Goal: Task Accomplishment & Management: Complete application form

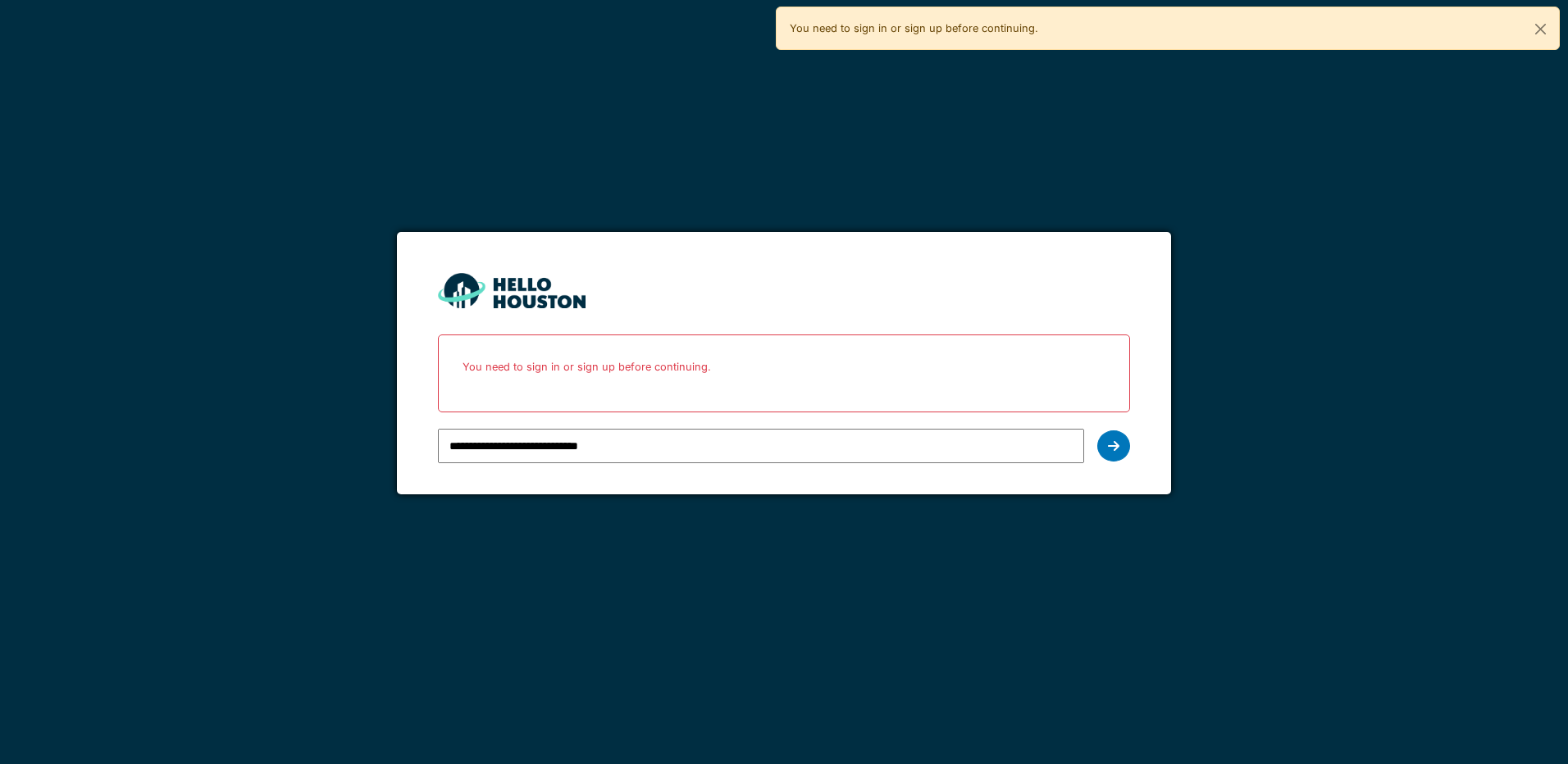
click at [1132, 443] on form "**********" at bounding box center [784, 363] width 774 height 263
click at [1107, 448] on icon at bounding box center [1113, 446] width 12 height 13
click at [1107, 449] on icon at bounding box center [1113, 446] width 12 height 13
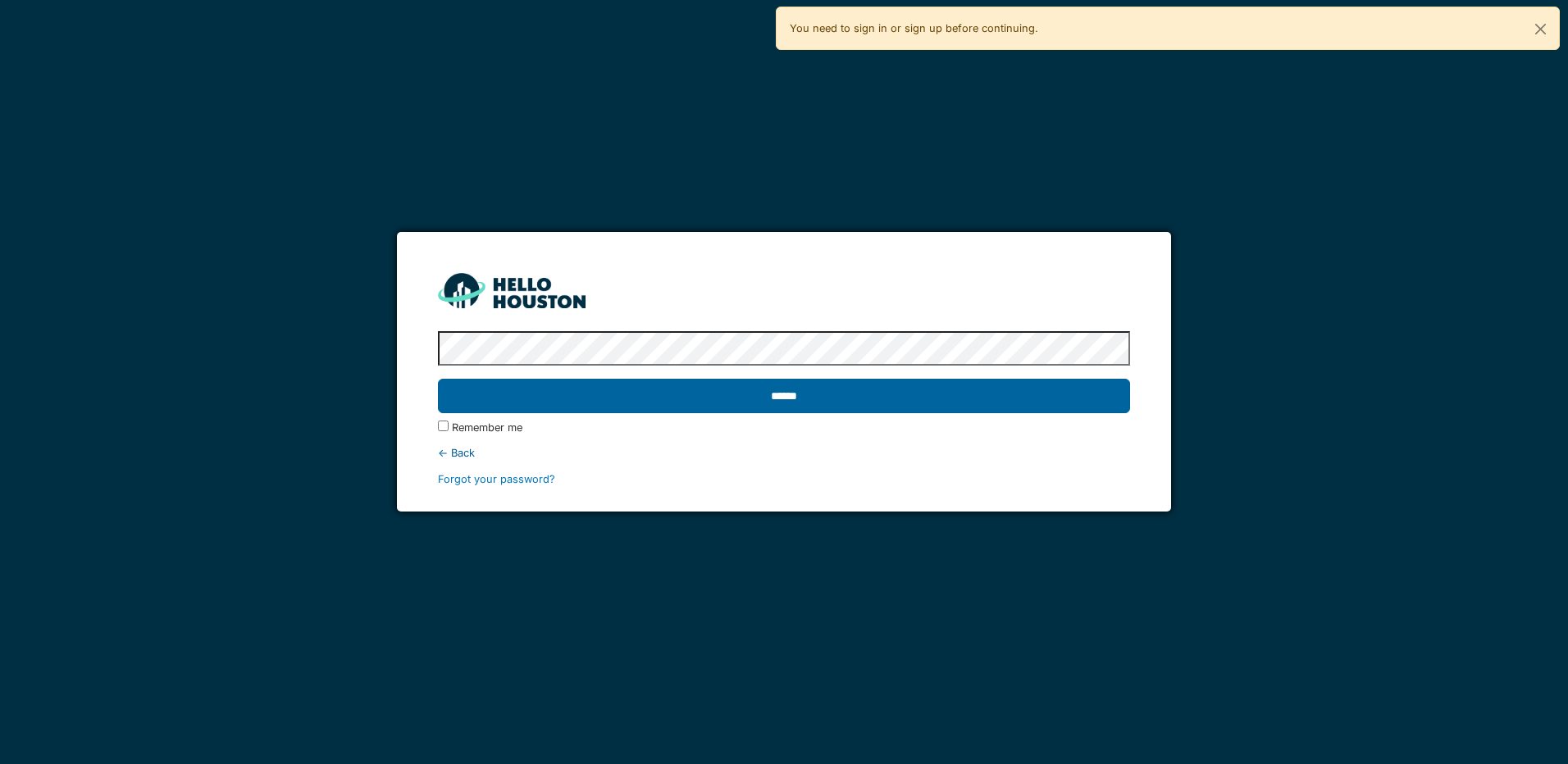
click at [971, 405] on input "******" at bounding box center [784, 396] width 691 height 35
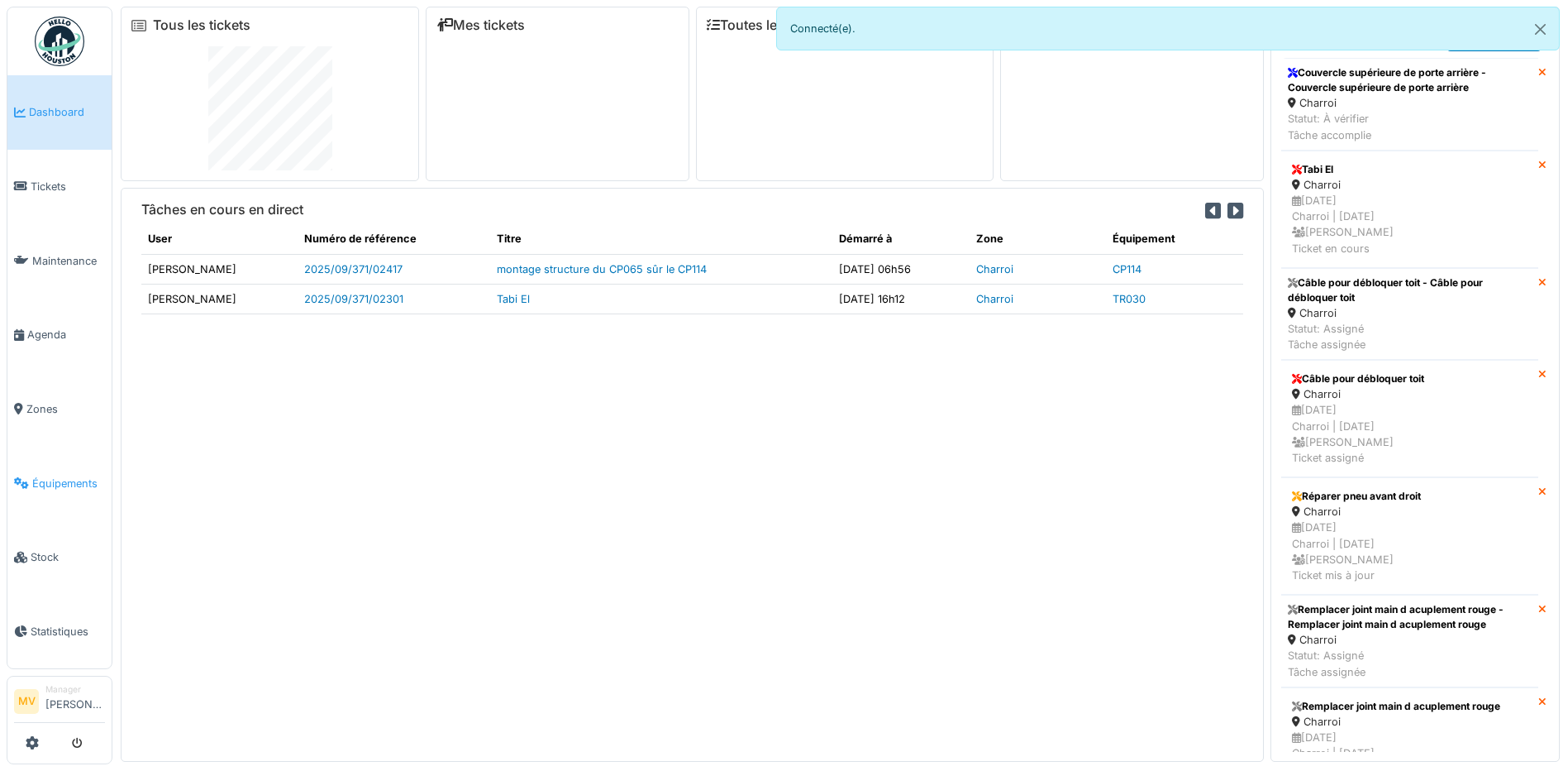
click at [74, 488] on span "Équipements" at bounding box center [68, 483] width 73 height 16
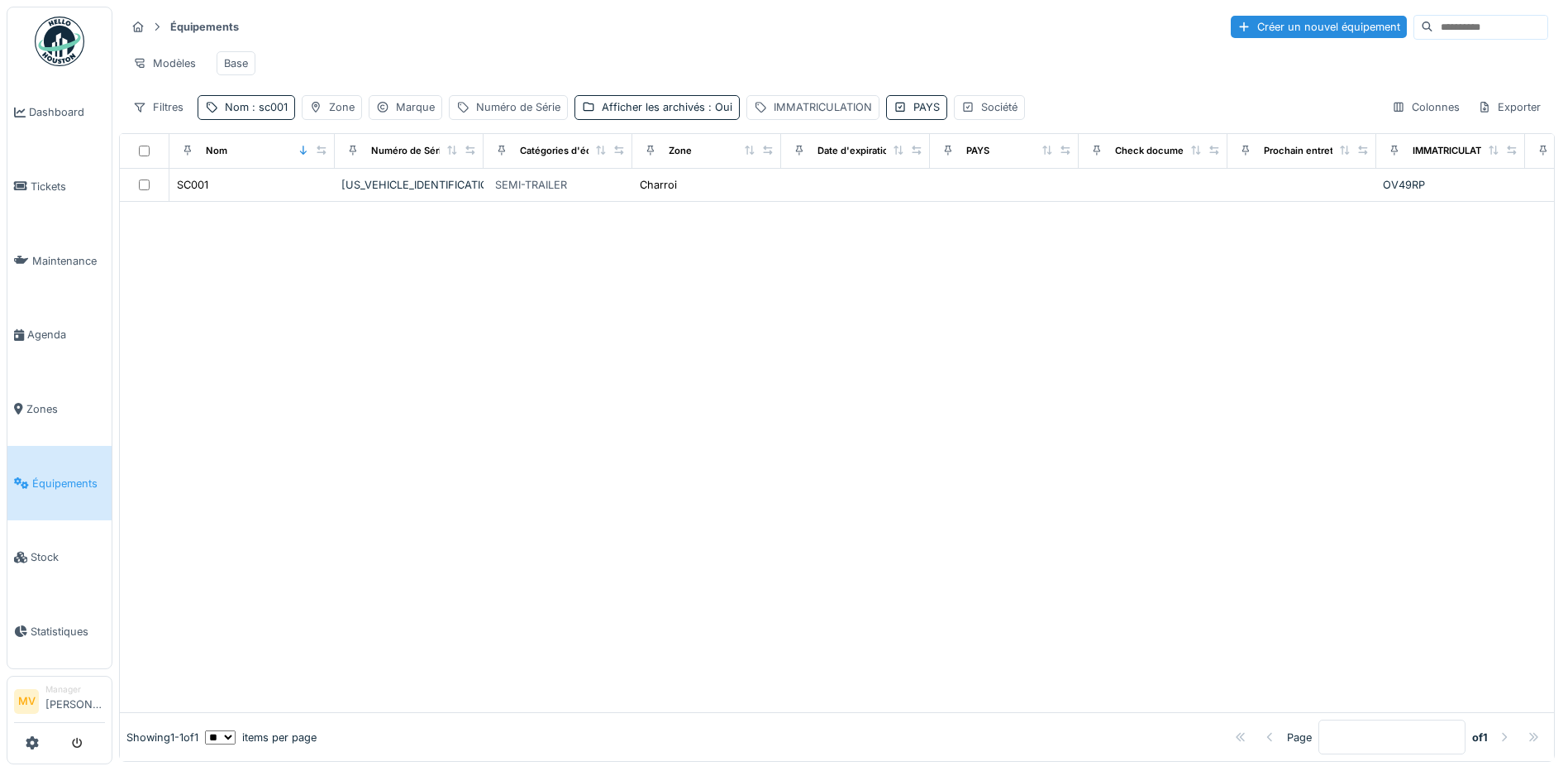
click at [264, 127] on div "Équipements Créer un nouvel équipement Modèles Base Filtres Nom : sc001 Zone Ma…" at bounding box center [836, 66] width 1436 height 120
drag, startPoint x: 270, startPoint y: 131, endPoint x: 274, endPoint y: 154, distance: 23.3
click at [270, 127] on div "Équipements Créer un nouvel équipement Modèles Base Filtres Nom : sc001 Zone Ma…" at bounding box center [836, 66] width 1436 height 120
click at [247, 115] on div "Nom : sc001" at bounding box center [257, 107] width 63 height 16
click at [292, 199] on input "*****" at bounding box center [287, 200] width 165 height 35
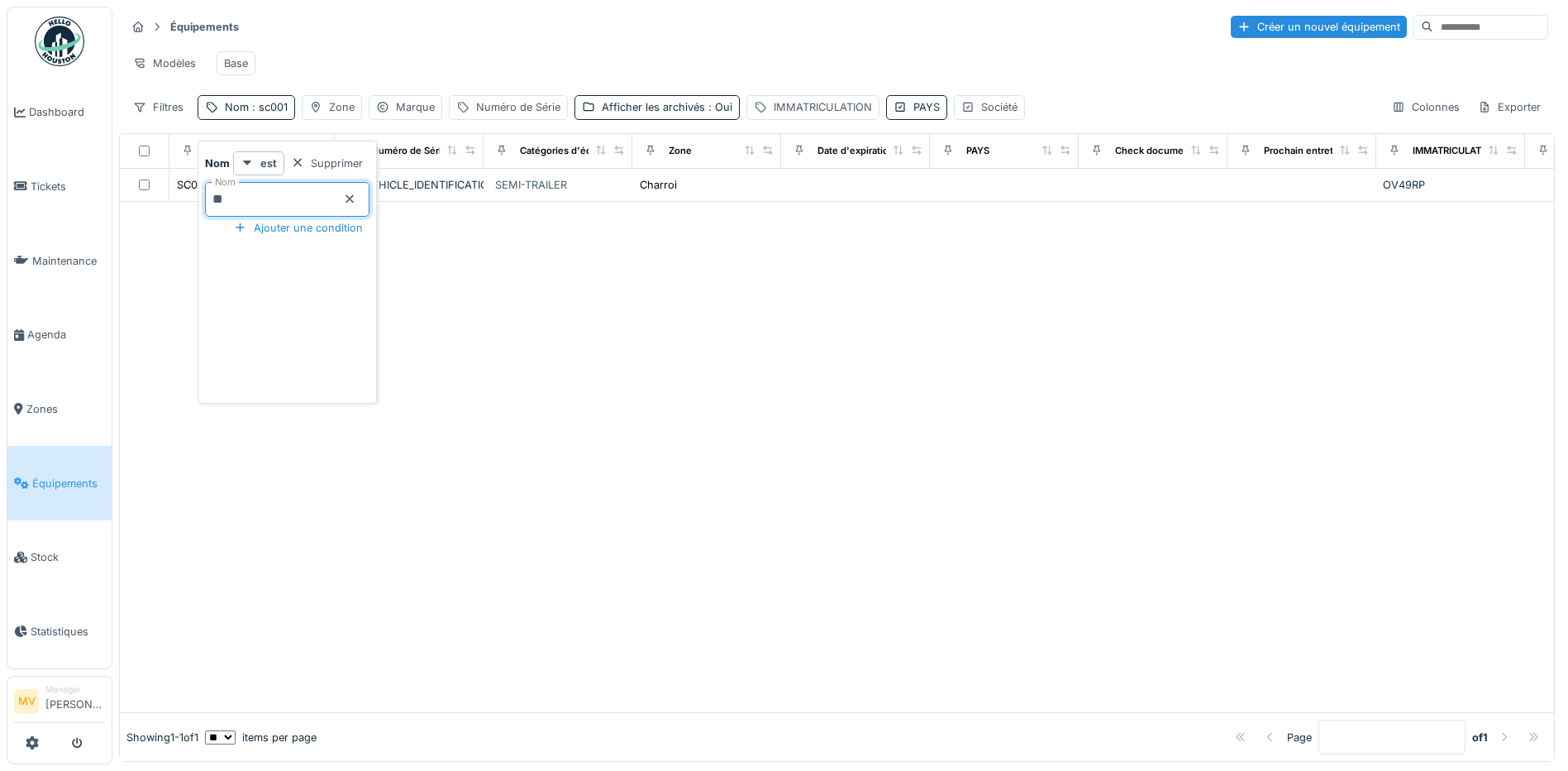
type input "*"
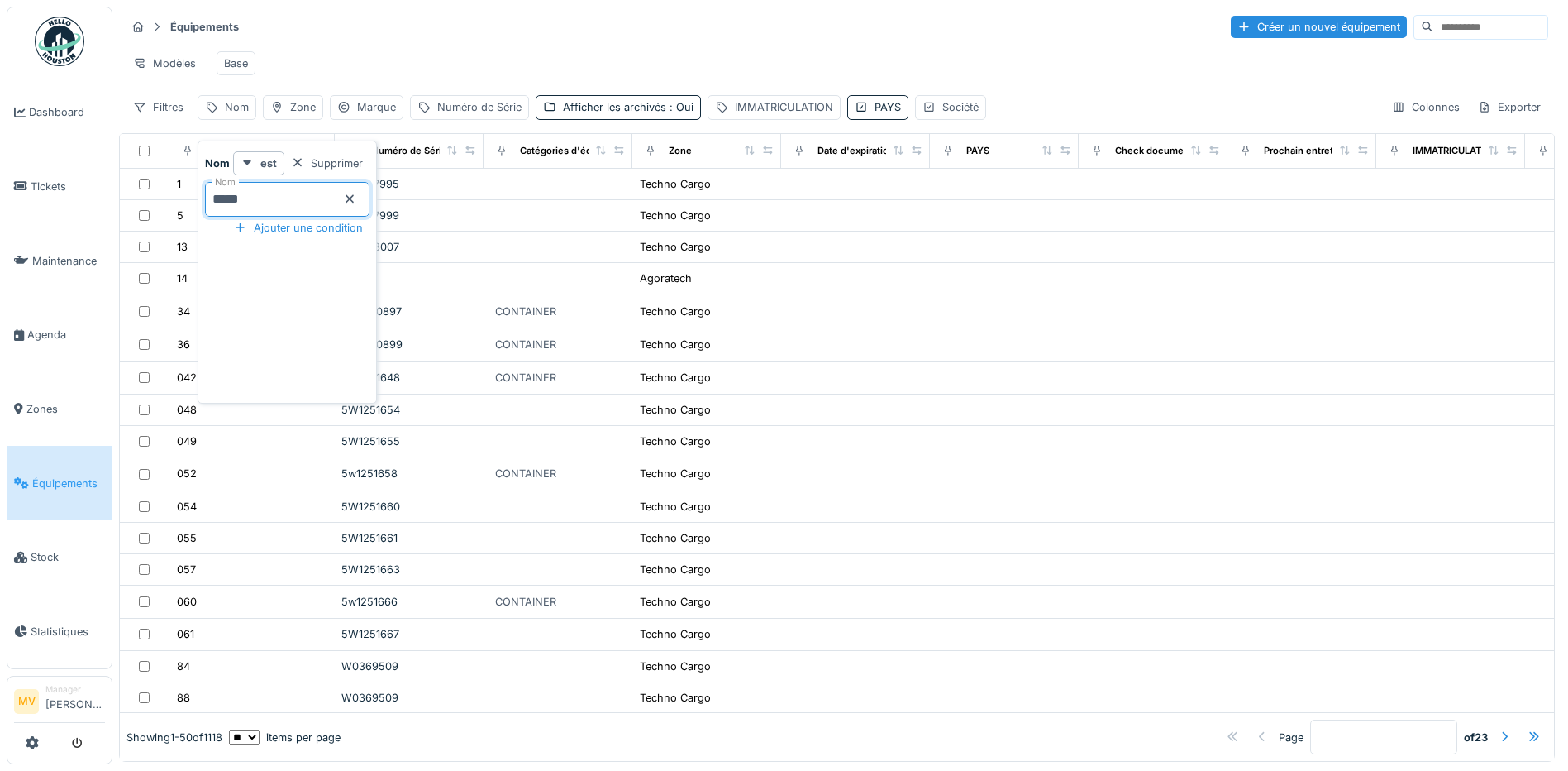
type input "*****"
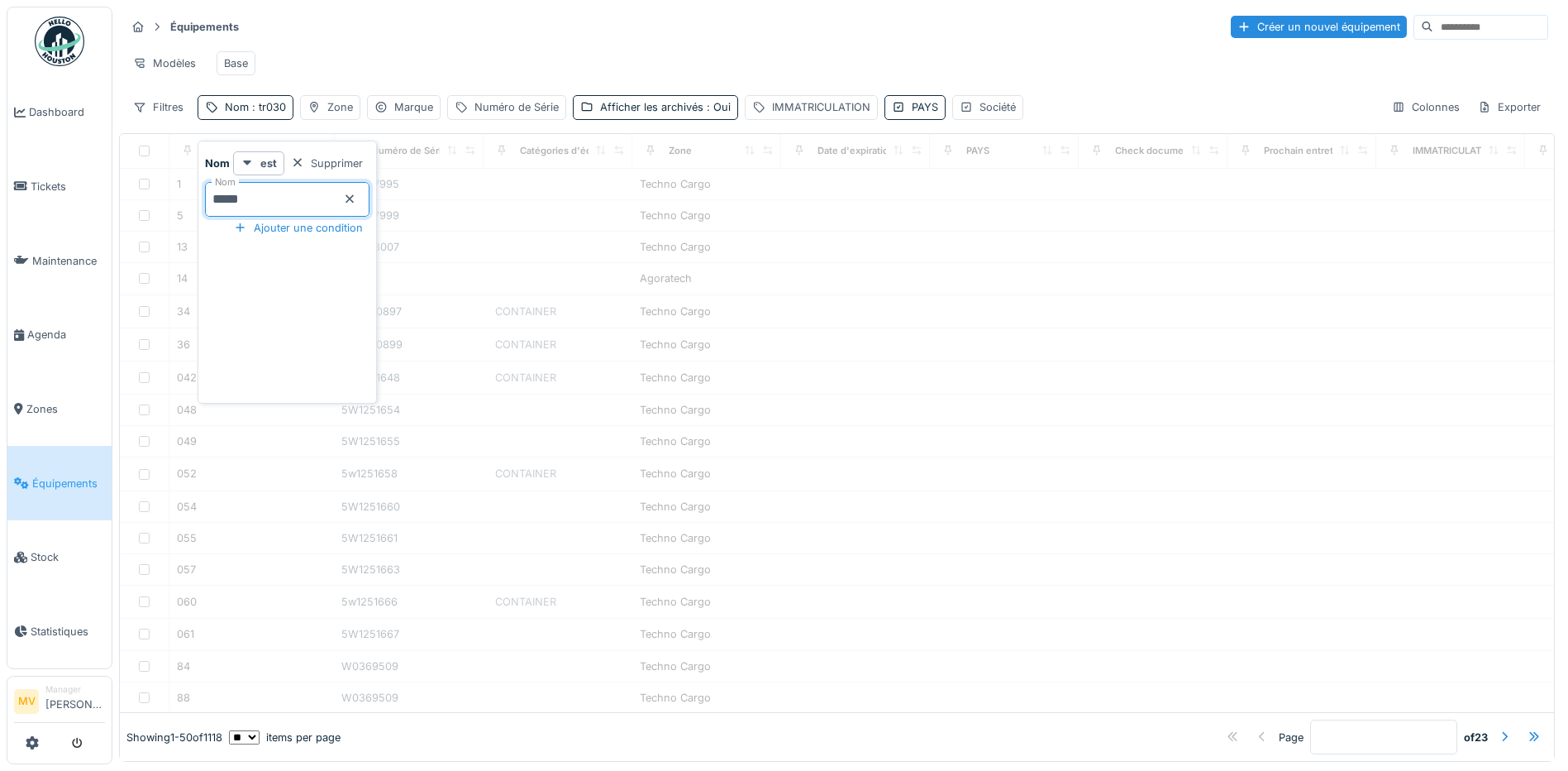
click at [446, 71] on div "Modèles Base" at bounding box center [837, 63] width 1423 height 37
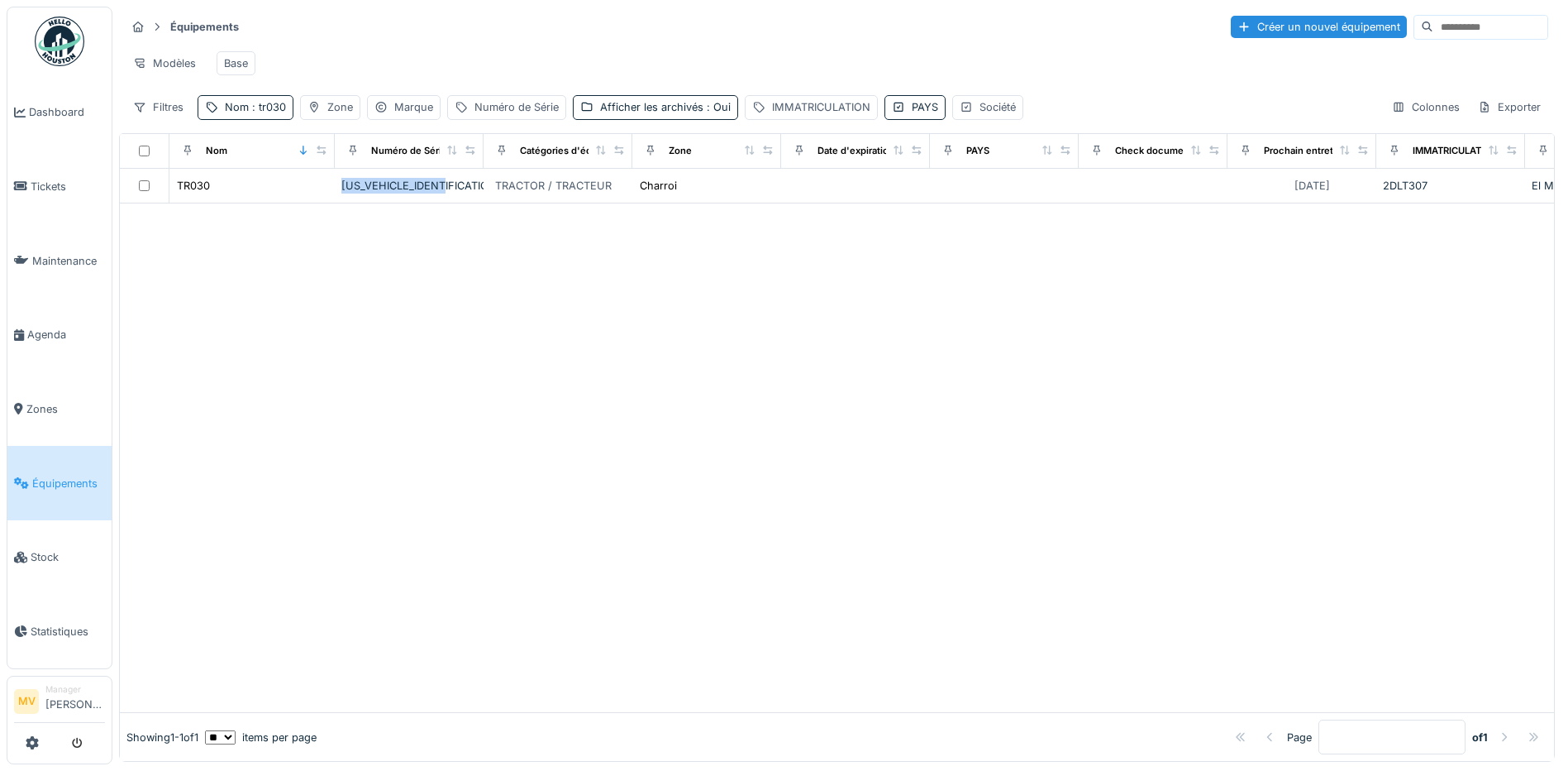
drag, startPoint x: 458, startPoint y: 192, endPoint x: 334, endPoint y: 186, distance: 124.1
click at [334, 186] on tr "TR030 ZCFM62AU10C504884 TRACTOR / TRACTEUR Charroi 16/05/2026 2DLT307 El Miloud…" at bounding box center [971, 186] width 1703 height 35
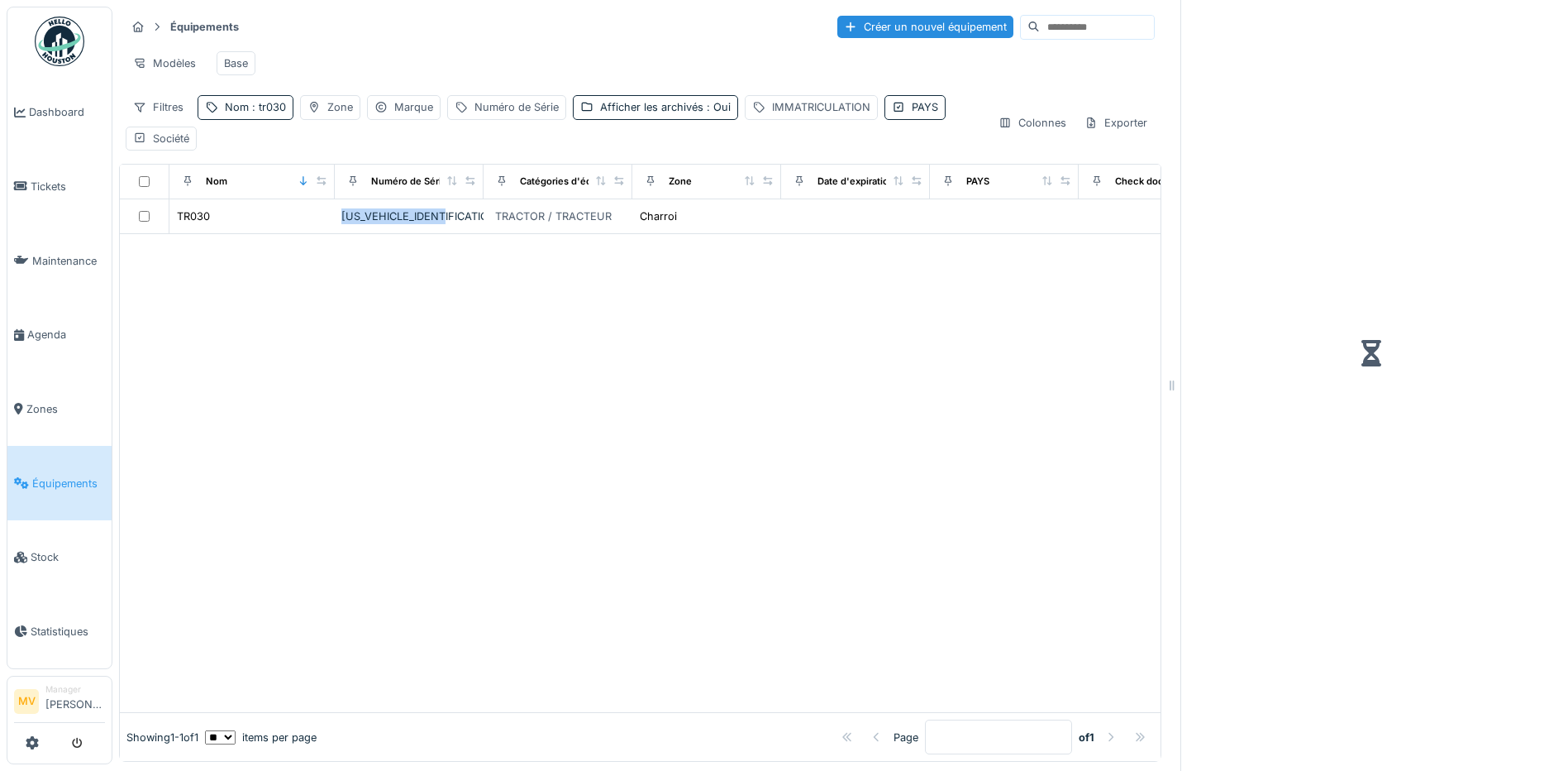
drag, startPoint x: 335, startPoint y: 187, endPoint x: 343, endPoint y: 191, distance: 8.9
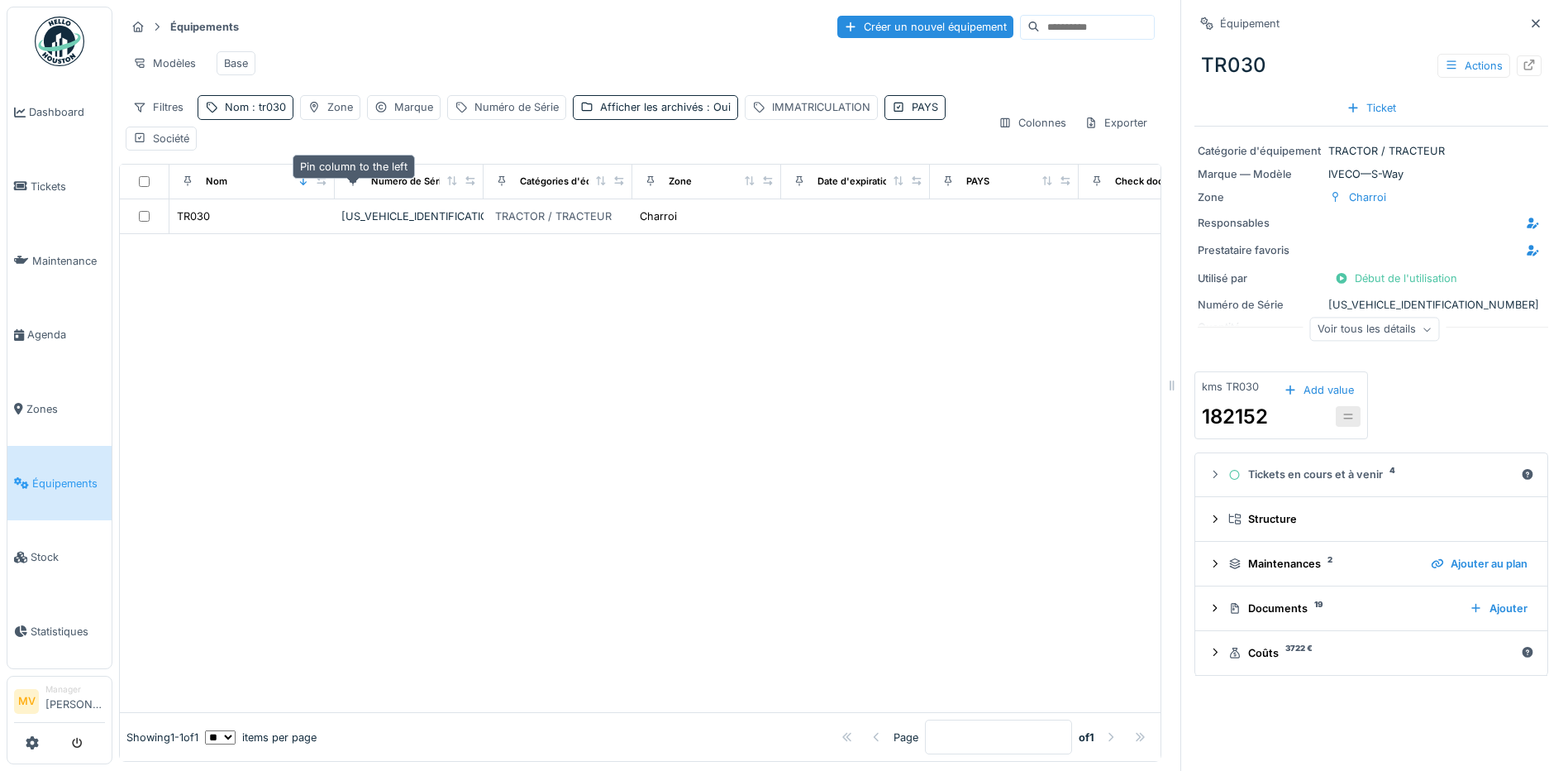
drag, startPoint x: 343, startPoint y: 191, endPoint x: 794, endPoint y: 314, distance: 467.5
click at [807, 328] on div at bounding box center [640, 473] width 1041 height 478
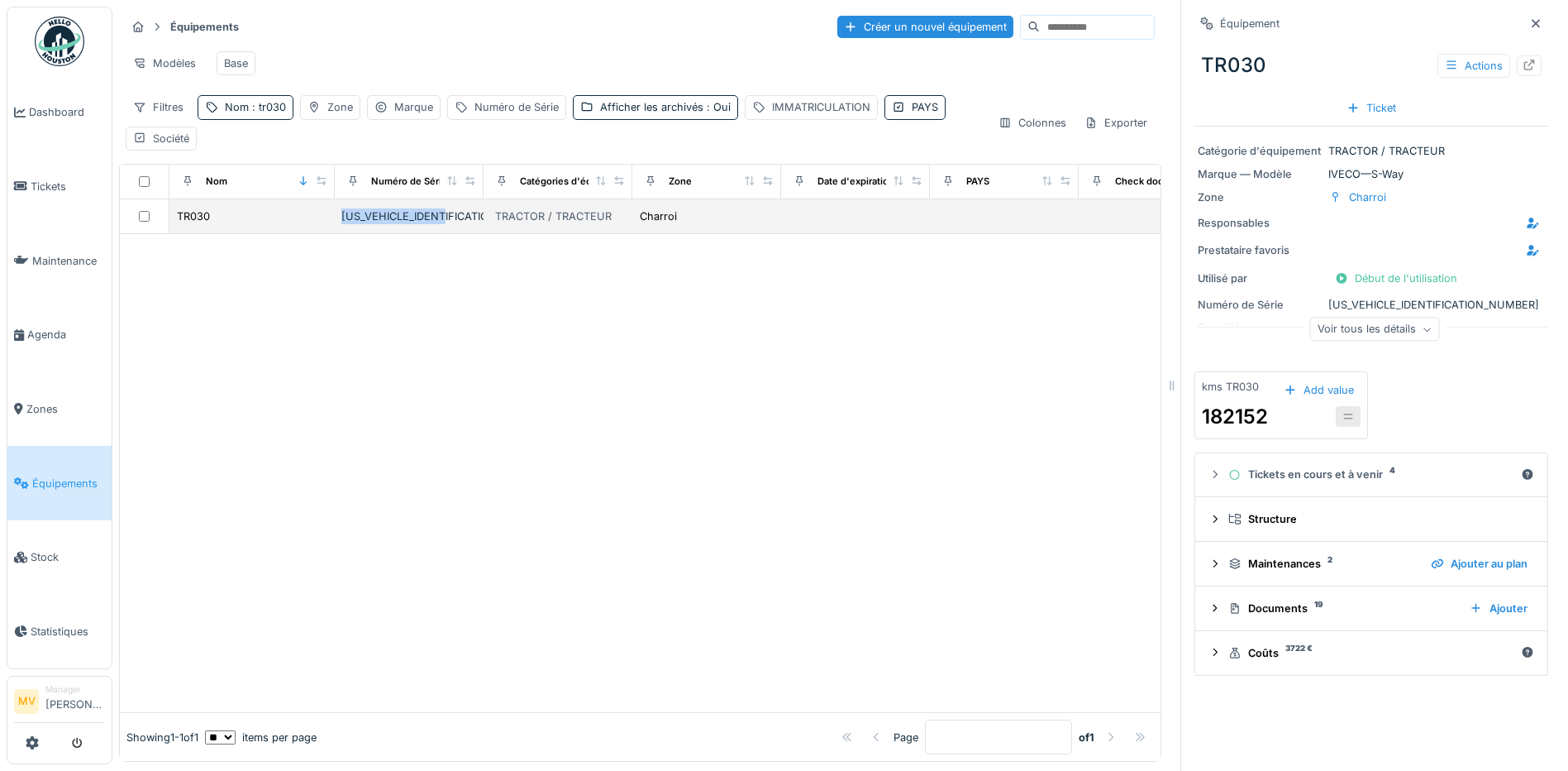
drag, startPoint x: 469, startPoint y: 224, endPoint x: 340, endPoint y: 229, distance: 129.1
click at [340, 229] on td "ZCFM62AU10C504884" at bounding box center [409, 217] width 149 height 35
drag, startPoint x: 340, startPoint y: 229, endPoint x: 351, endPoint y: 228, distance: 11.0
copy div "ZCFM62AU10C504884"
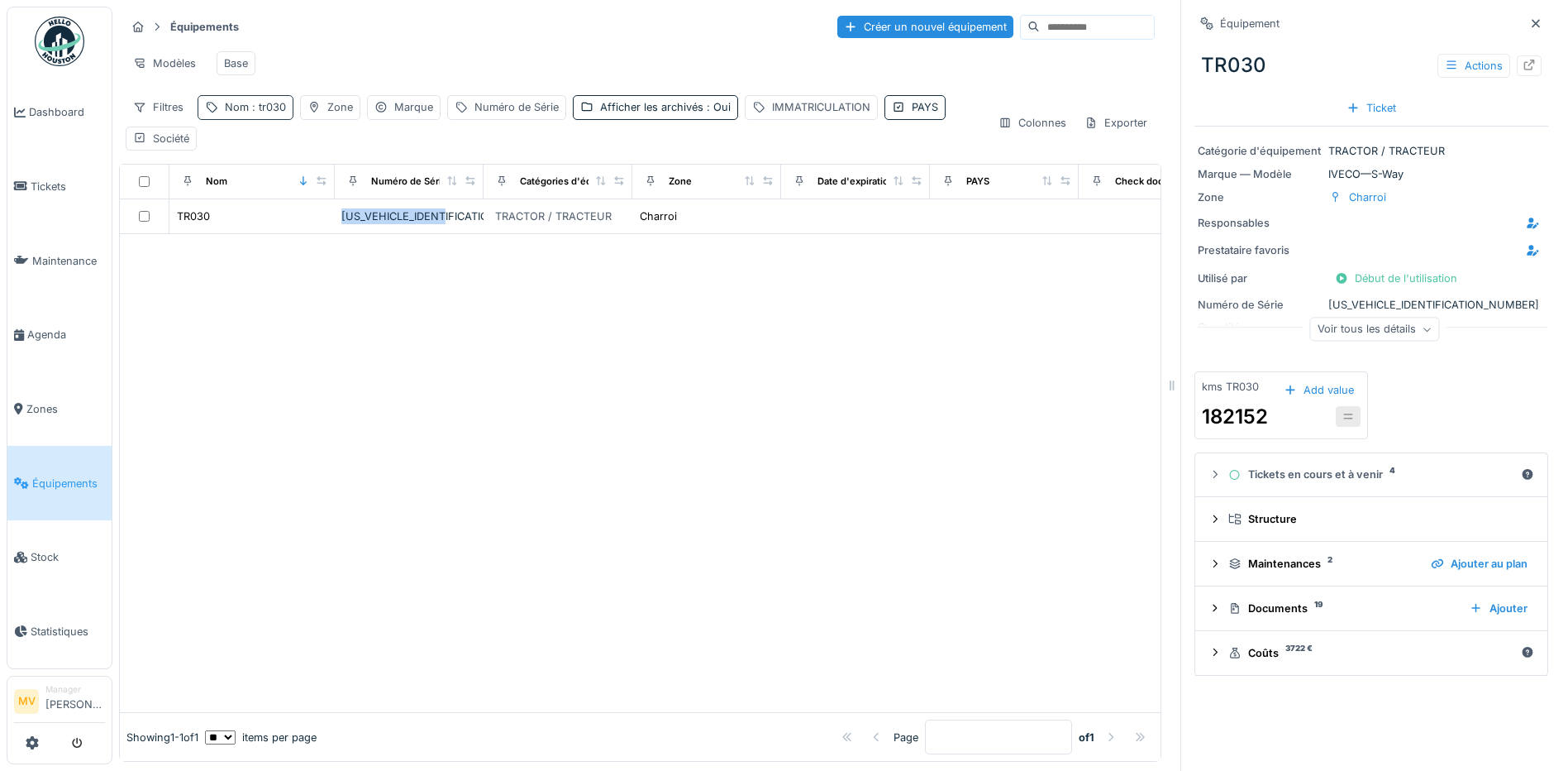
click at [230, 119] on div "Nom : tr030" at bounding box center [246, 107] width 96 height 24
click at [274, 203] on input "*****" at bounding box center [287, 200] width 165 height 35
type input "*****"
click at [654, 409] on div at bounding box center [640, 489] width 1041 height 445
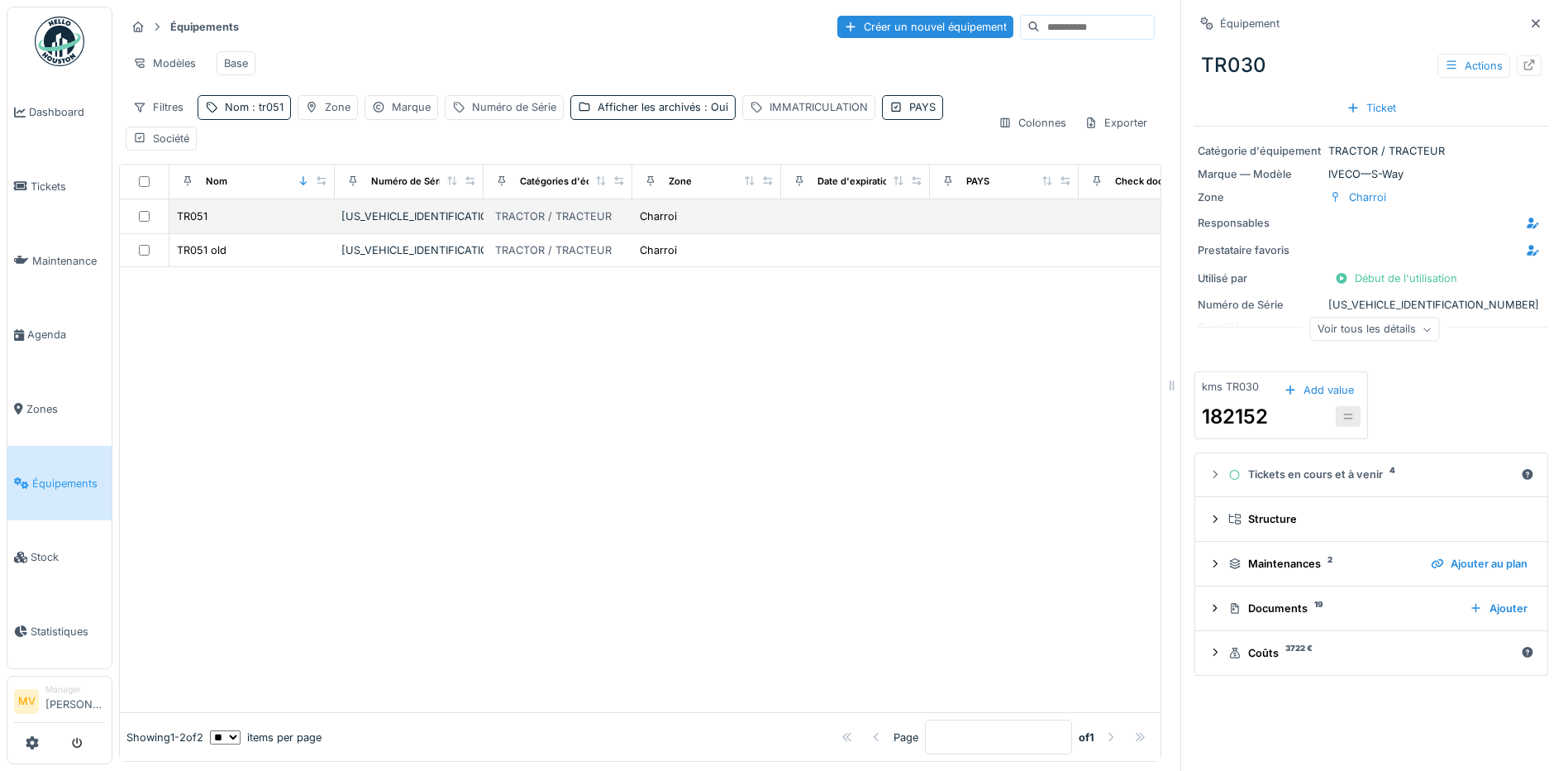
drag, startPoint x: 452, startPoint y: 227, endPoint x: 506, endPoint y: 227, distance: 54.0
click at [452, 224] on div "ZCFM62AU60C504556" at bounding box center [408, 216] width 135 height 16
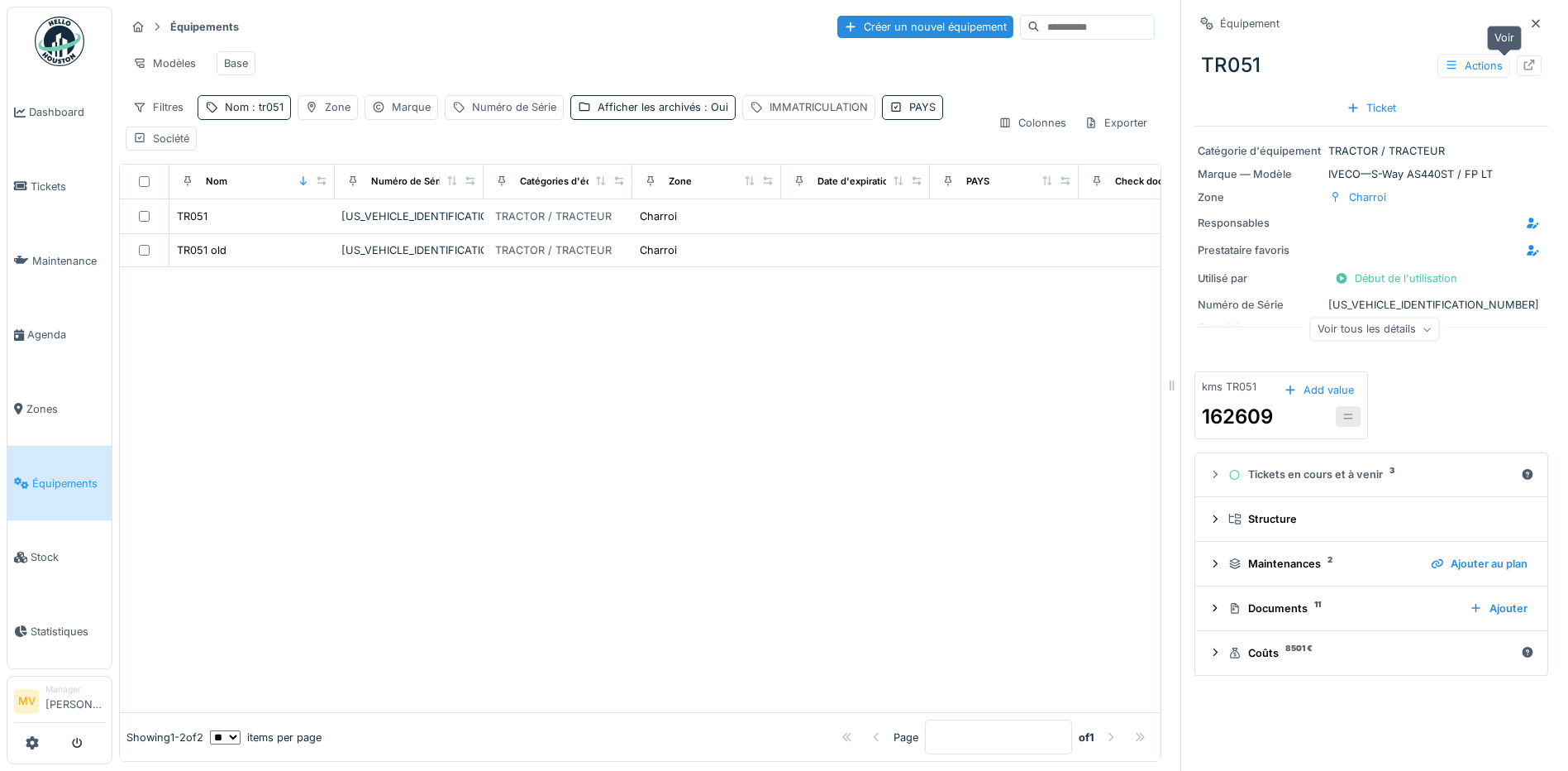
click at [1517, 69] on div at bounding box center [1529, 65] width 25 height 20
click at [54, 172] on link "Tickets" at bounding box center [59, 187] width 104 height 75
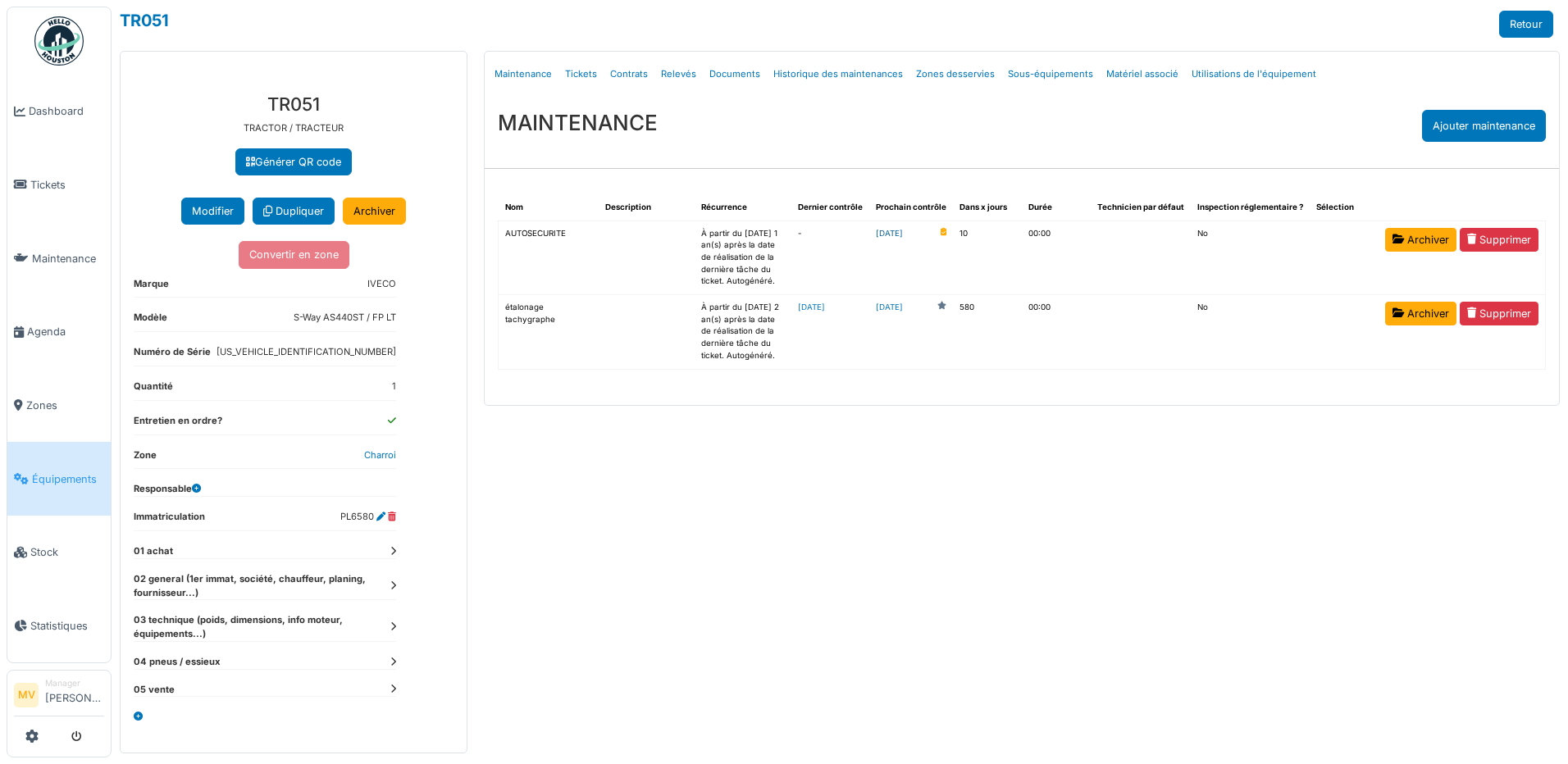
click at [903, 228] on link "2025-09-26" at bounding box center [889, 233] width 27 height 12
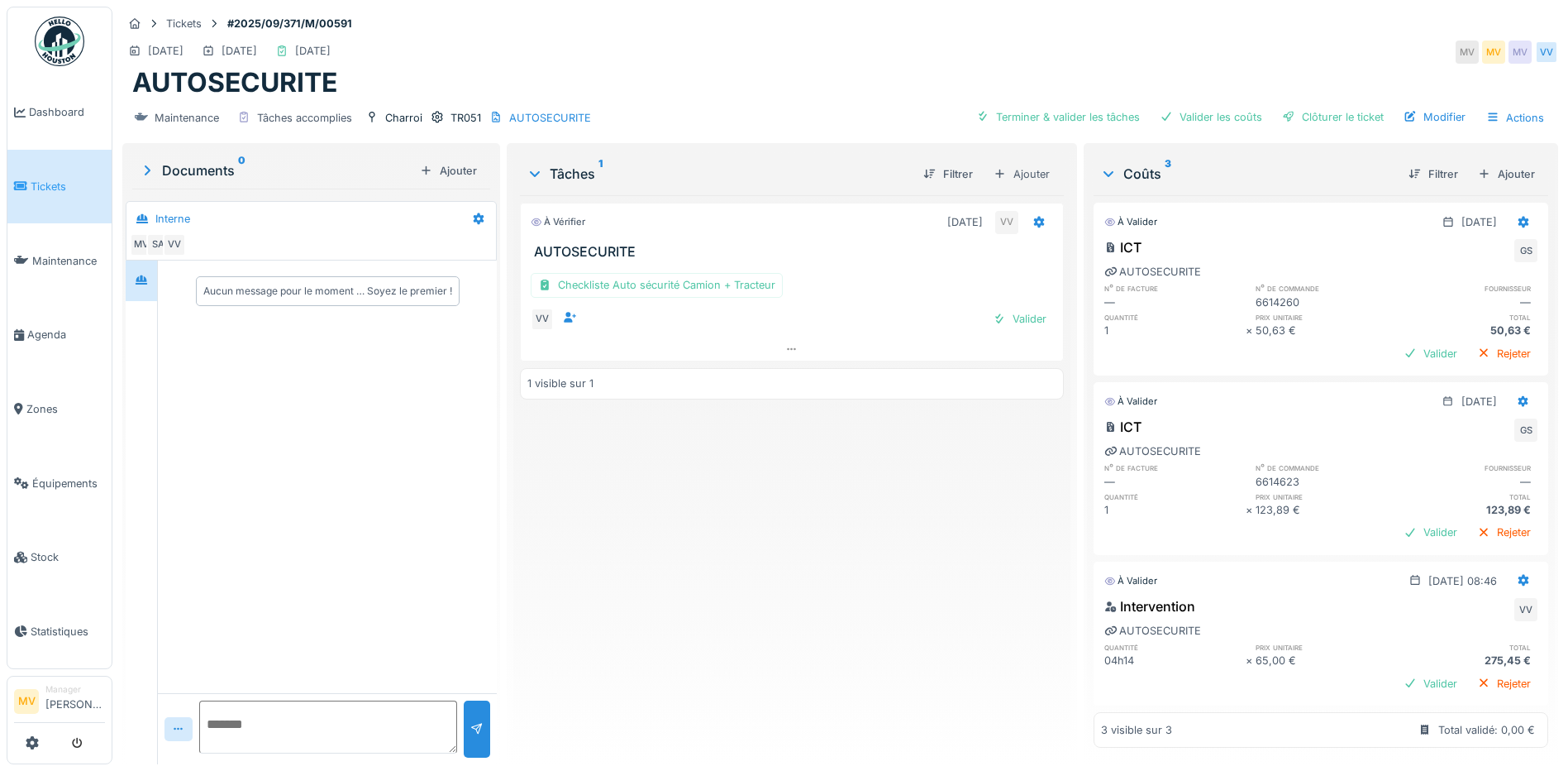
scroll to position [21, 0]
drag, startPoint x: 1298, startPoint y: 102, endPoint x: 520, endPoint y: 173, distance: 781.2
click at [1297, 106] on div "Clôturer le ticket" at bounding box center [1333, 117] width 115 height 22
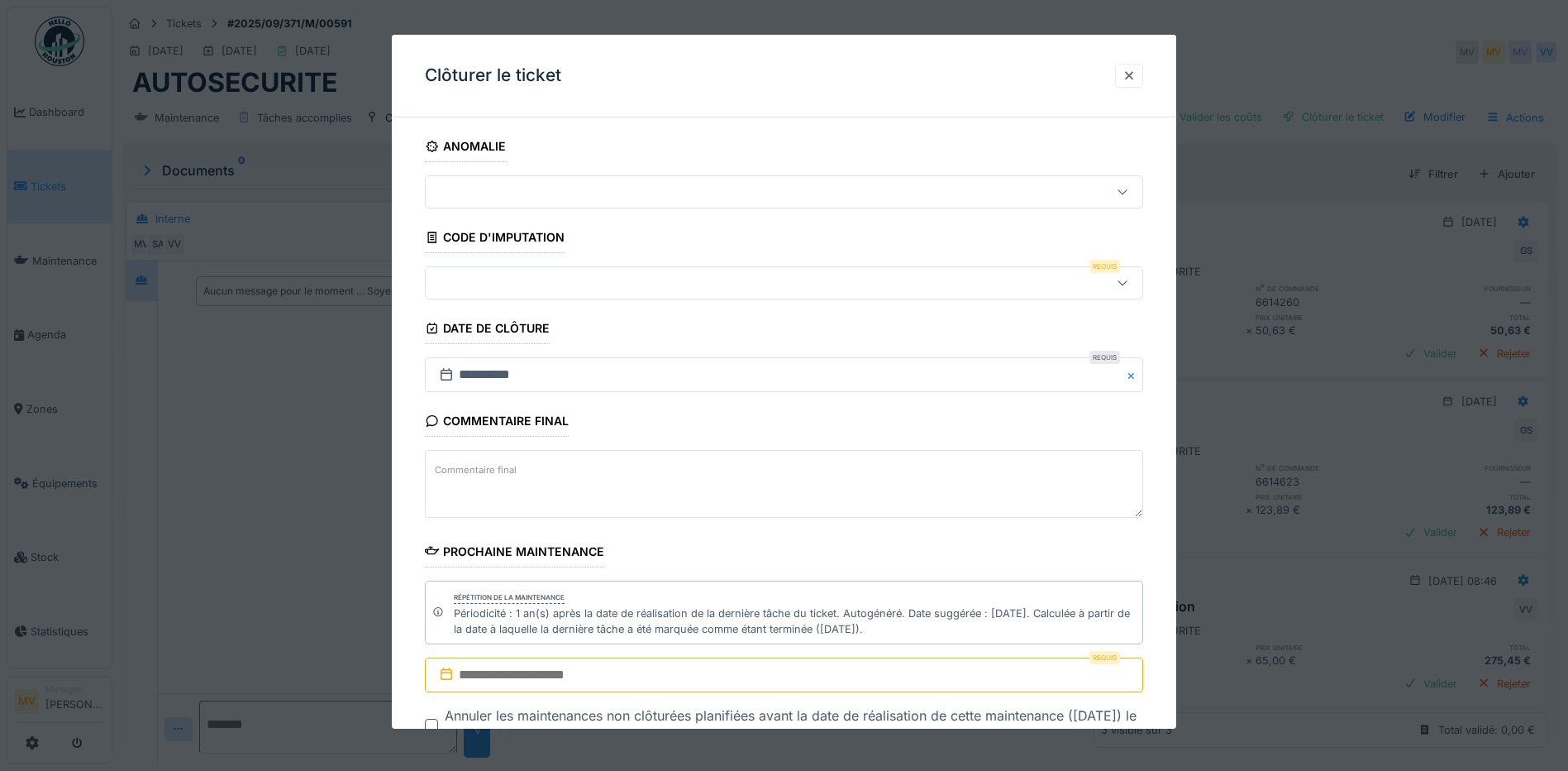
click at [527, 661] on input "text" at bounding box center [784, 675] width 718 height 35
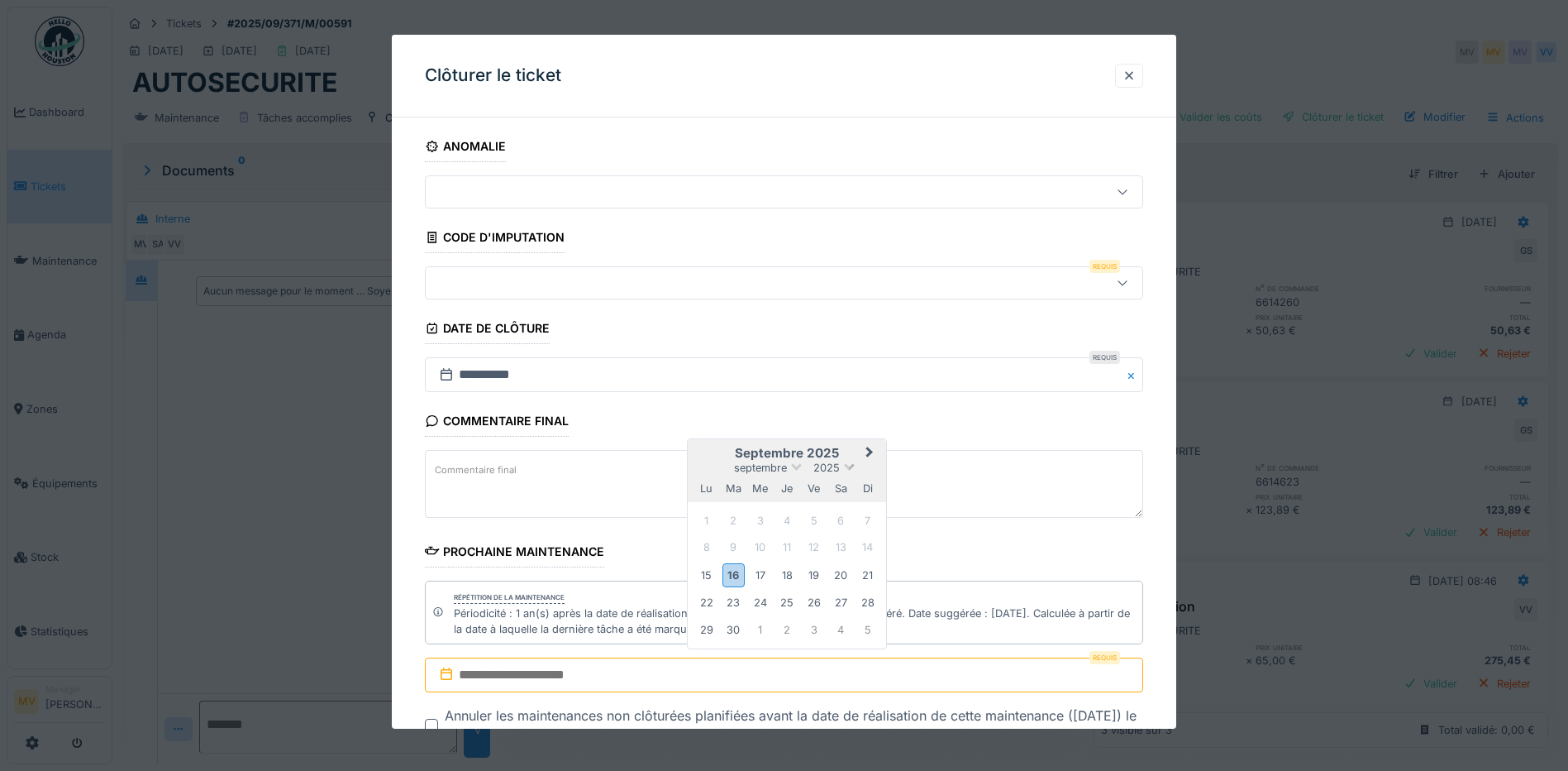
click at [830, 467] on span "2025" at bounding box center [827, 467] width 27 height 12
click at [789, 560] on div "2026" at bounding box center [787, 562] width 97 height 17
click at [841, 602] on div "26" at bounding box center [841, 603] width 22 height 22
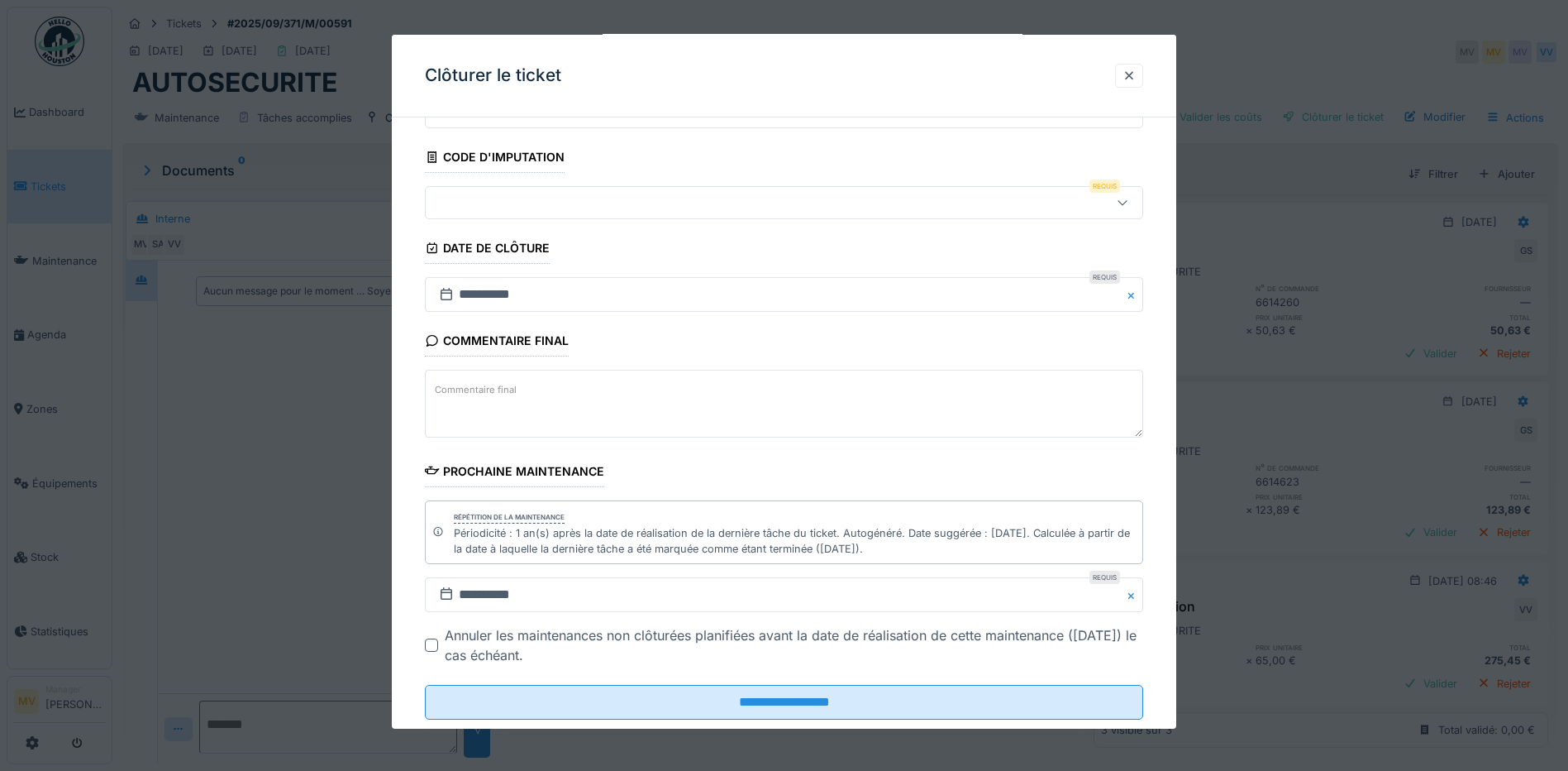
scroll to position [118, 0]
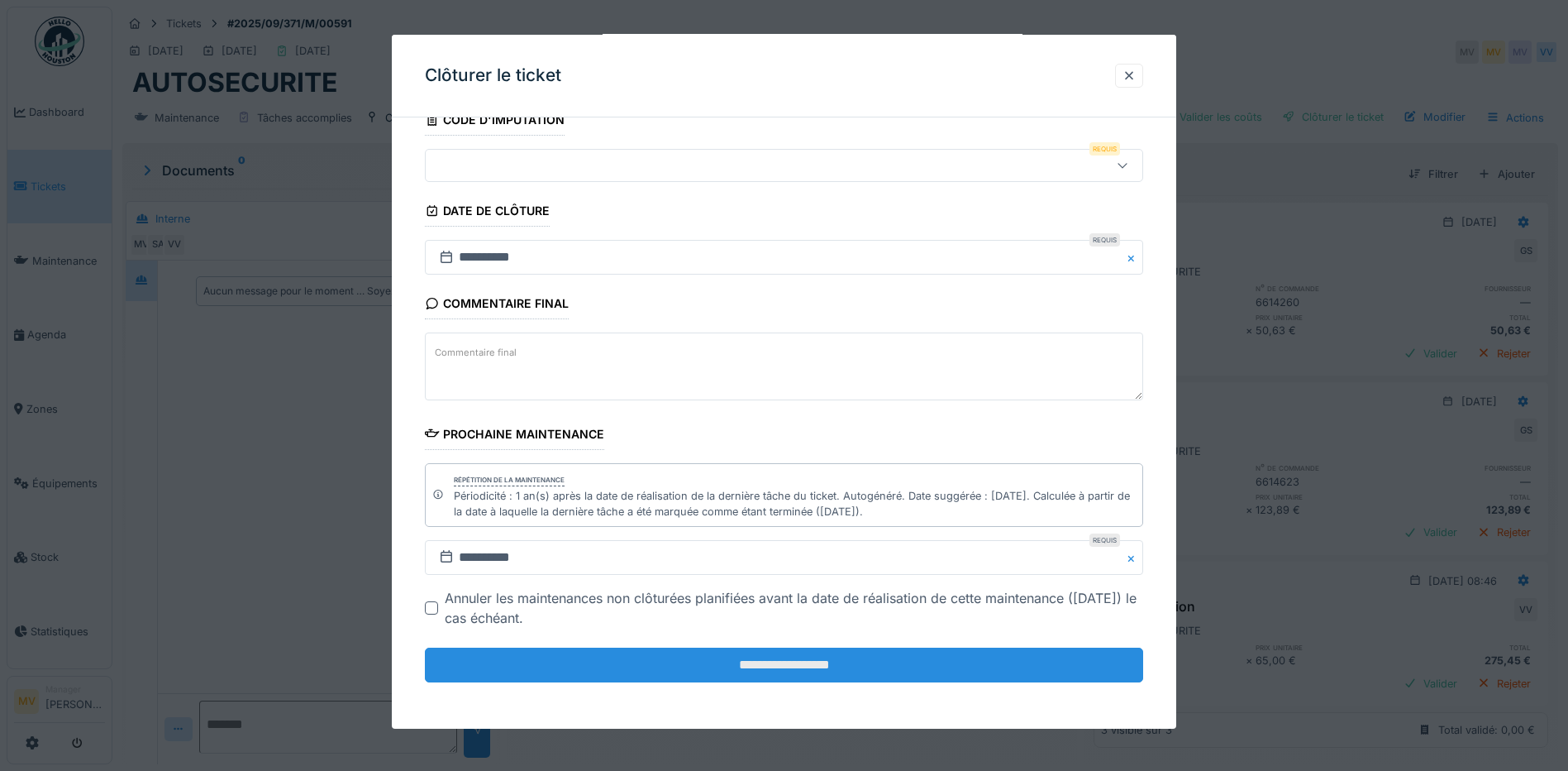
click at [849, 650] on input "**********" at bounding box center [784, 665] width 718 height 35
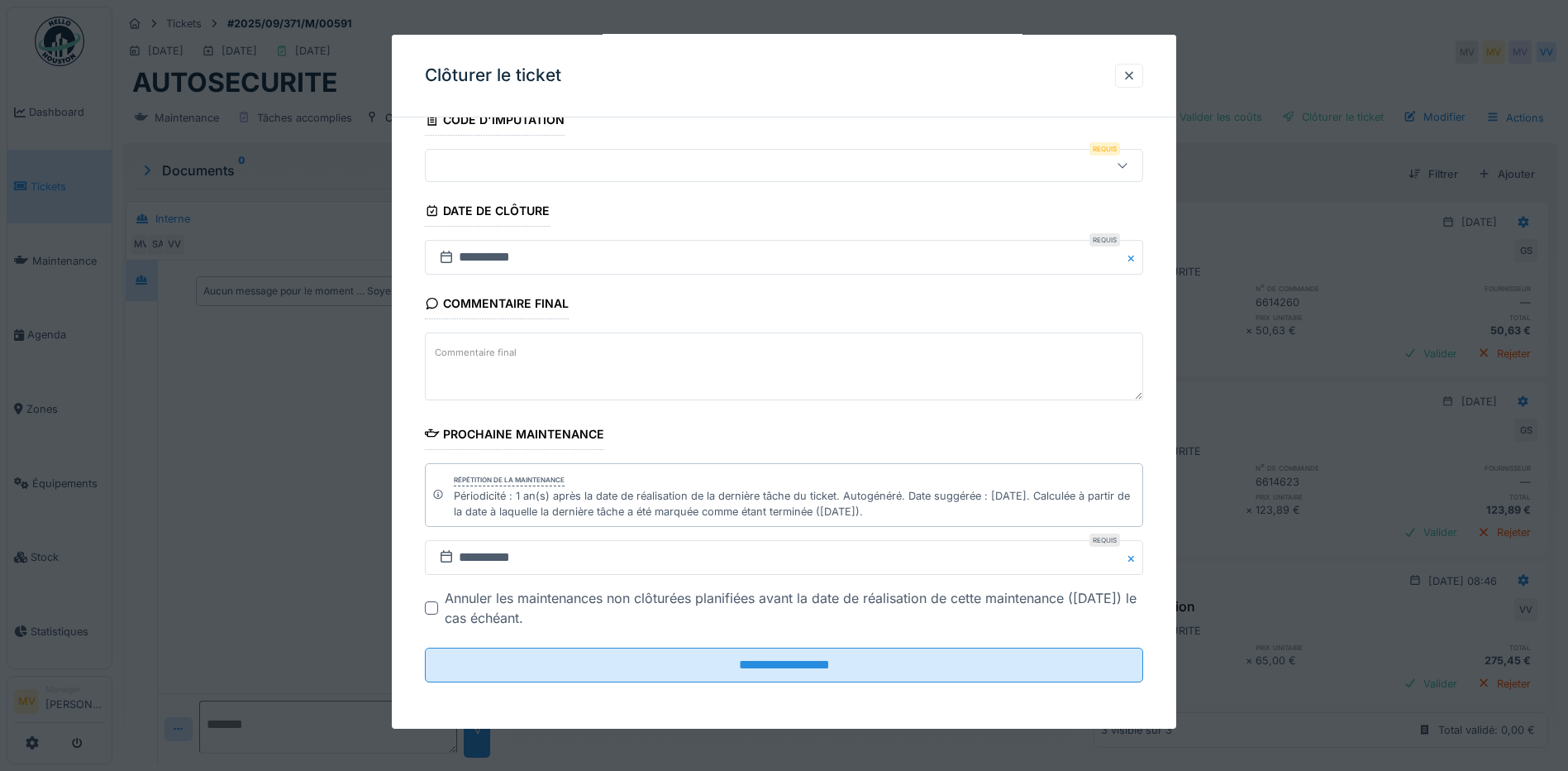
click at [547, 161] on div at bounding box center [741, 166] width 619 height 18
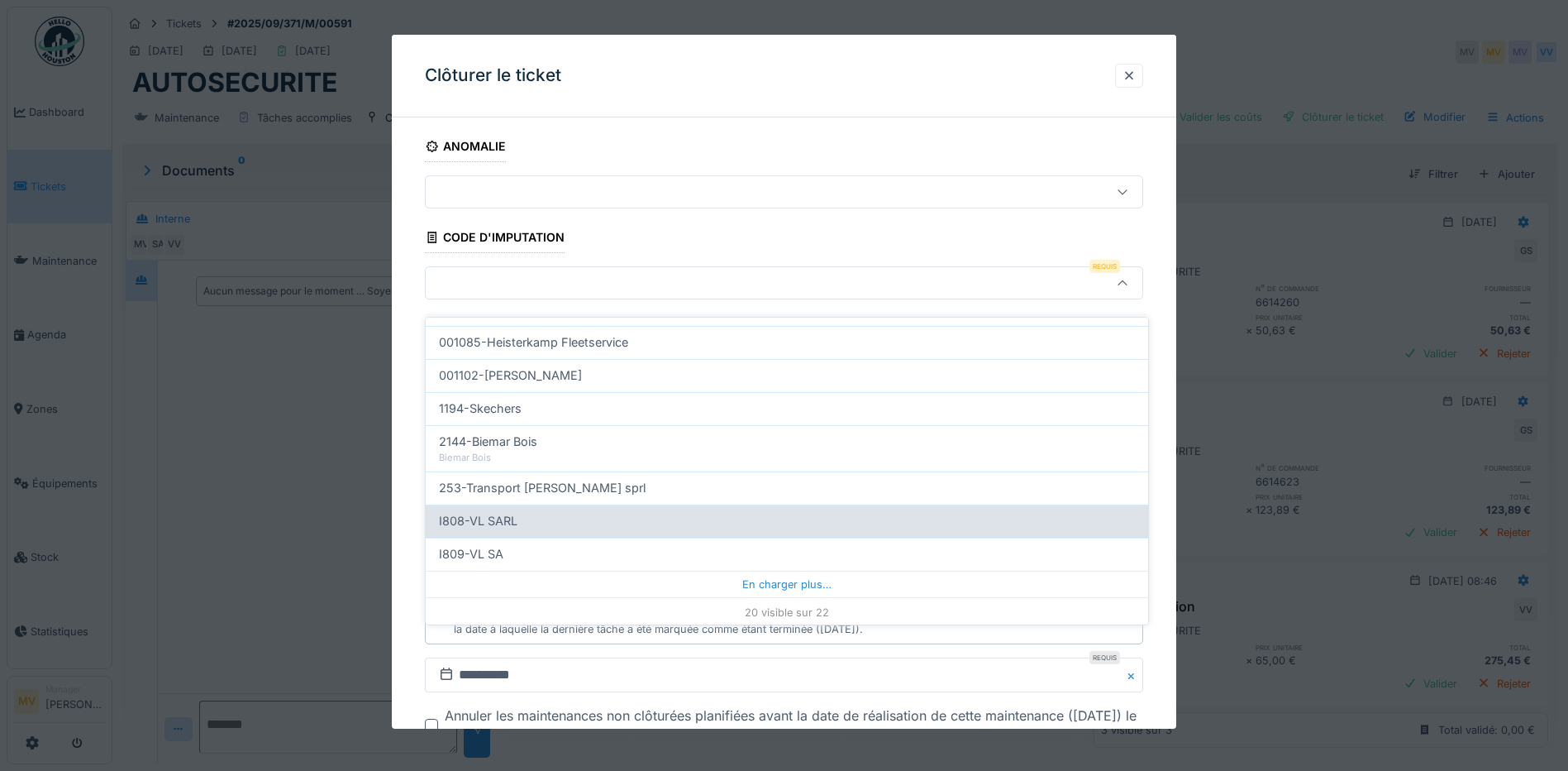
scroll to position [524, 0]
click at [527, 510] on div "I808-VL SARL" at bounding box center [786, 519] width 696 height 18
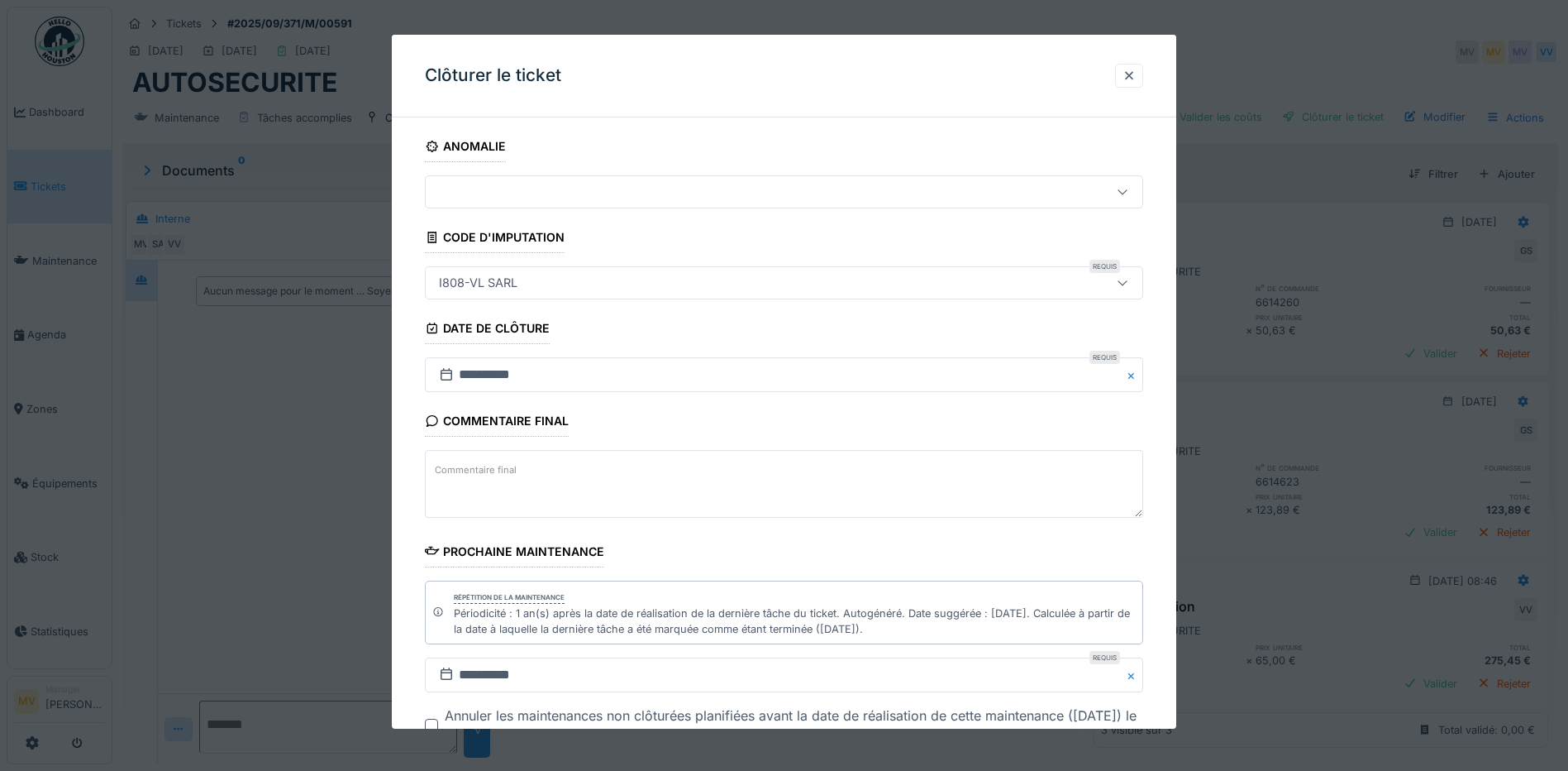
type input "***"
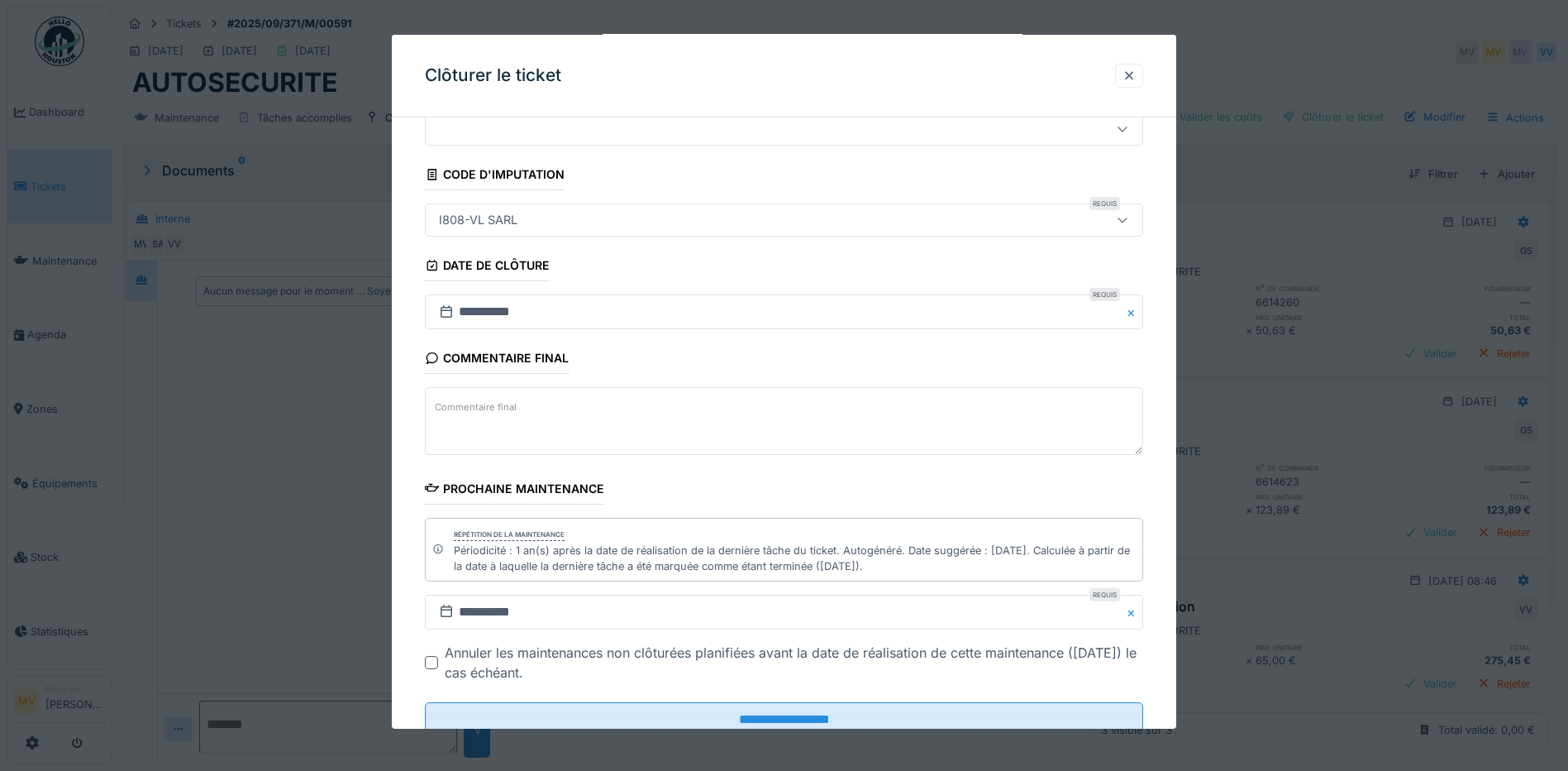
scroll to position [118, 0]
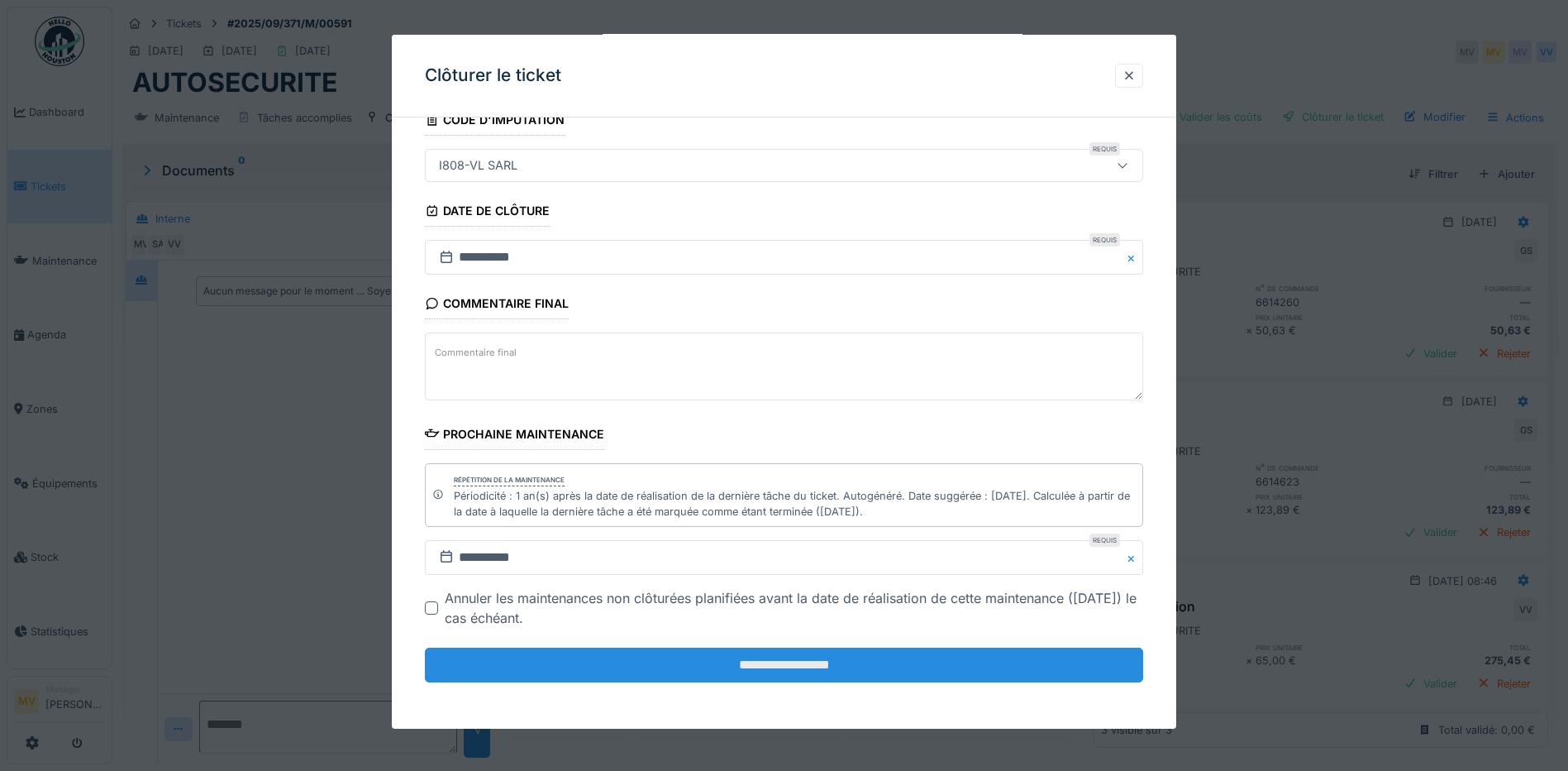
click at [772, 657] on input "**********" at bounding box center [784, 665] width 718 height 35
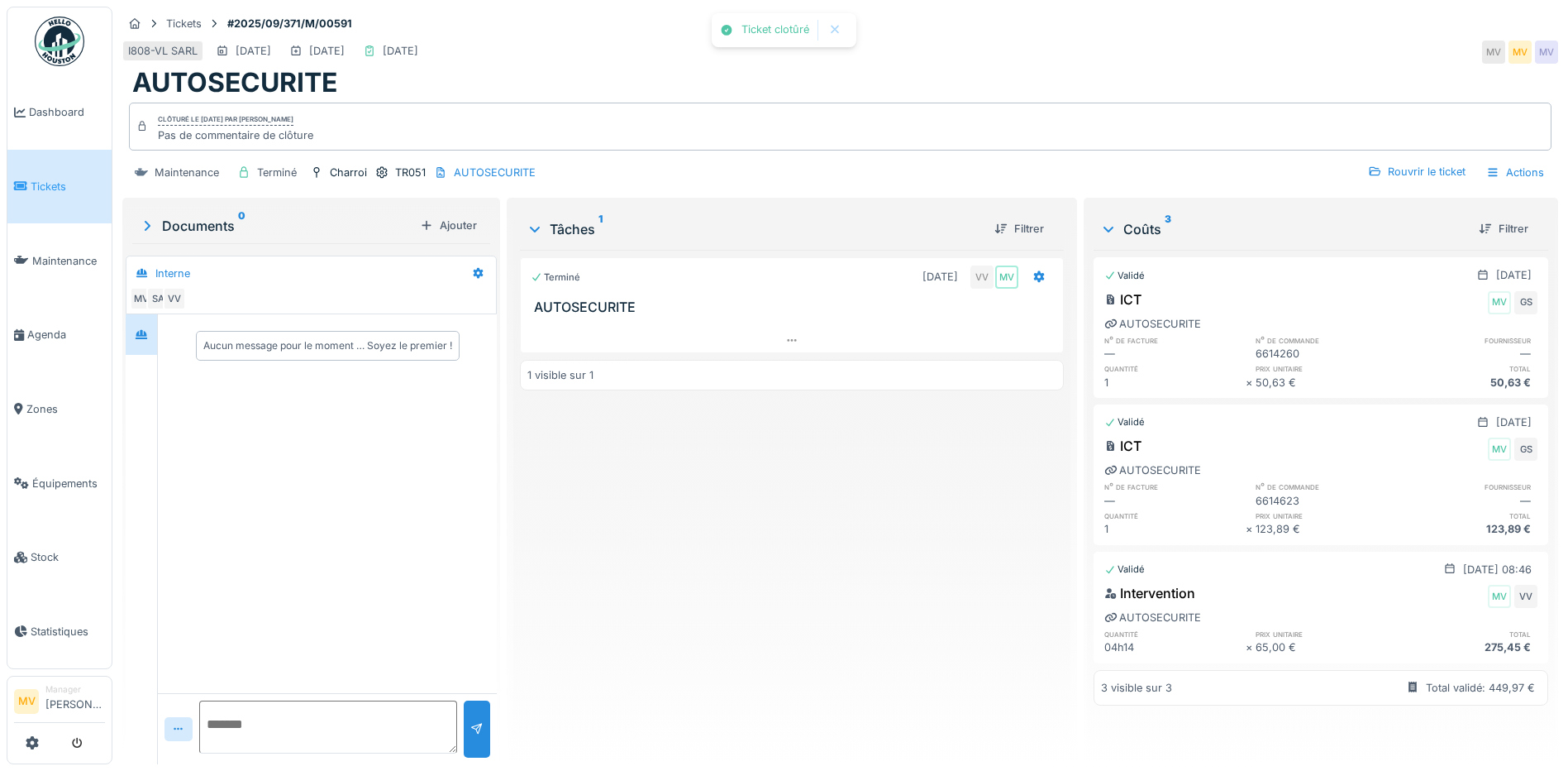
scroll to position [0, 0]
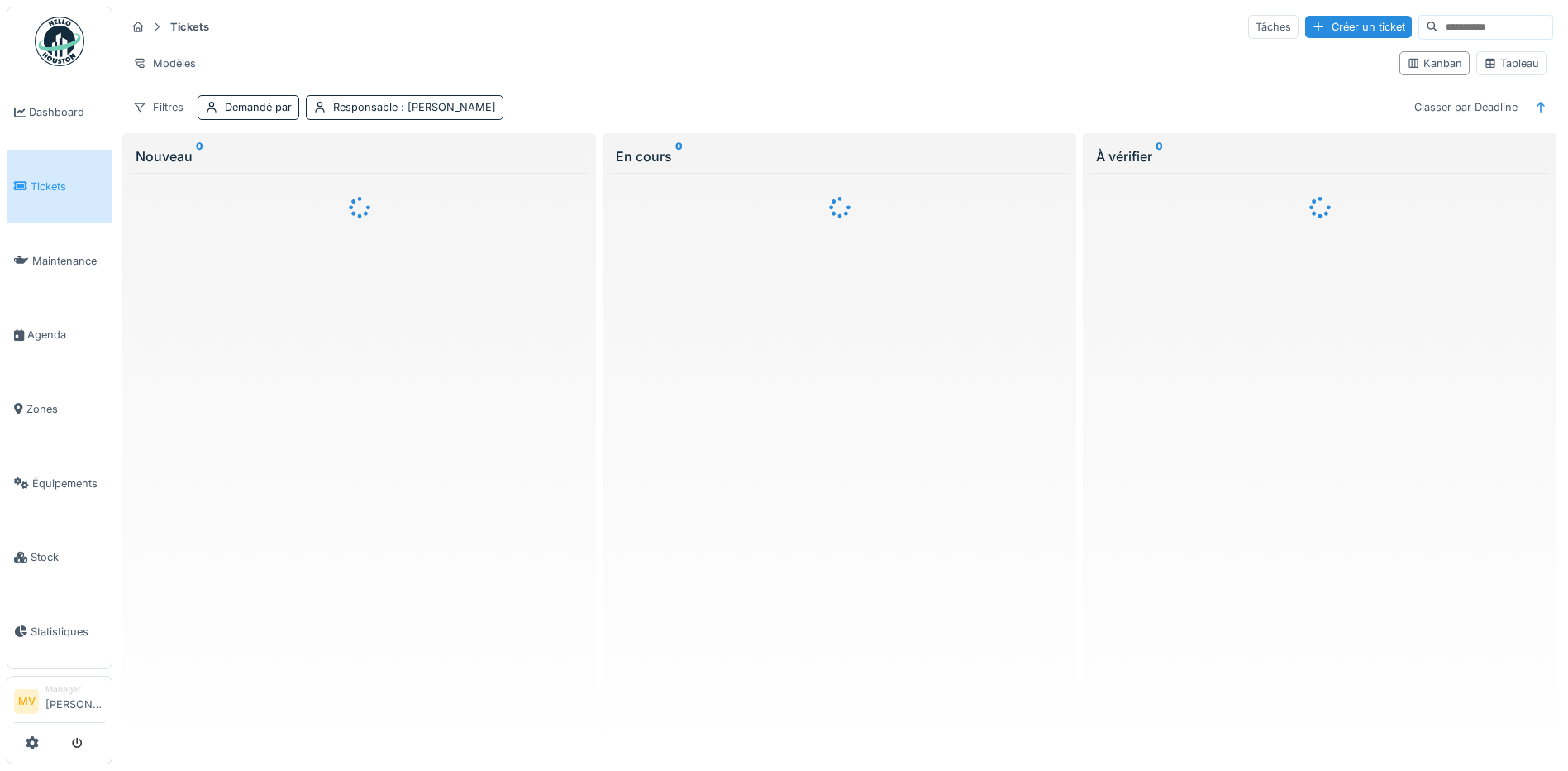
click at [1438, 27] on input at bounding box center [1495, 27] width 114 height 23
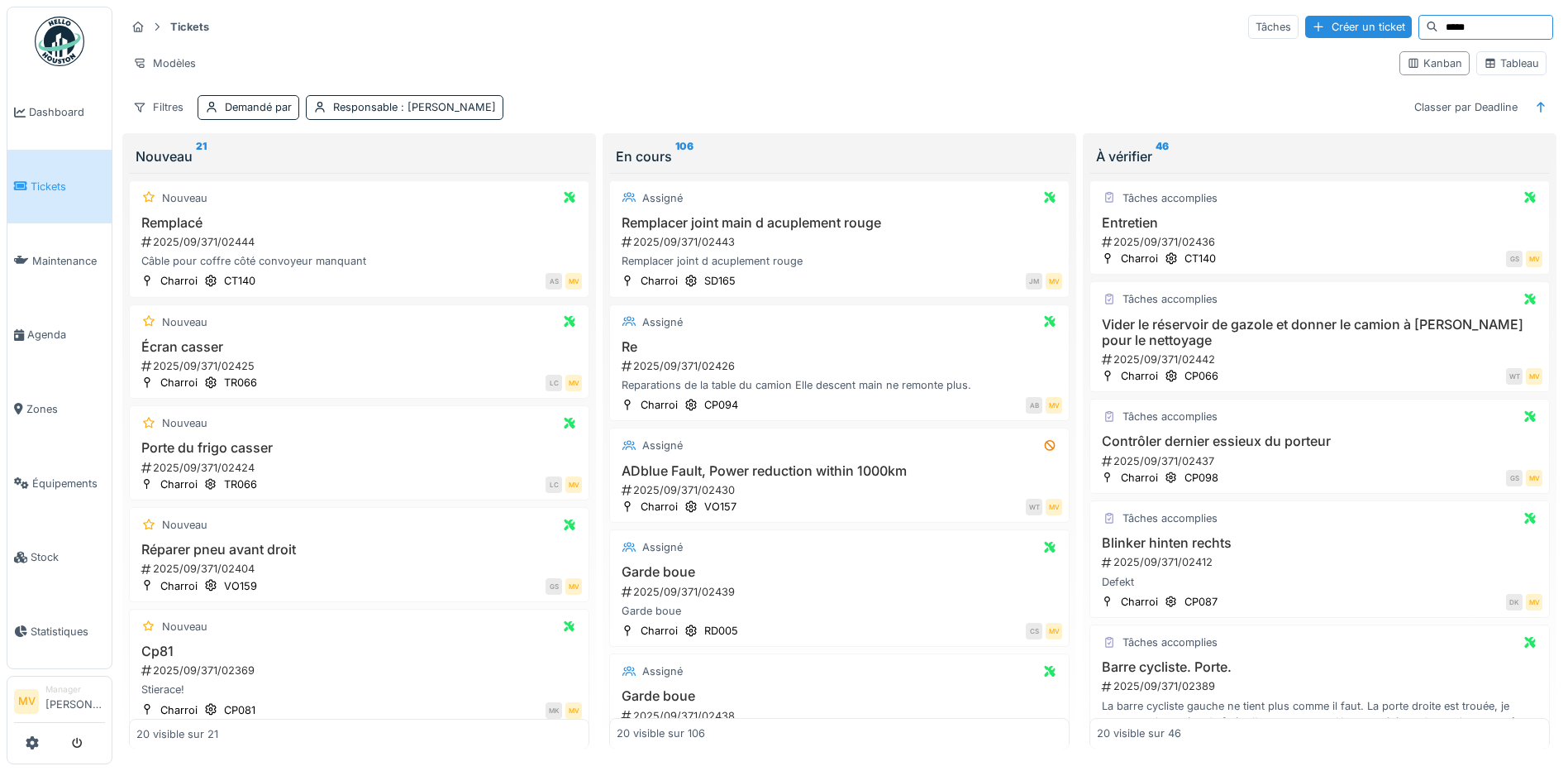
type input "*****"
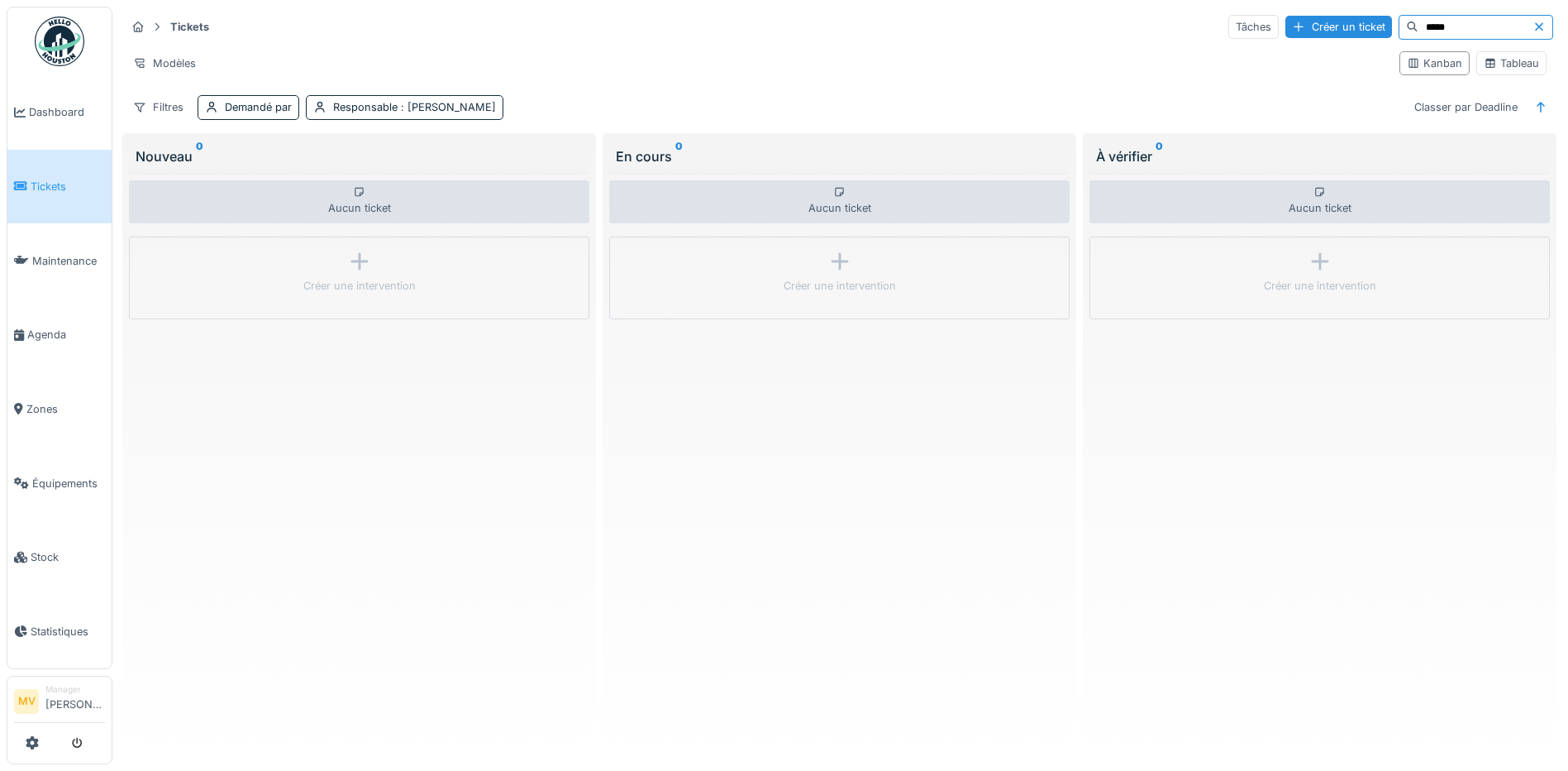
click at [1313, 24] on div "Créer un ticket" at bounding box center [1339, 27] width 107 height 22
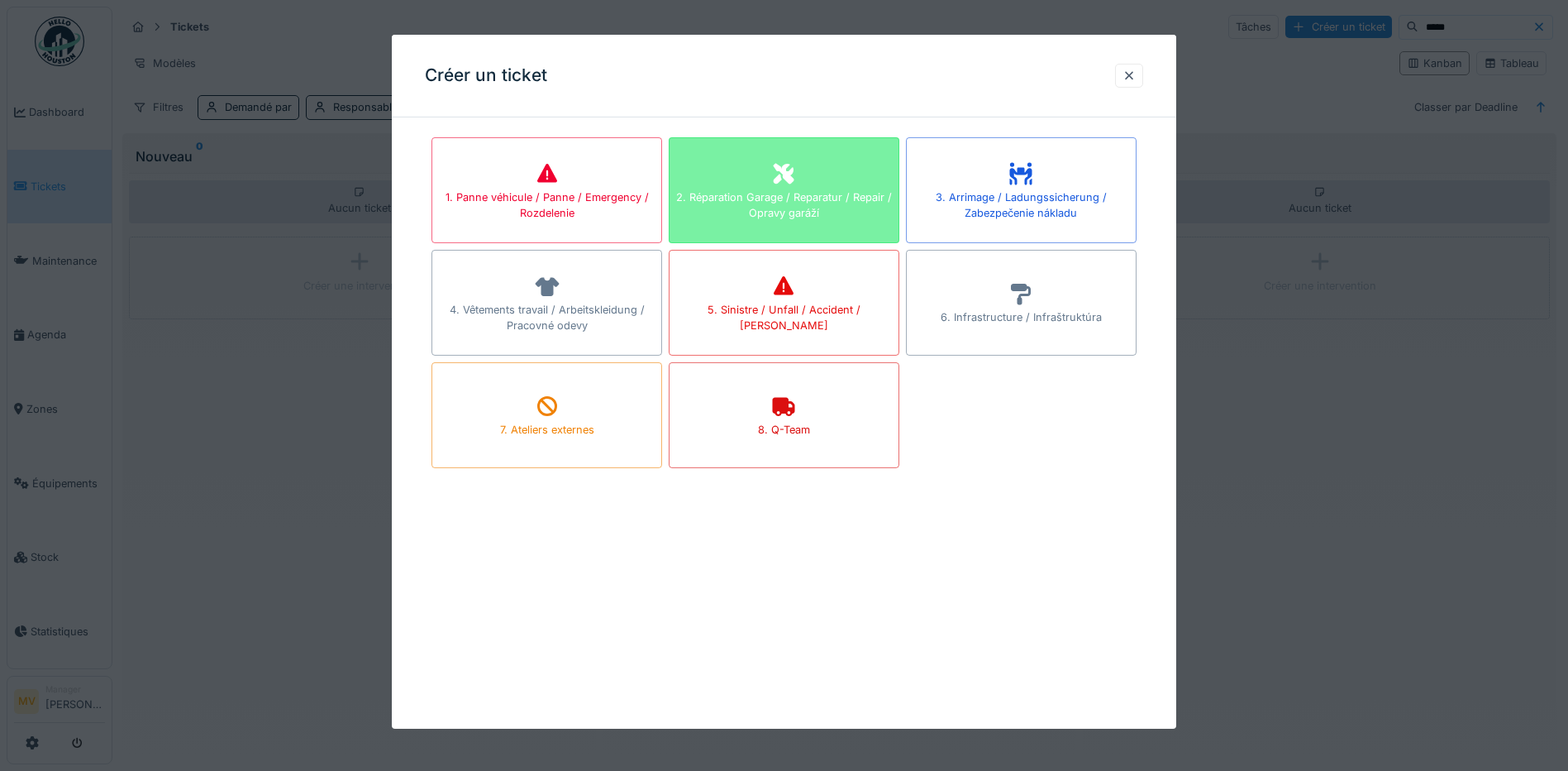
click at [790, 164] on icon at bounding box center [784, 174] width 25 height 20
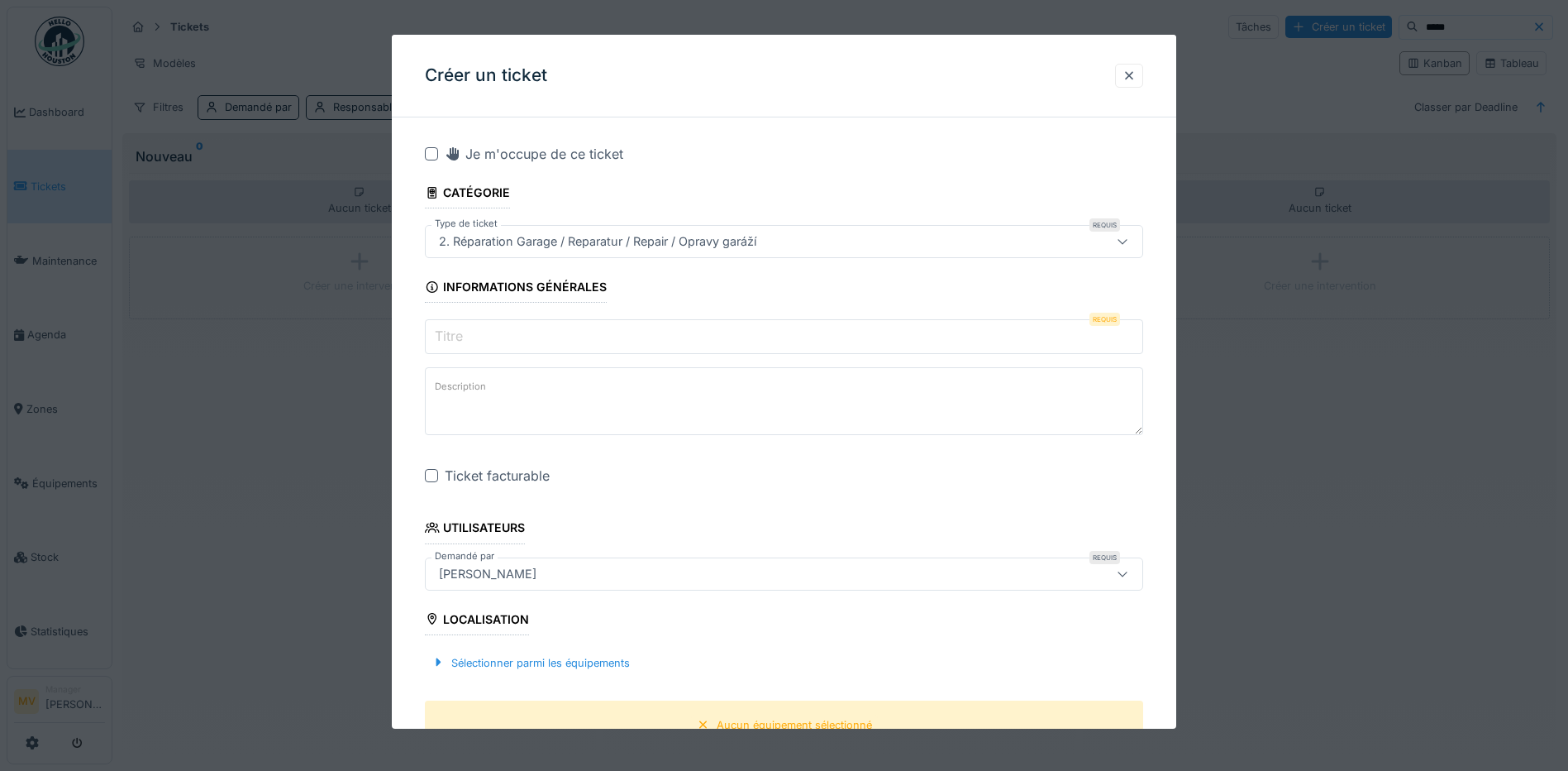
click at [624, 330] on input "Titre" at bounding box center [784, 337] width 718 height 35
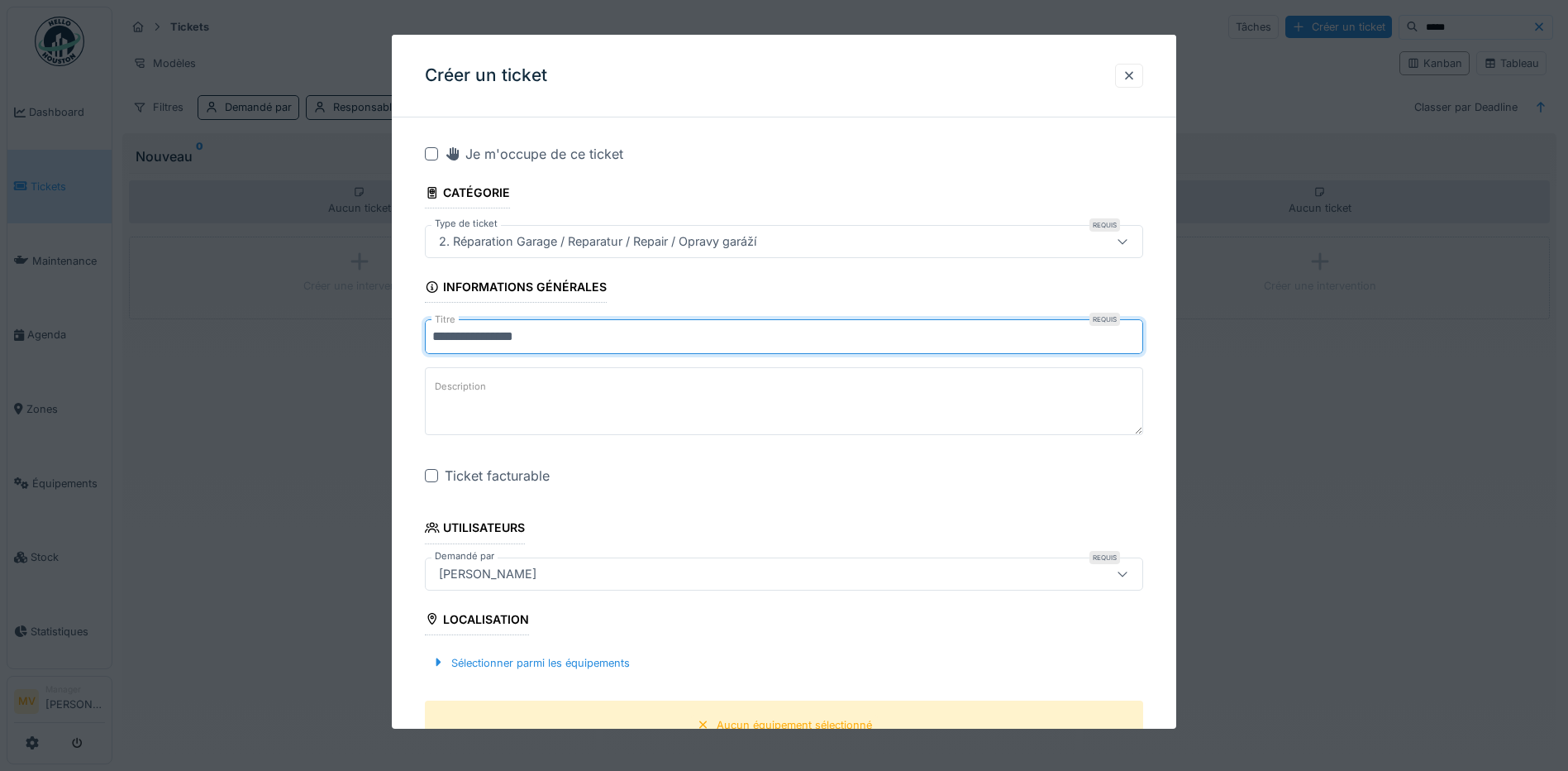
click at [593, 335] on input "**********" at bounding box center [784, 337] width 718 height 35
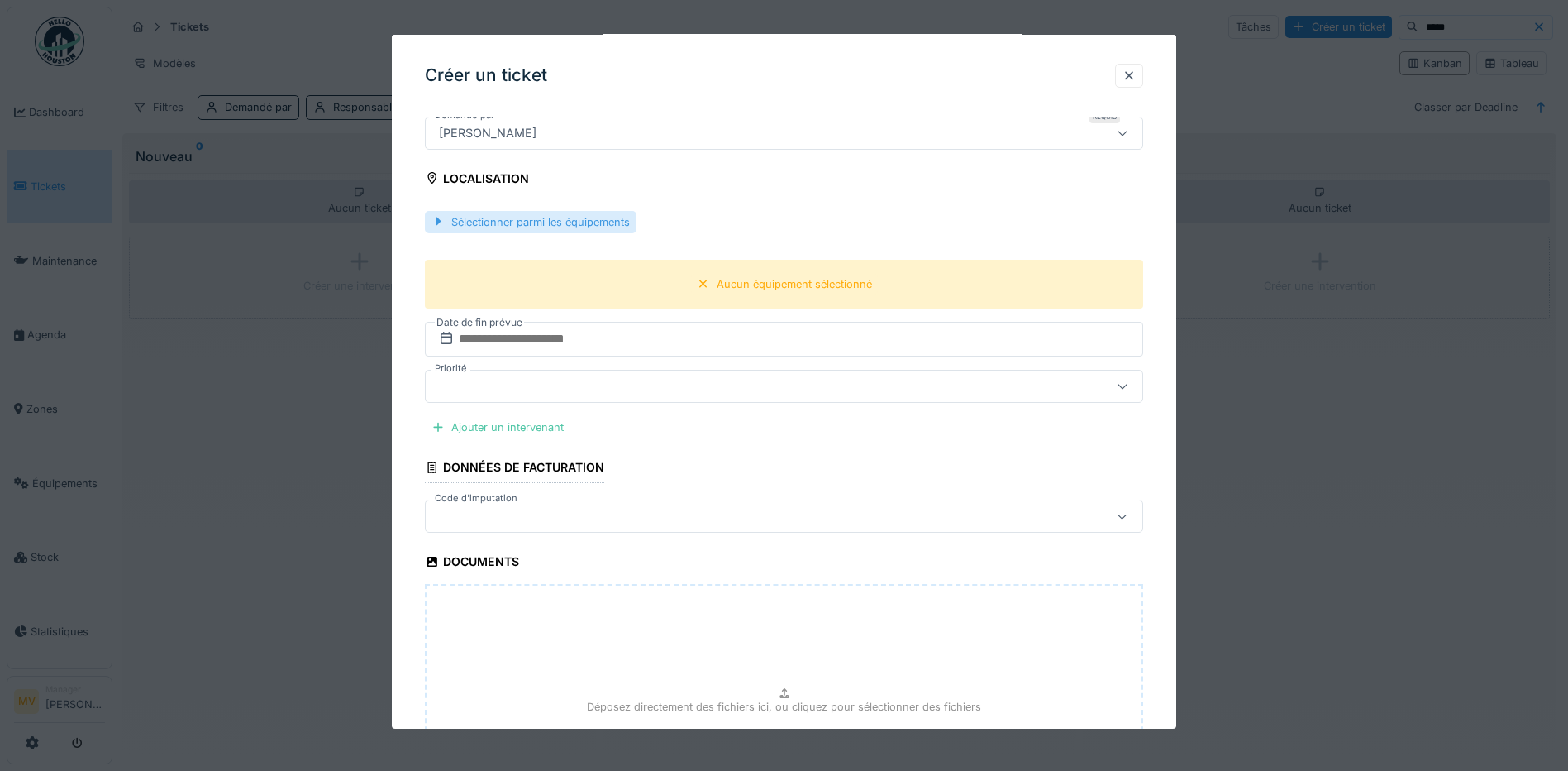
type input "**********"
click at [597, 218] on div "Sélectionner parmi les équipements" at bounding box center [531, 222] width 212 height 22
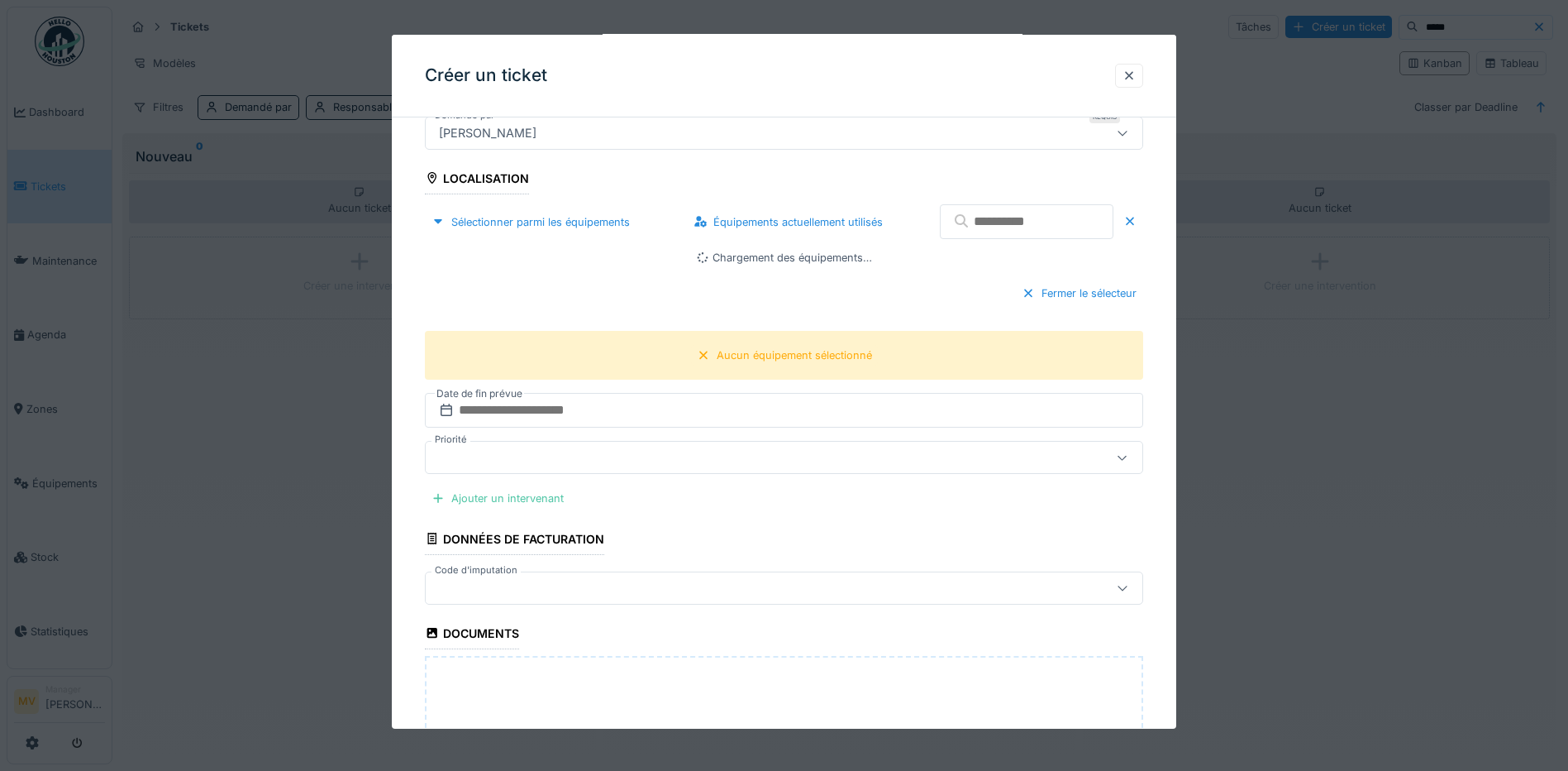
click at [1022, 232] on input "text" at bounding box center [1026, 222] width 174 height 35
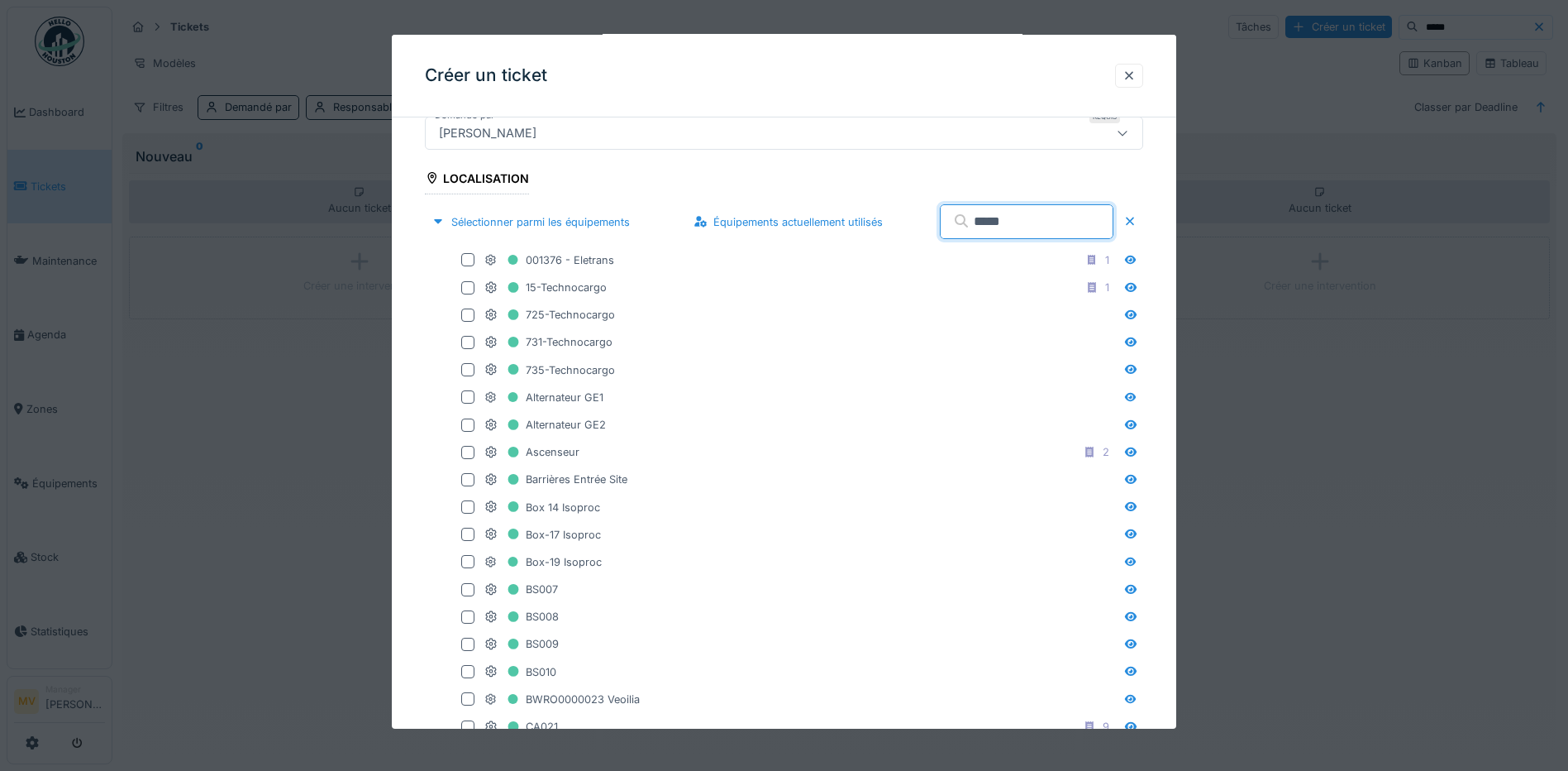
type input "*****"
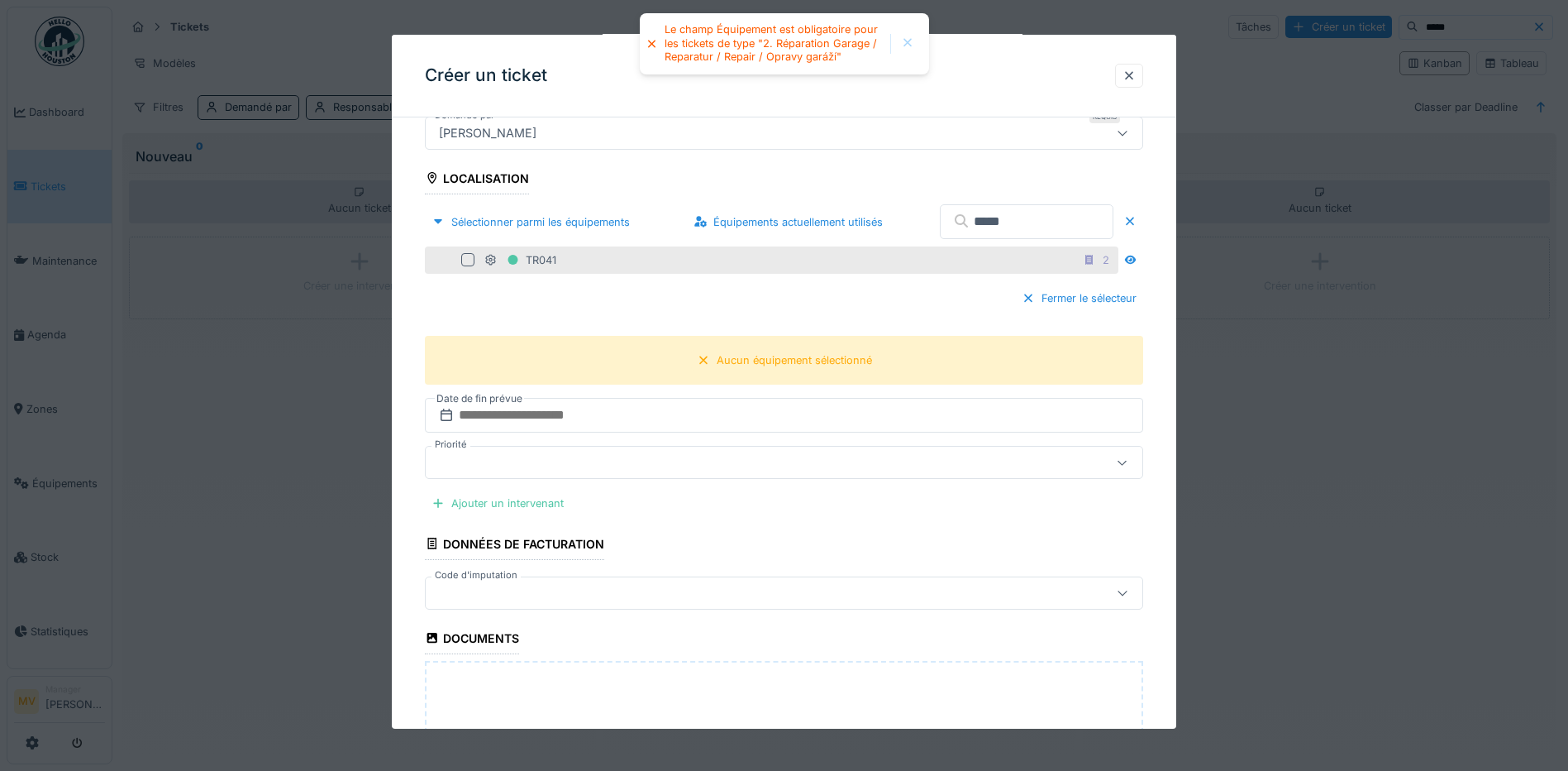
click at [464, 257] on div at bounding box center [468, 259] width 13 height 13
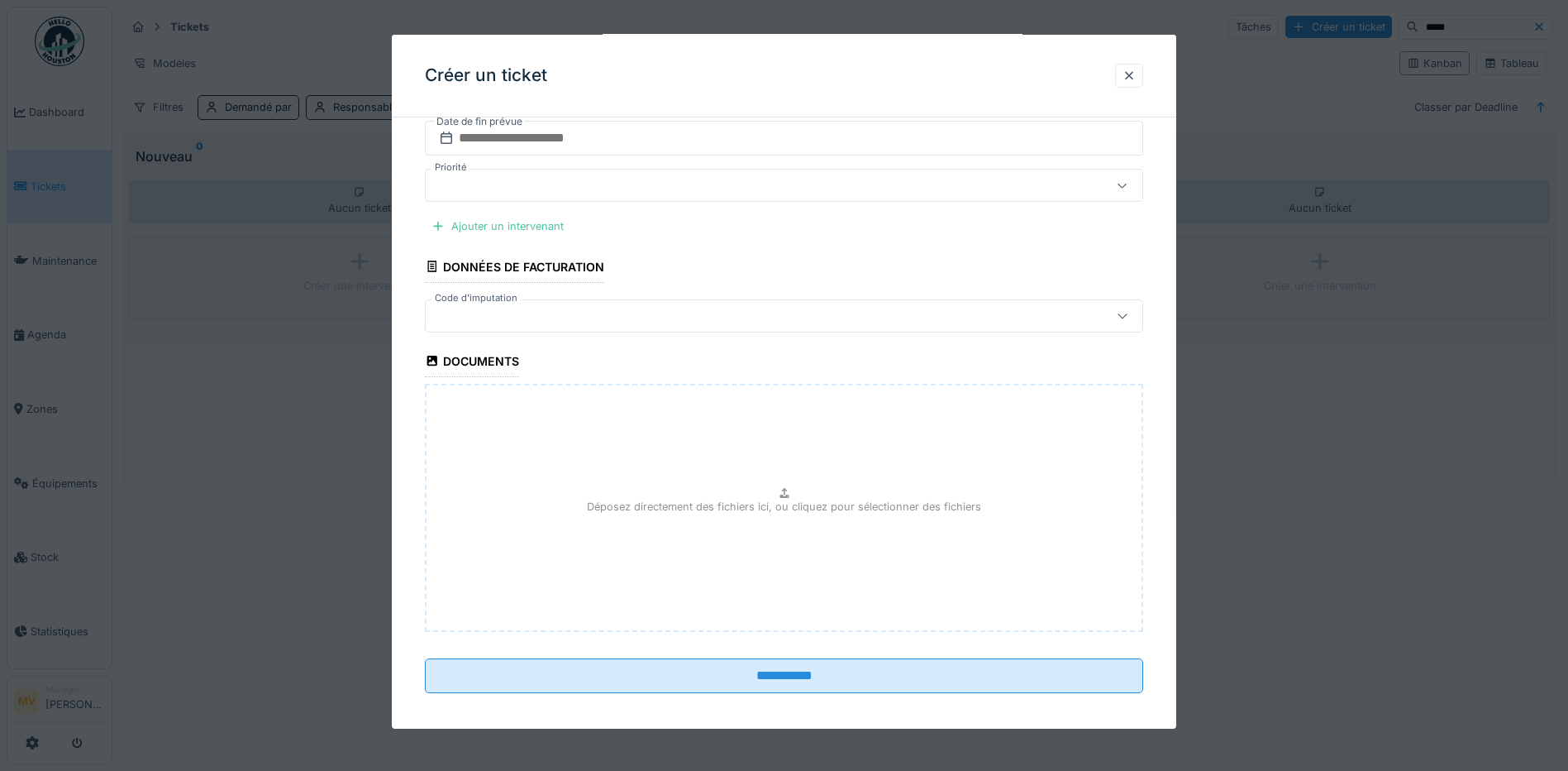
scroll to position [729, 0]
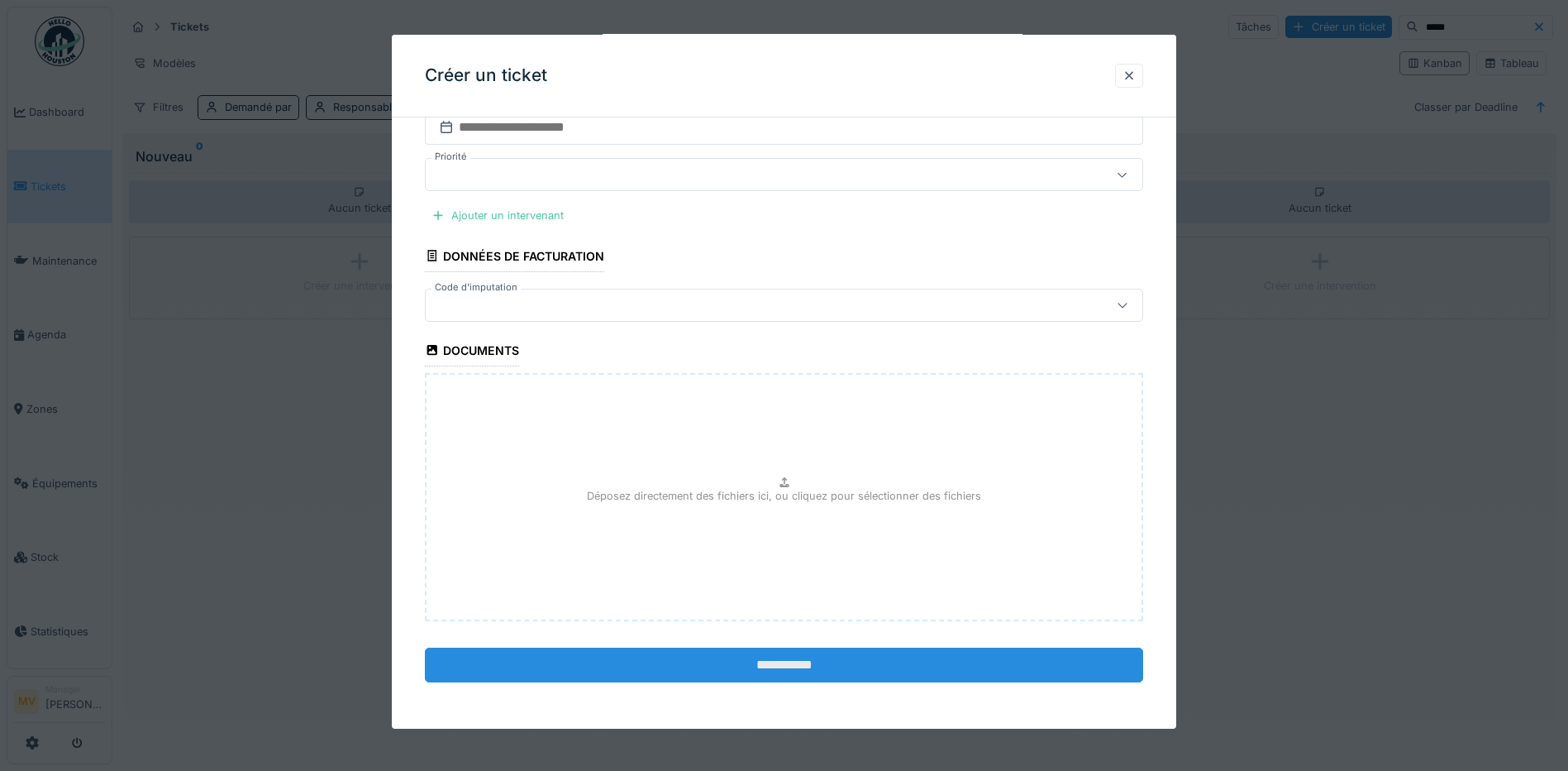
click at [793, 672] on input "**********" at bounding box center [784, 665] width 718 height 35
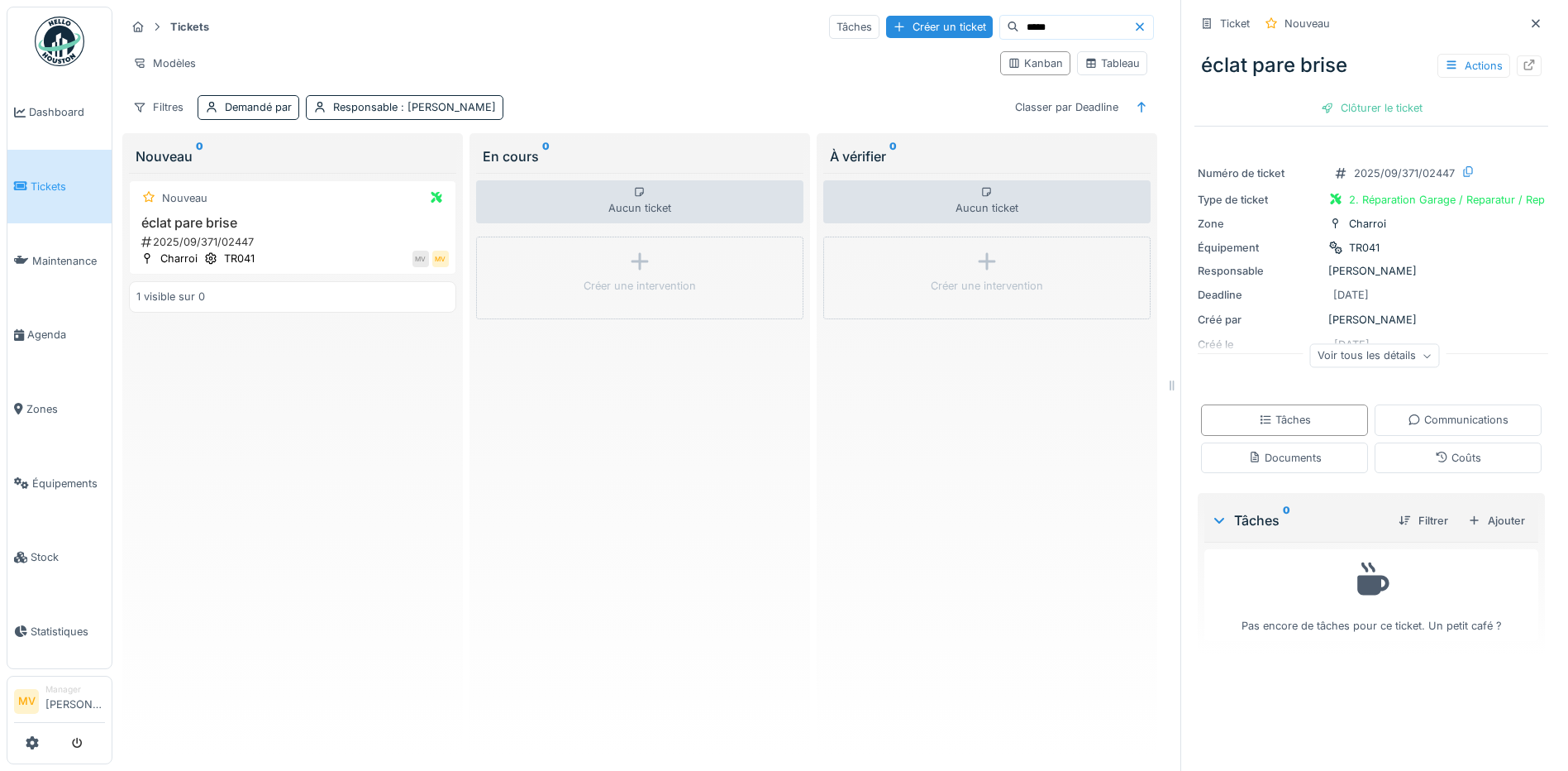
click at [1047, 422] on div "Aucun ticket Créer une intervention" at bounding box center [987, 461] width 327 height 577
click at [1280, 413] on div "Tâches" at bounding box center [1285, 420] width 167 height 30
click at [1494, 510] on div "Ajouter" at bounding box center [1496, 521] width 70 height 22
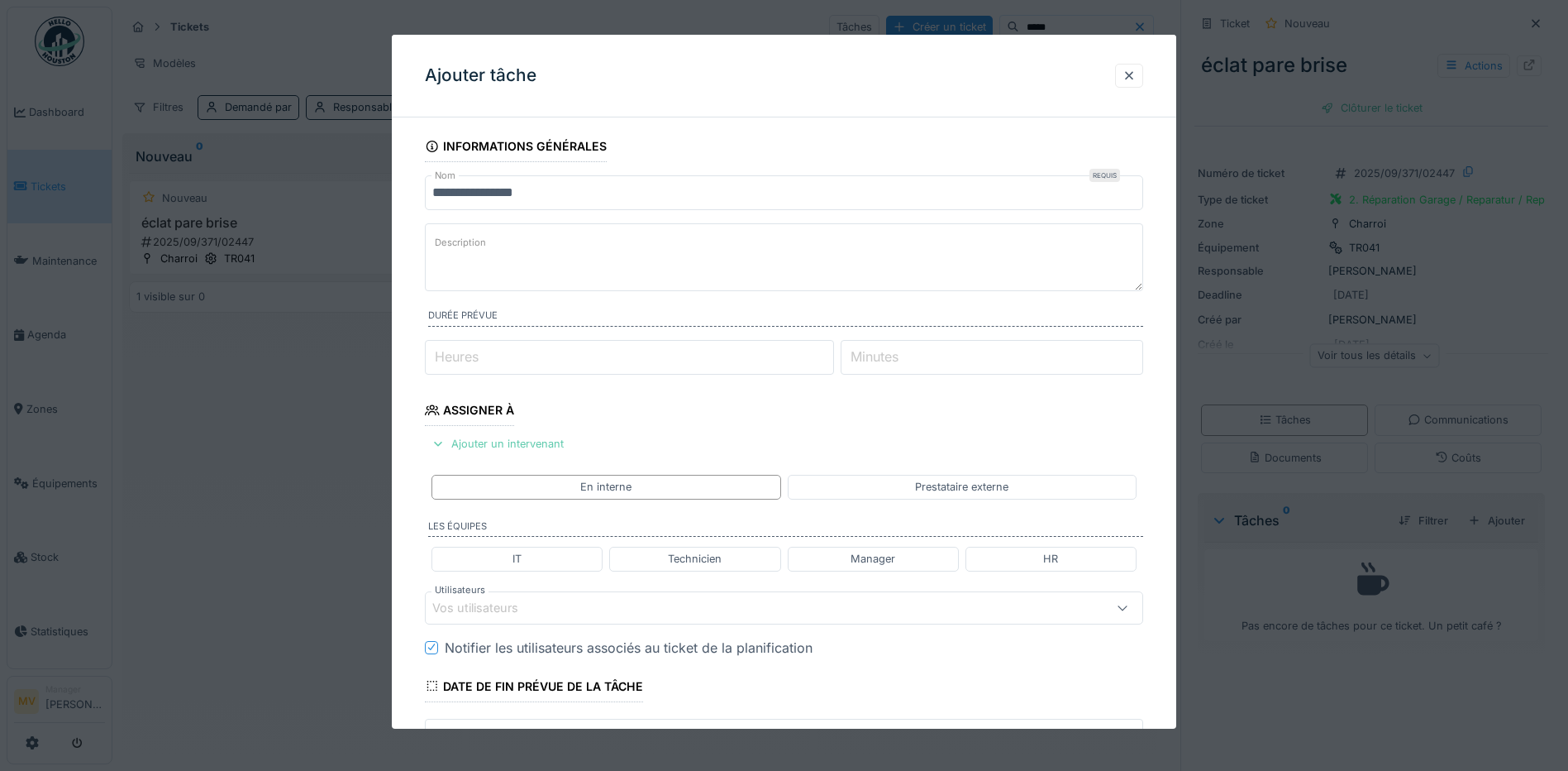
click at [552, 439] on div "Ajouter un intervenant" at bounding box center [498, 443] width 145 height 22
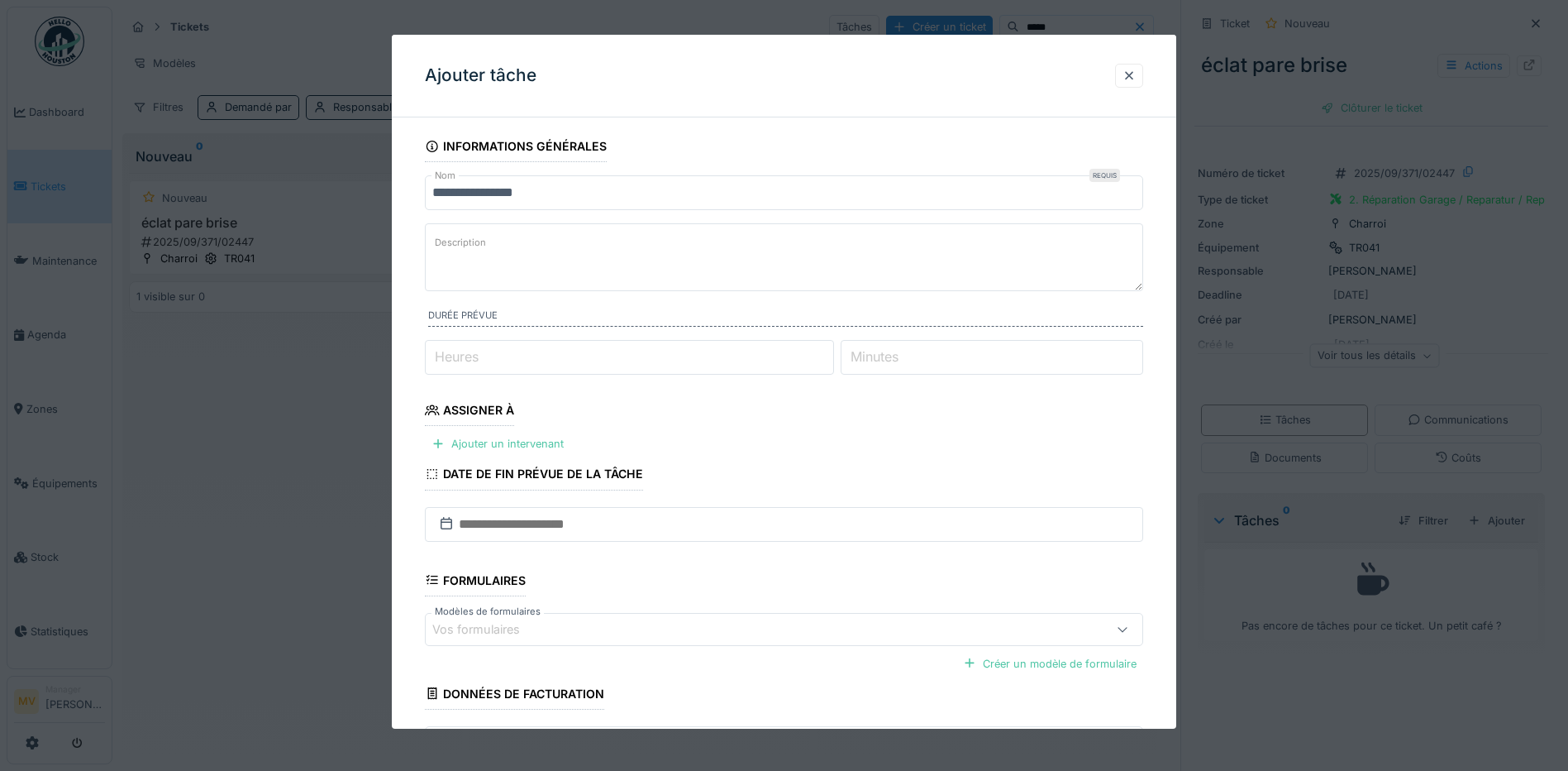
click at [529, 427] on fieldset "**********" at bounding box center [784, 476] width 718 height 690
click at [527, 436] on div "Ajouter un intervenant" at bounding box center [498, 443] width 145 height 22
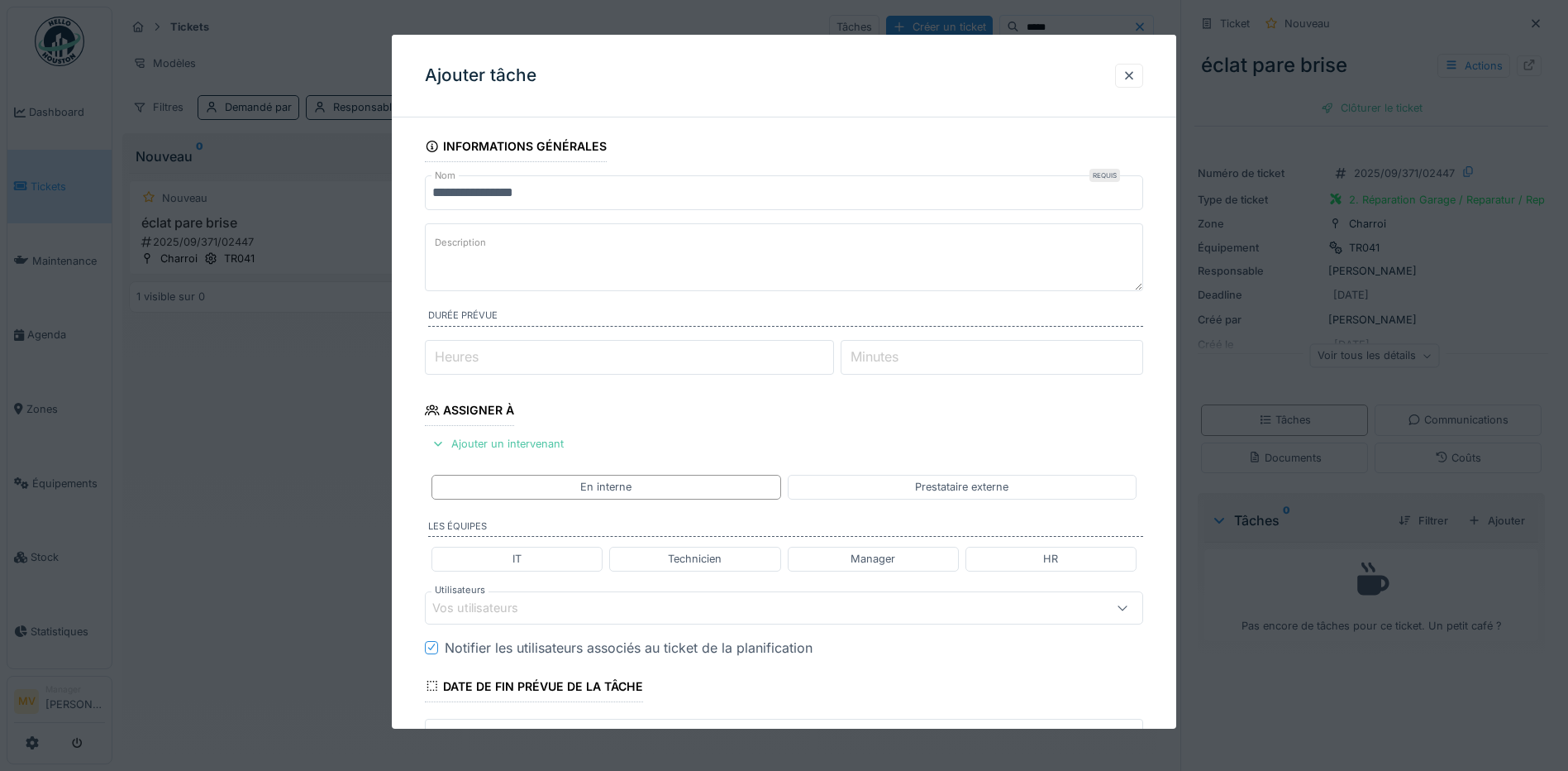
click at [505, 609] on div "Vos utilisateurs" at bounding box center [486, 608] width 109 height 18
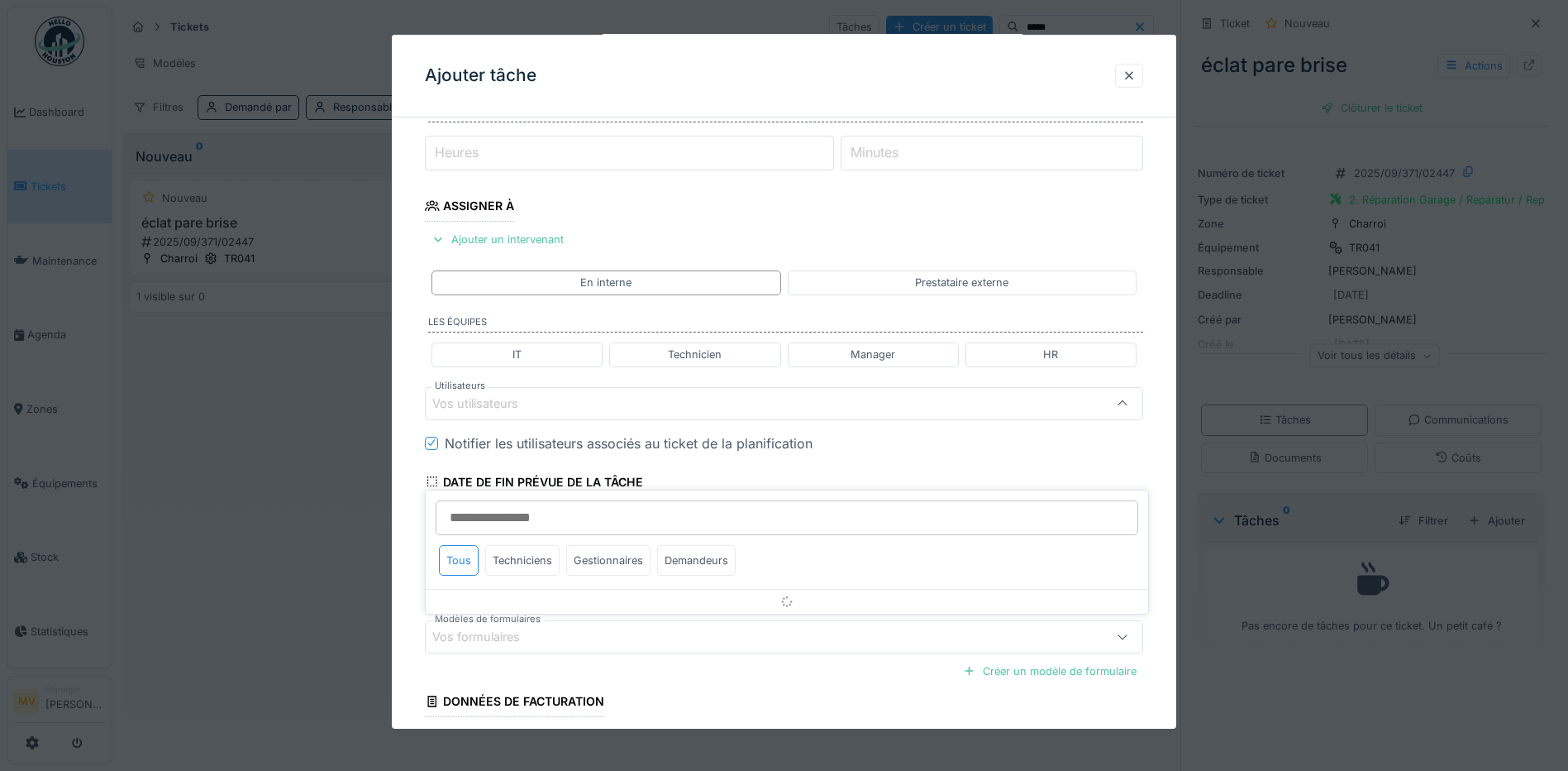
scroll to position [225, 0]
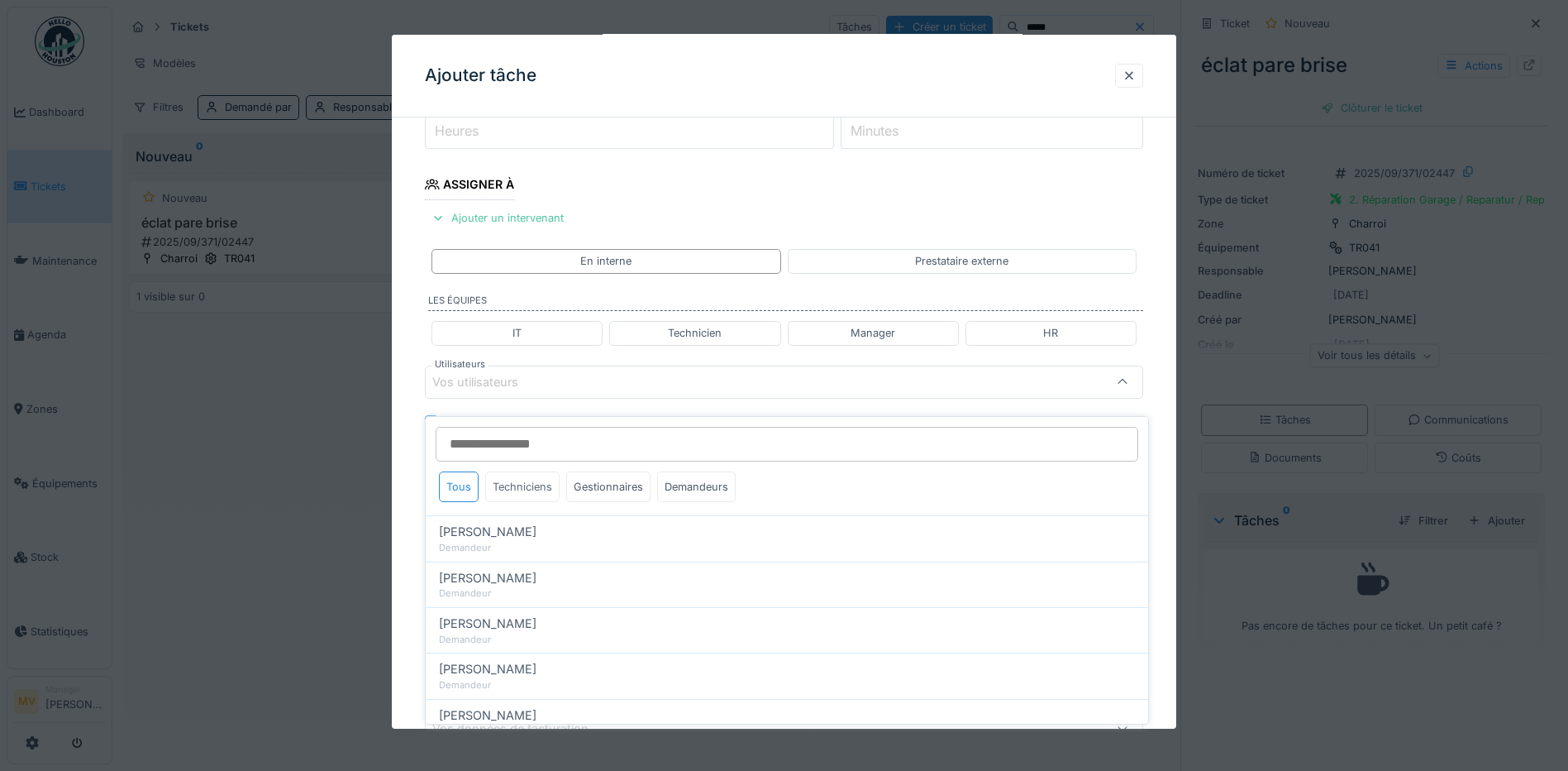
click at [537, 478] on div "Techniciens" at bounding box center [522, 486] width 74 height 30
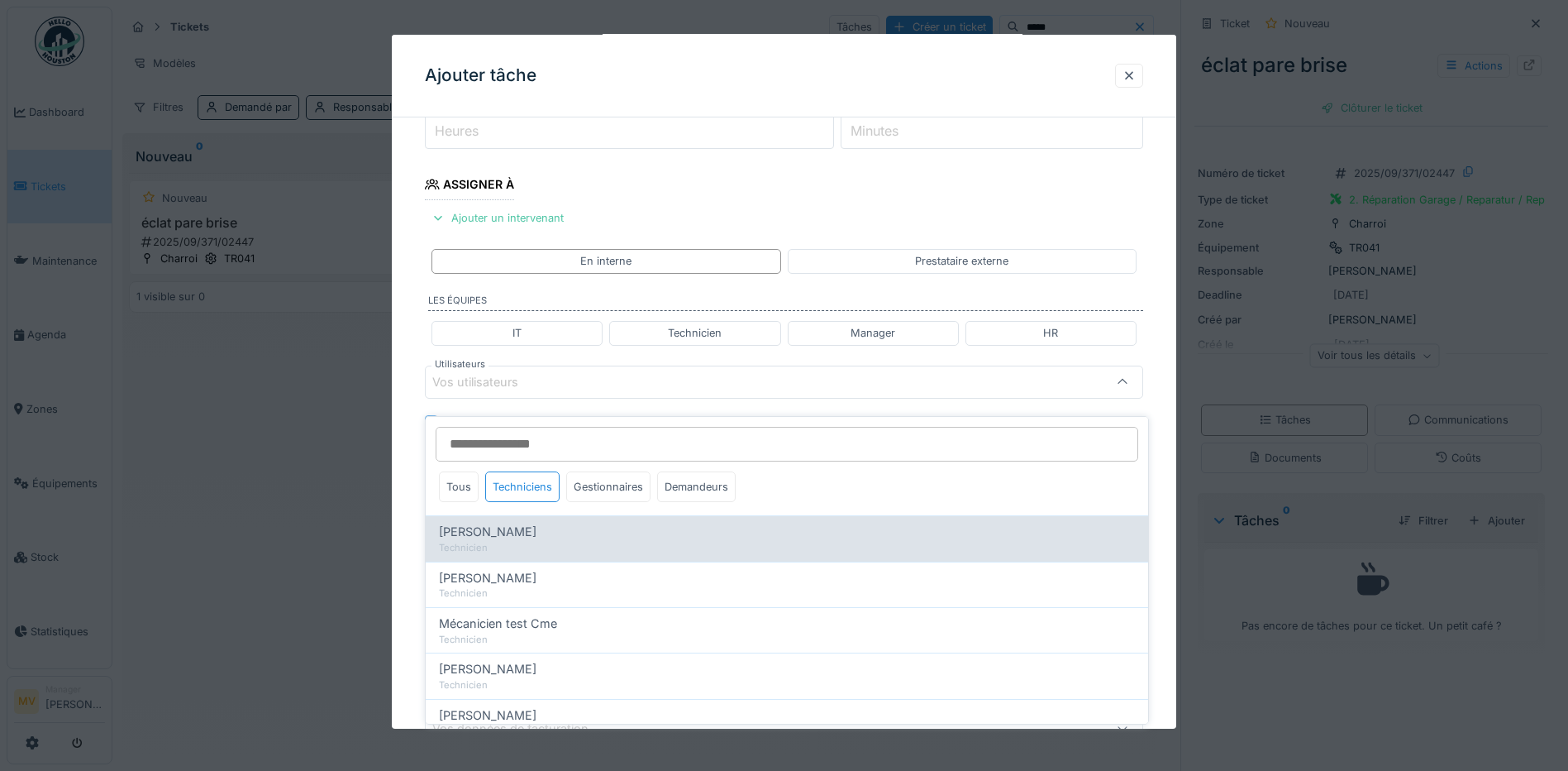
click at [504, 523] on span "Ivan Marcius" at bounding box center [487, 532] width 97 height 18
type input "****"
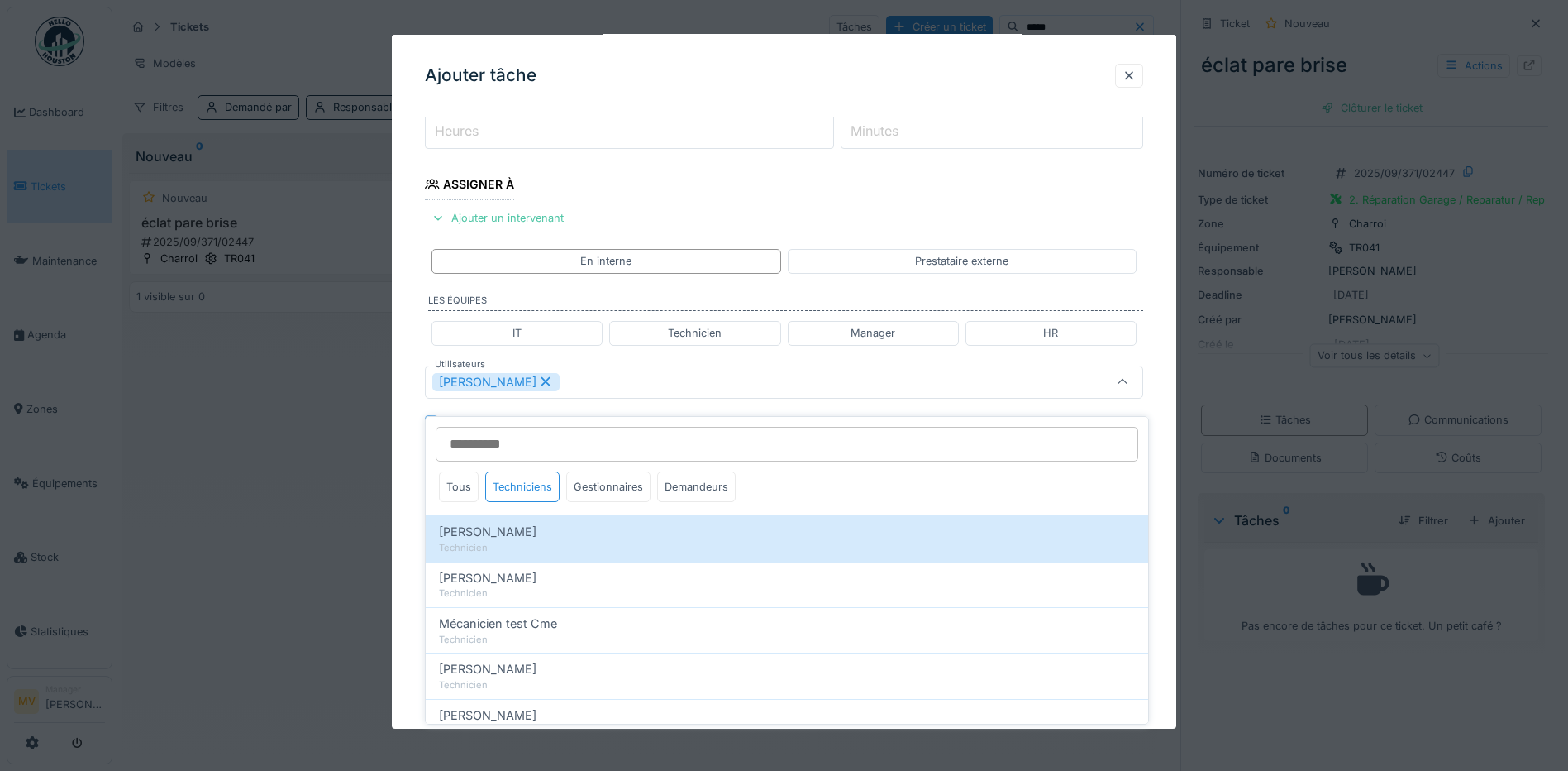
click at [606, 373] on div "Ivan Marcius" at bounding box center [741, 382] width 619 height 18
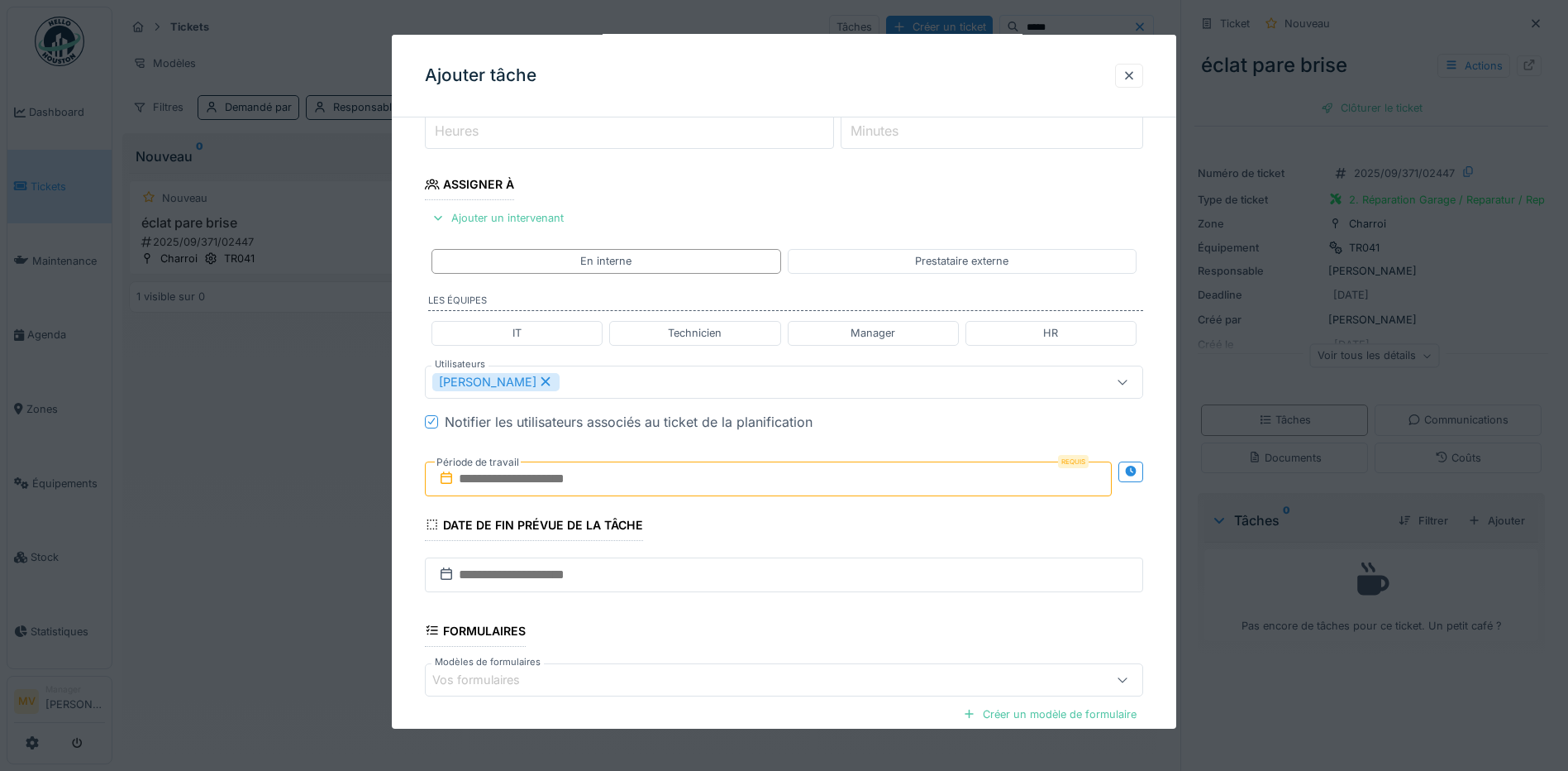
click at [584, 474] on input "text" at bounding box center [768, 479] width 687 height 35
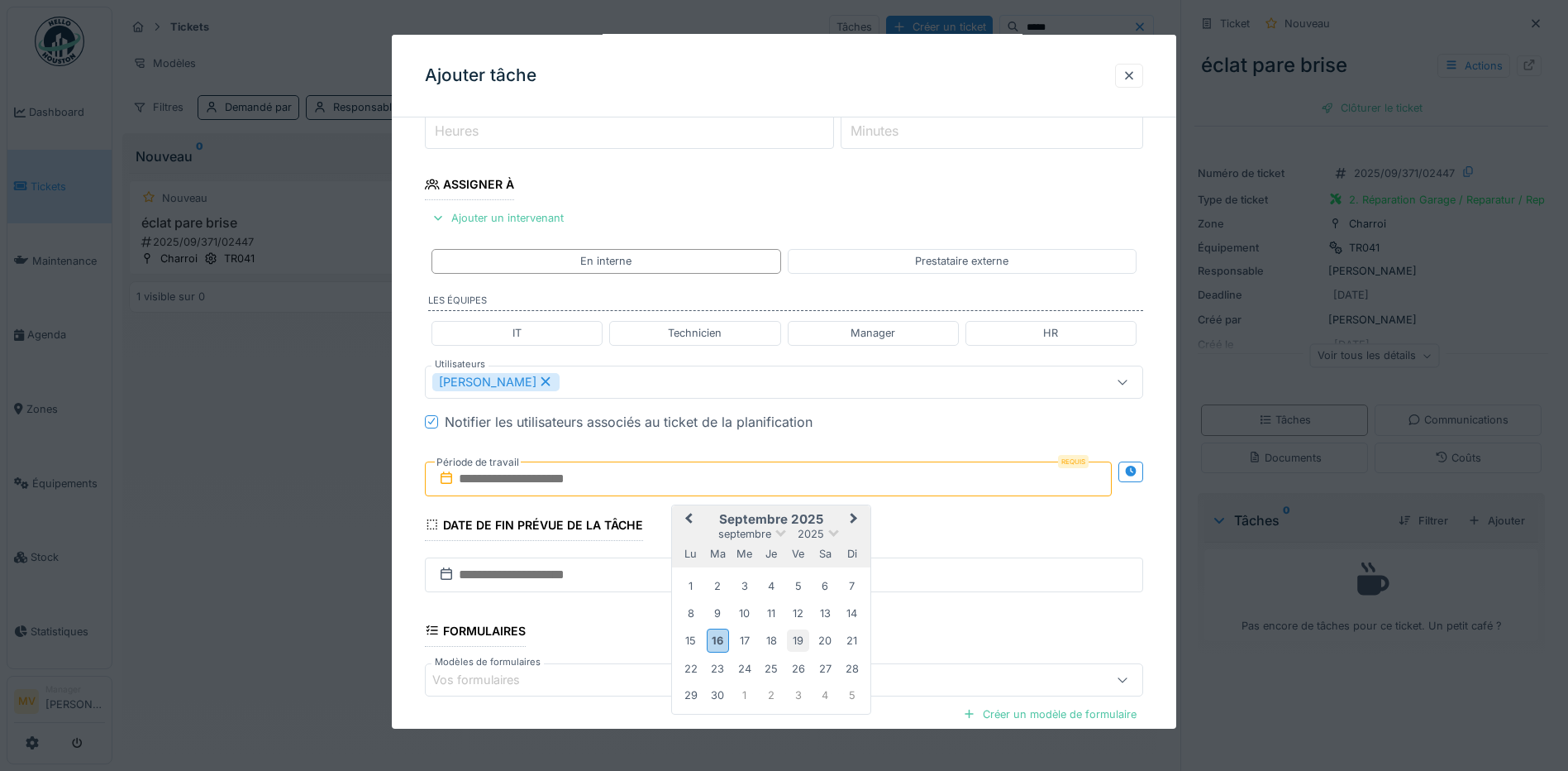
click at [797, 639] on div "19" at bounding box center [798, 640] width 22 height 22
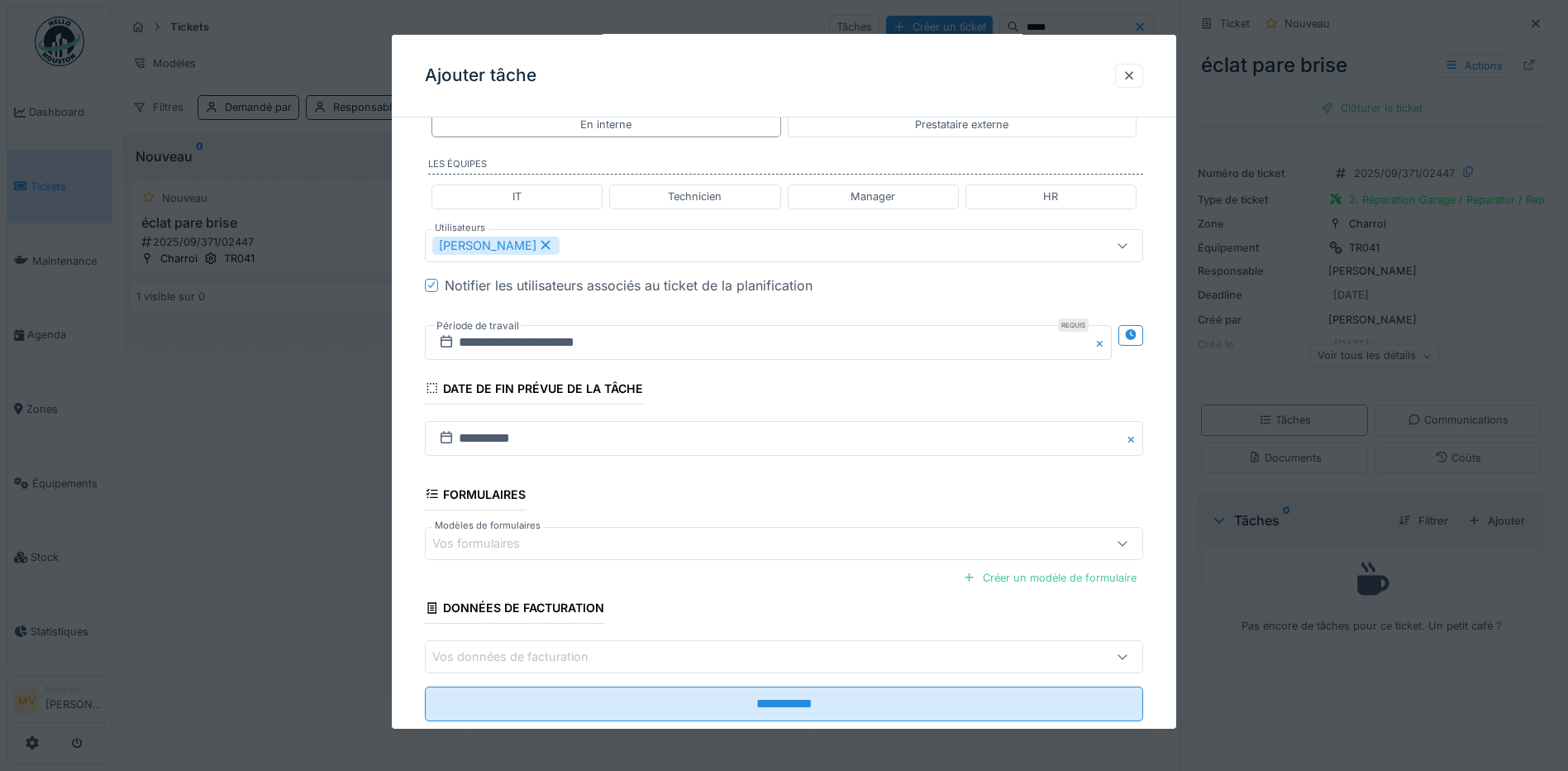
scroll to position [401, 0]
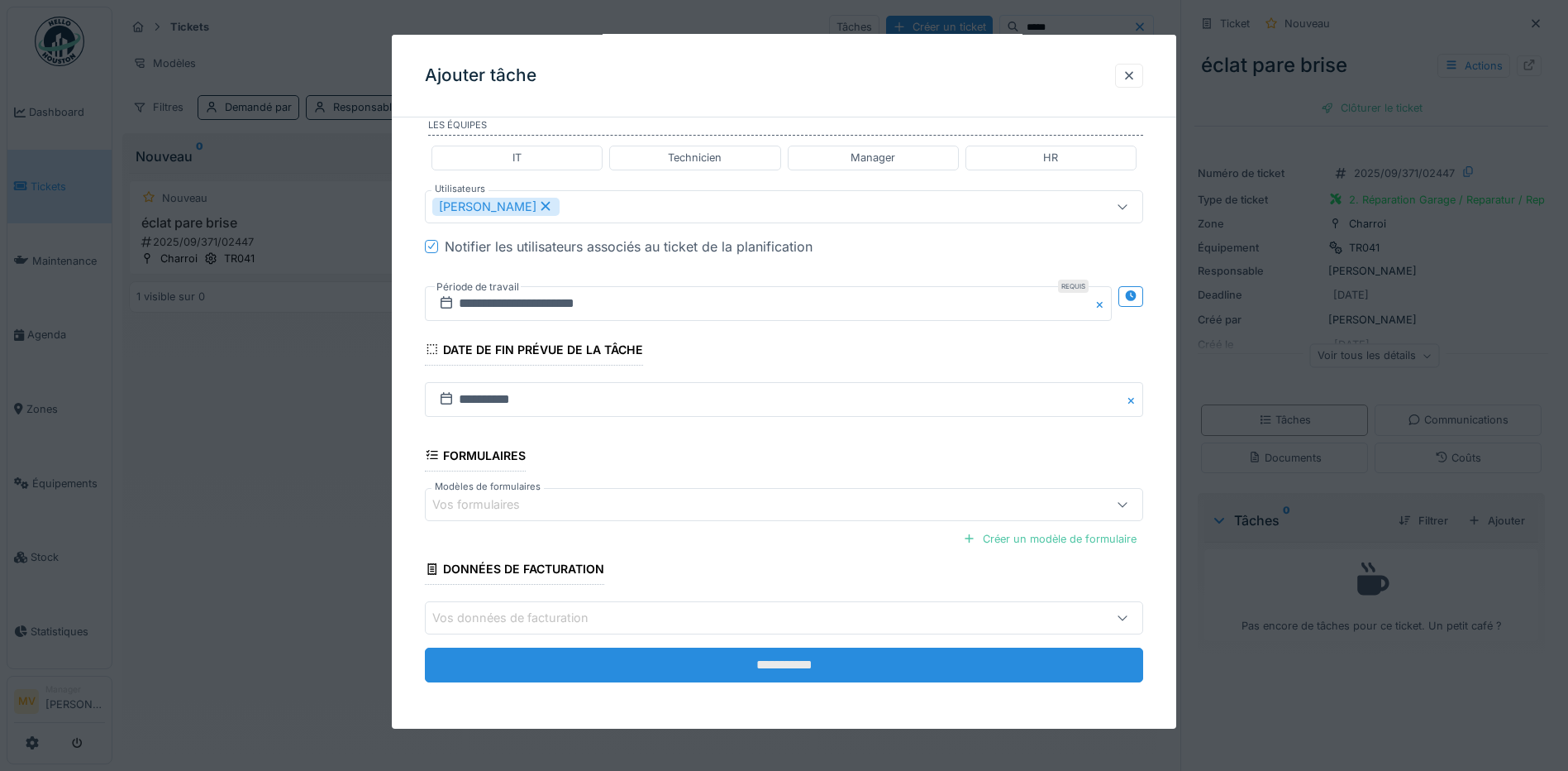
click at [769, 661] on input "**********" at bounding box center [784, 665] width 718 height 35
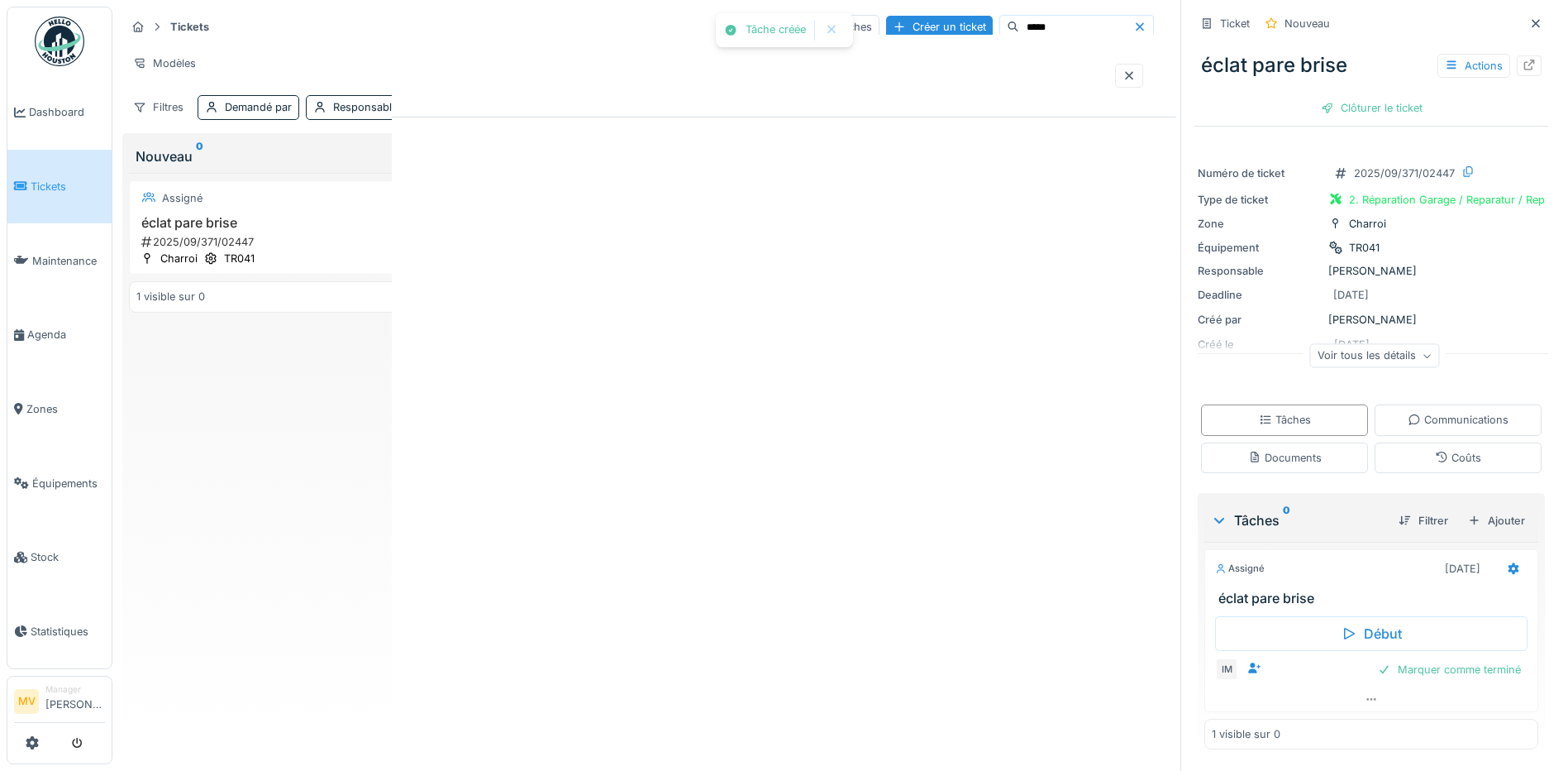
scroll to position [0, 0]
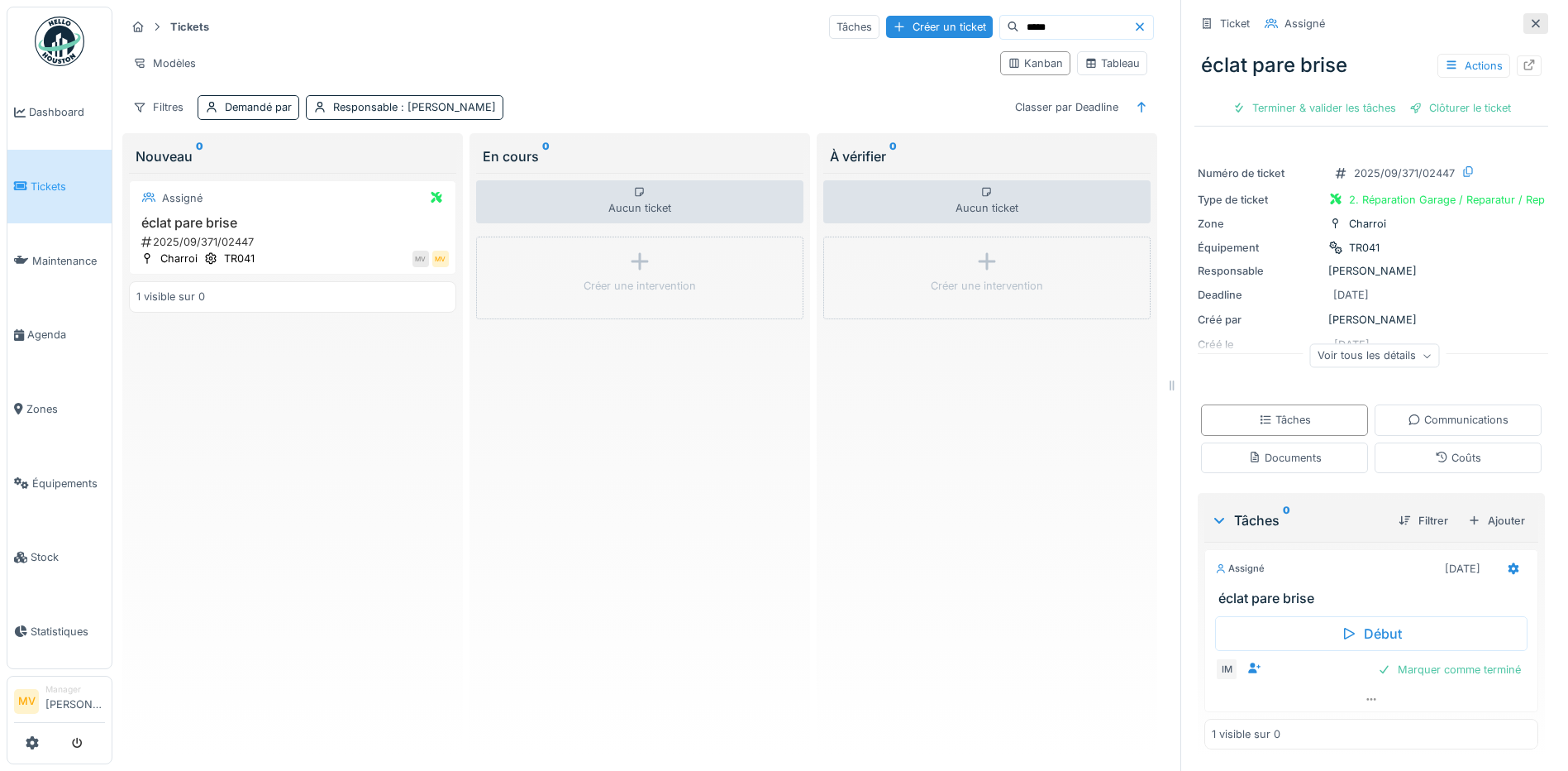
click at [1532, 19] on icon at bounding box center [1536, 23] width 8 height 8
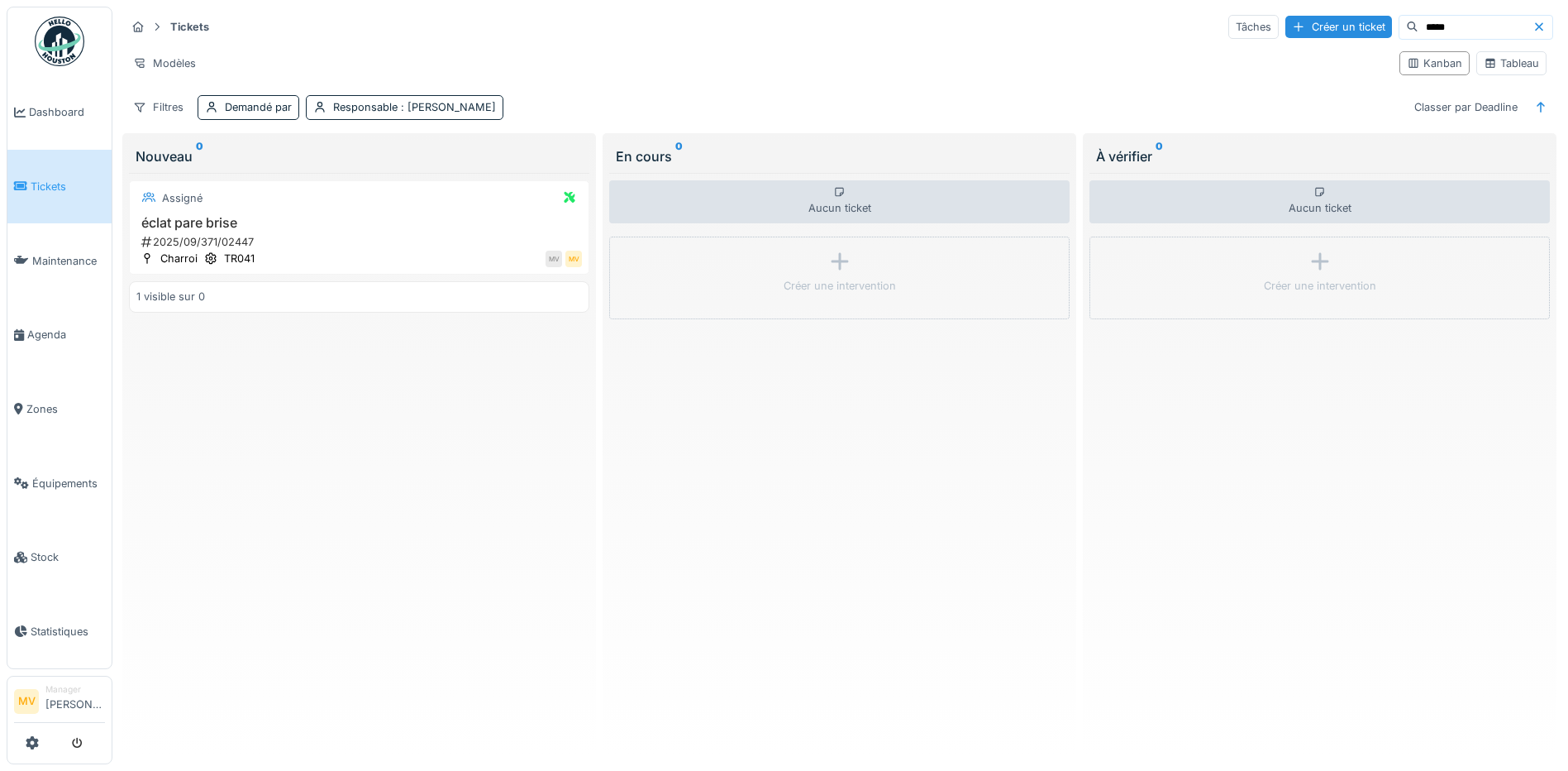
scroll to position [10, 0]
click at [1533, 21] on icon at bounding box center [1539, 27] width 13 height 11
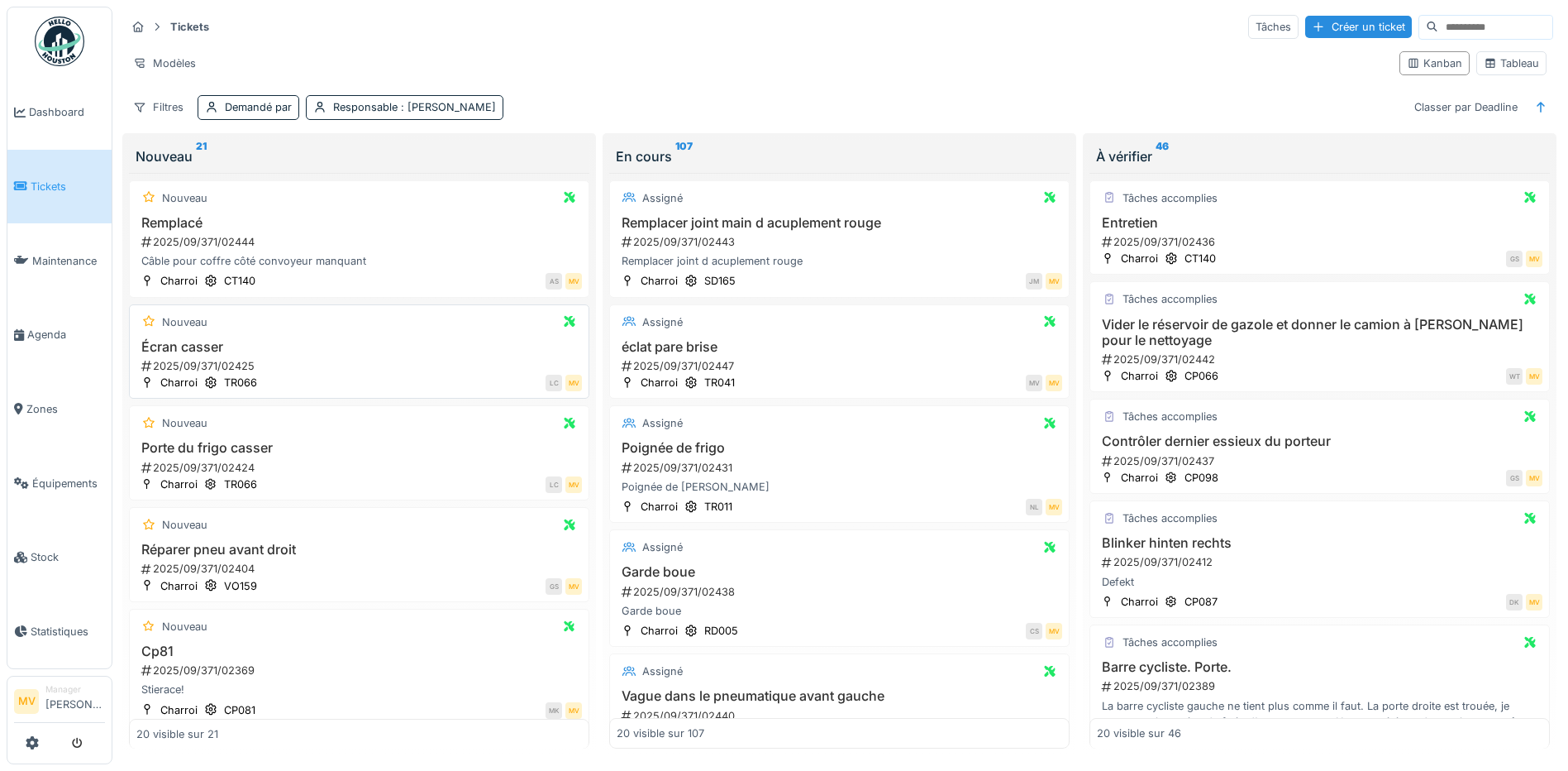
click at [303, 362] on div "2025/09/371/02425" at bounding box center [361, 365] width 442 height 16
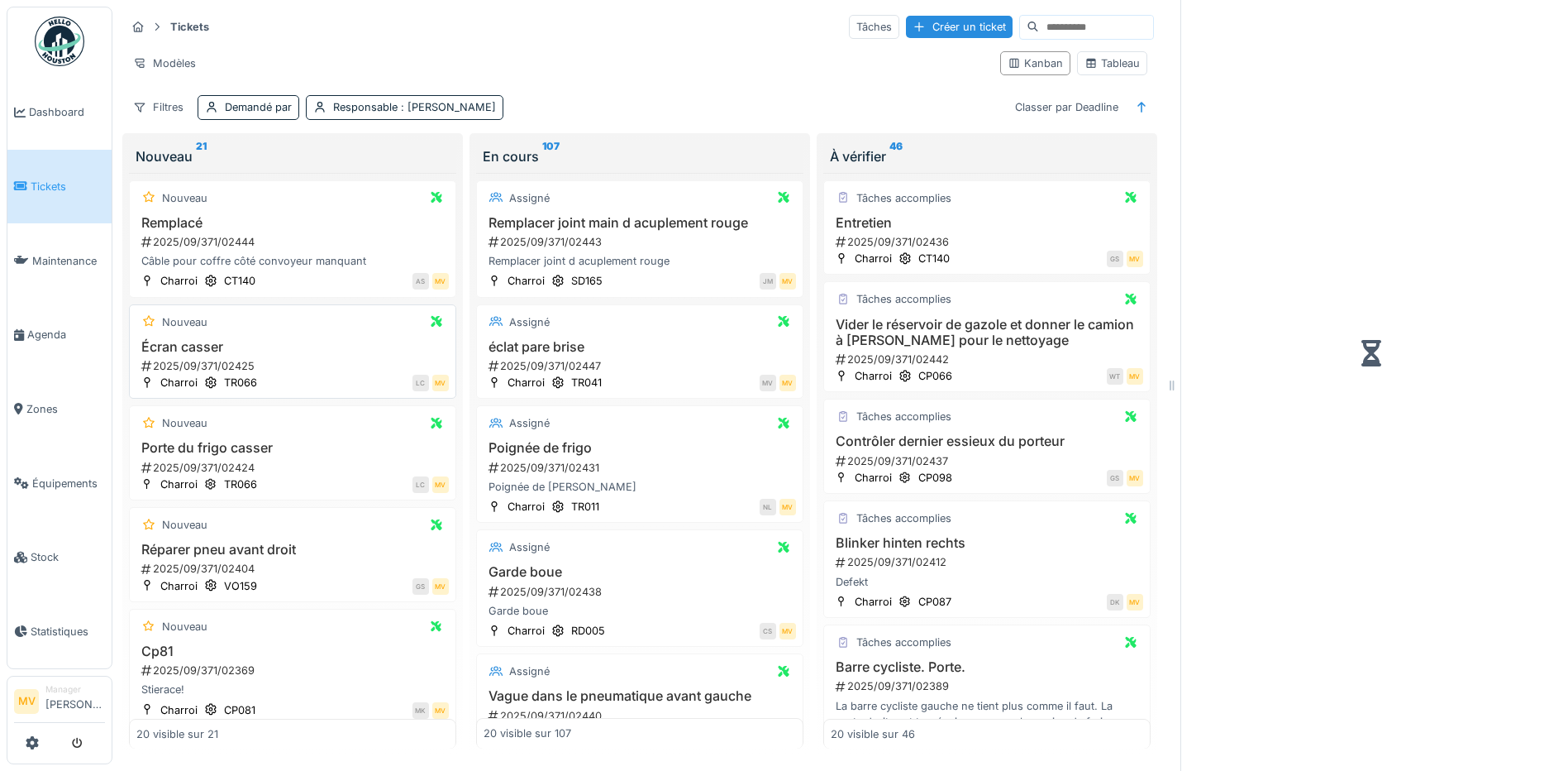
scroll to position [12, 0]
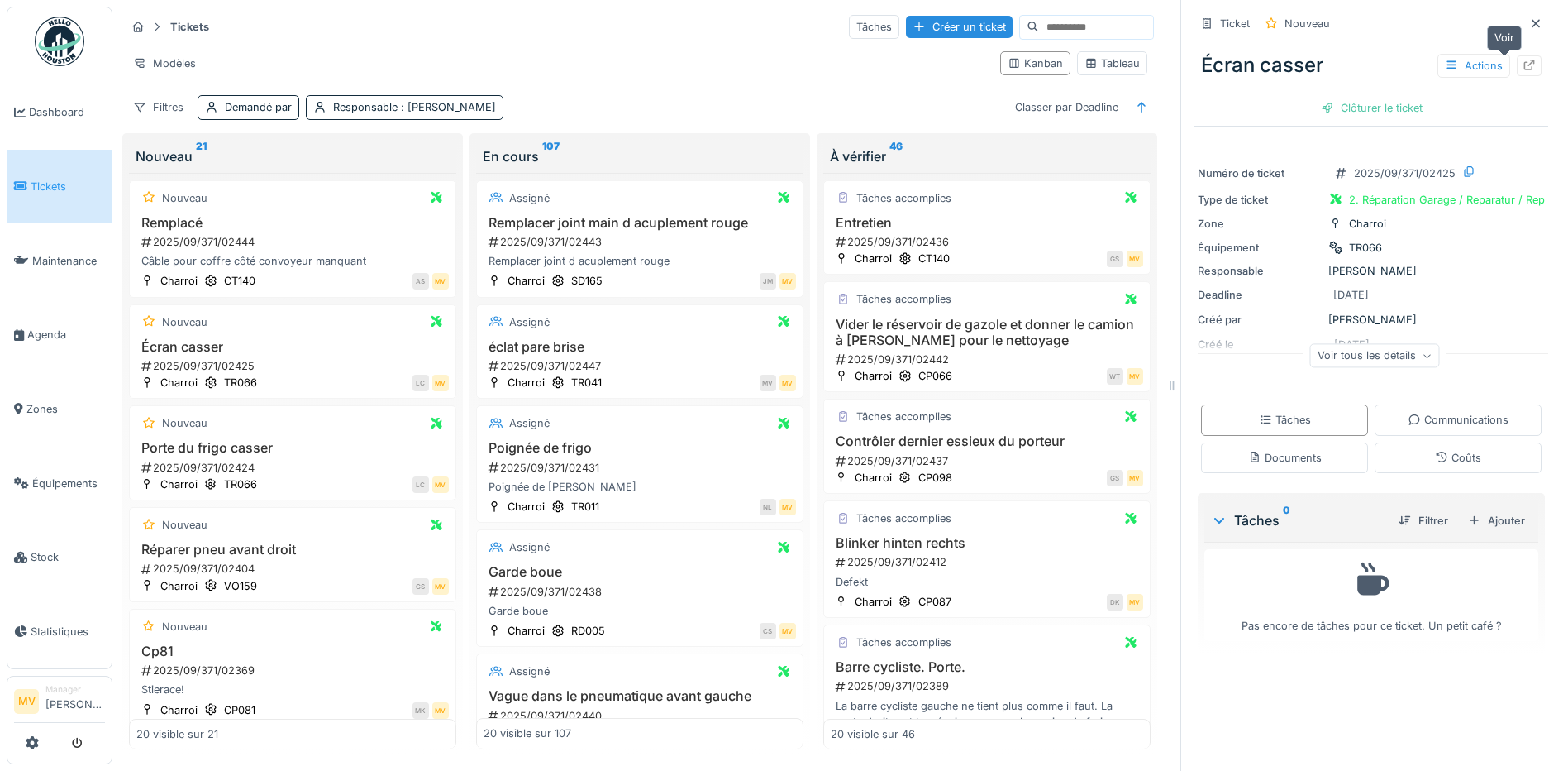
click at [1523, 58] on div at bounding box center [1529, 65] width 13 height 16
click at [337, 460] on div "2025/09/371/02424" at bounding box center [294, 467] width 309 height 16
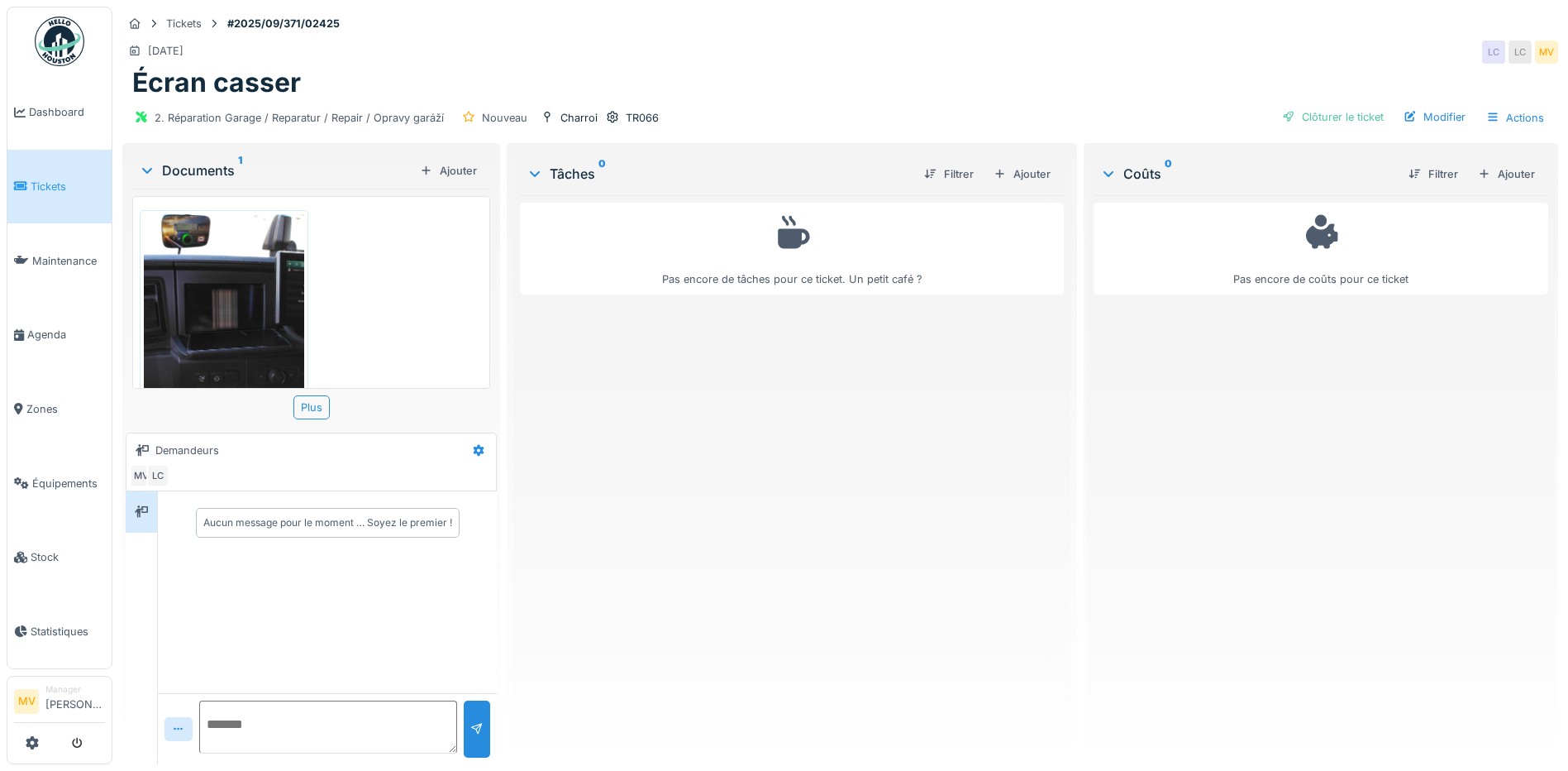
click at [253, 314] on img at bounding box center [223, 321] width 160 height 213
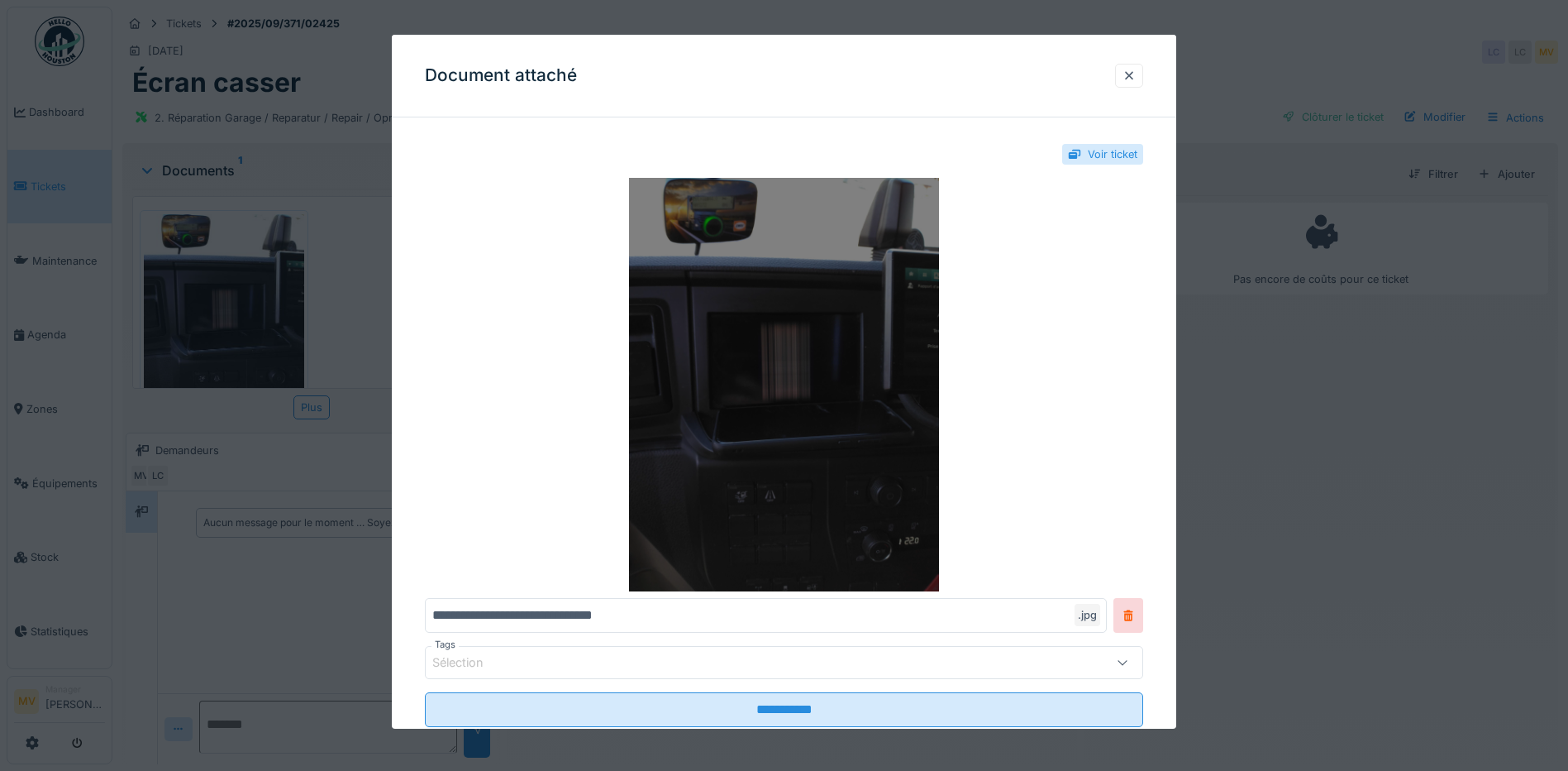
click at [858, 342] on img at bounding box center [784, 384] width 718 height 413
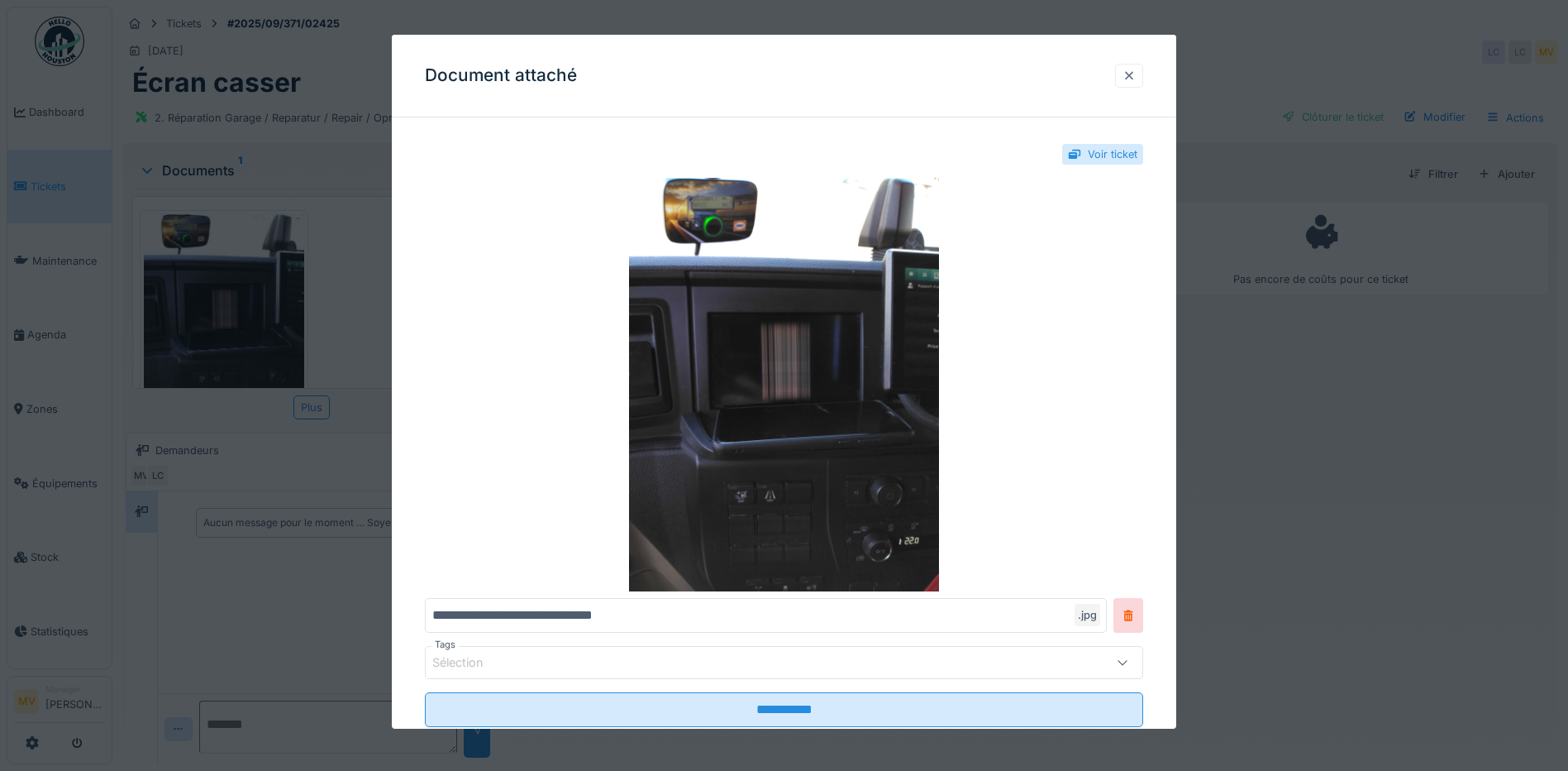
click at [1136, 75] on div at bounding box center [1129, 75] width 13 height 16
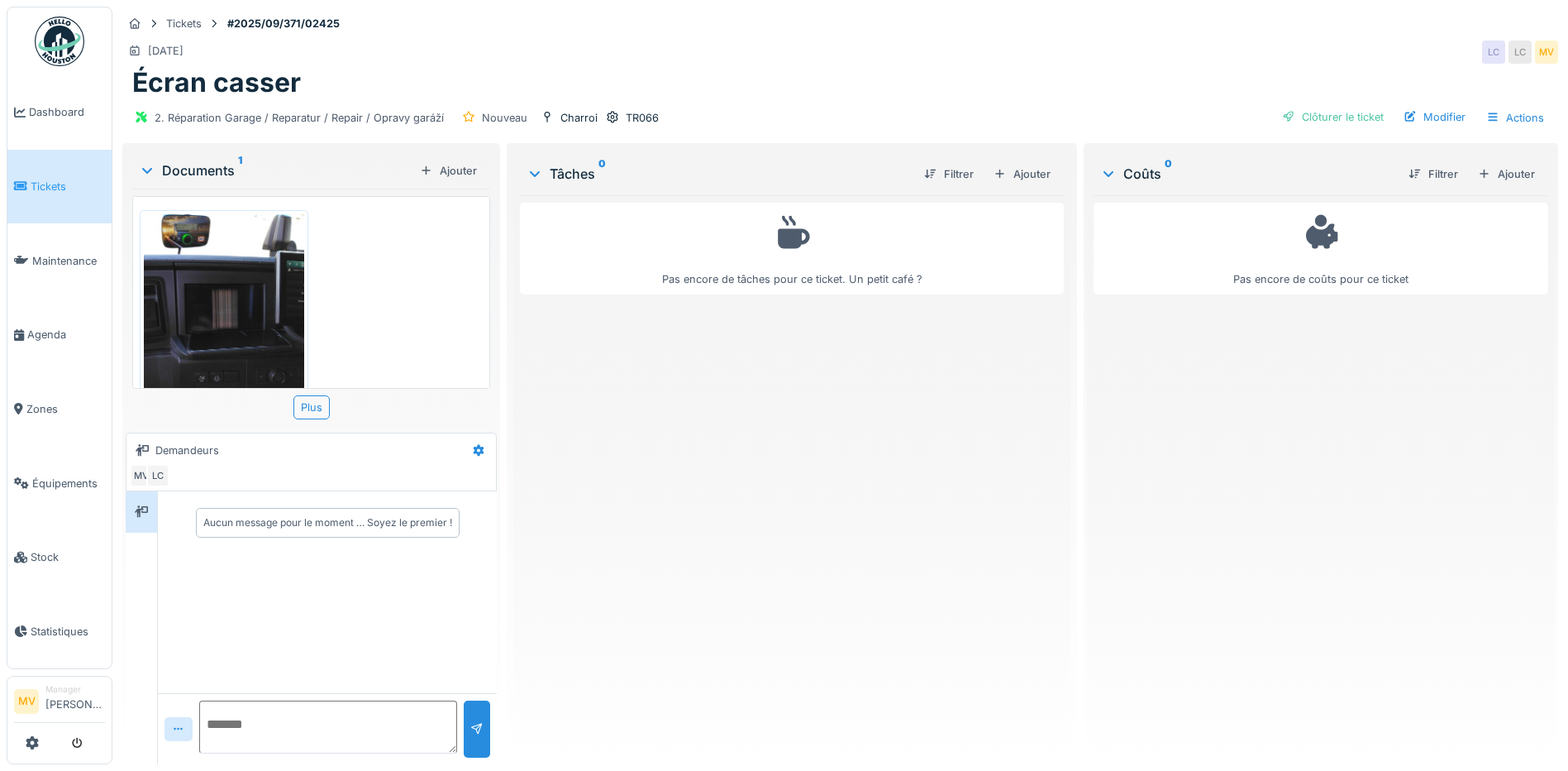
click at [231, 312] on img at bounding box center [223, 321] width 160 height 213
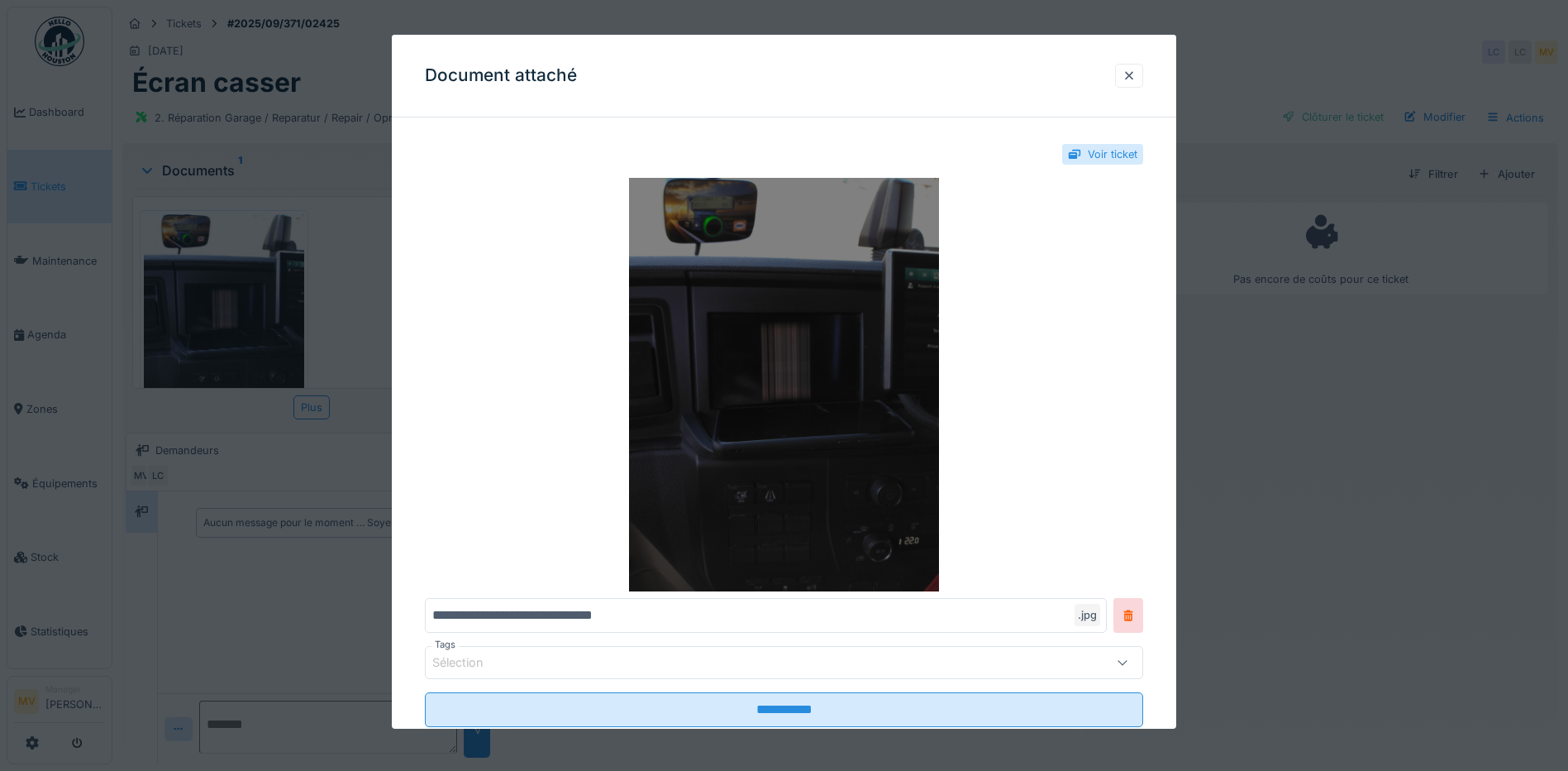
click at [807, 362] on img at bounding box center [784, 384] width 718 height 413
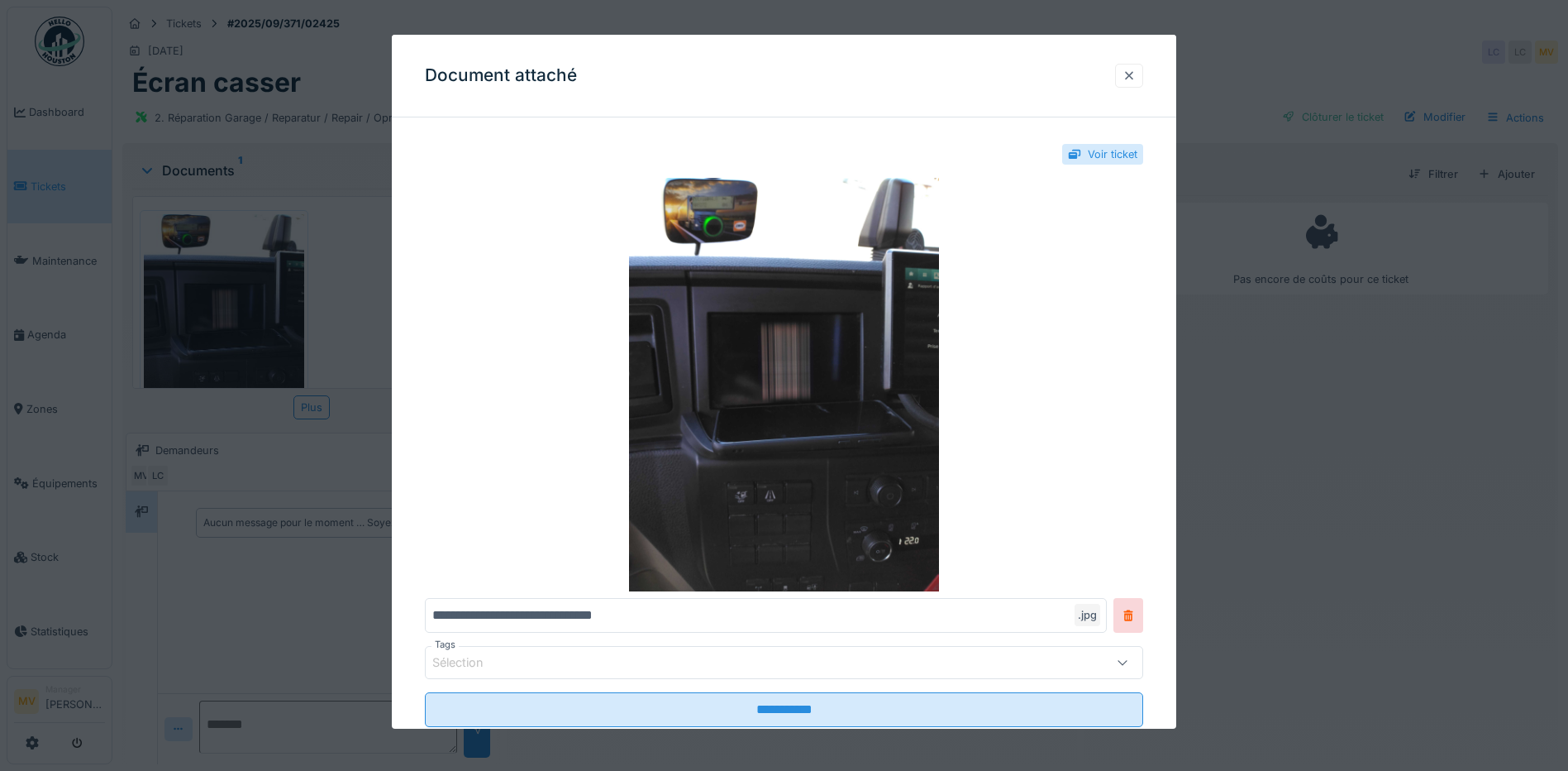
click at [1136, 72] on div at bounding box center [1129, 75] width 13 height 16
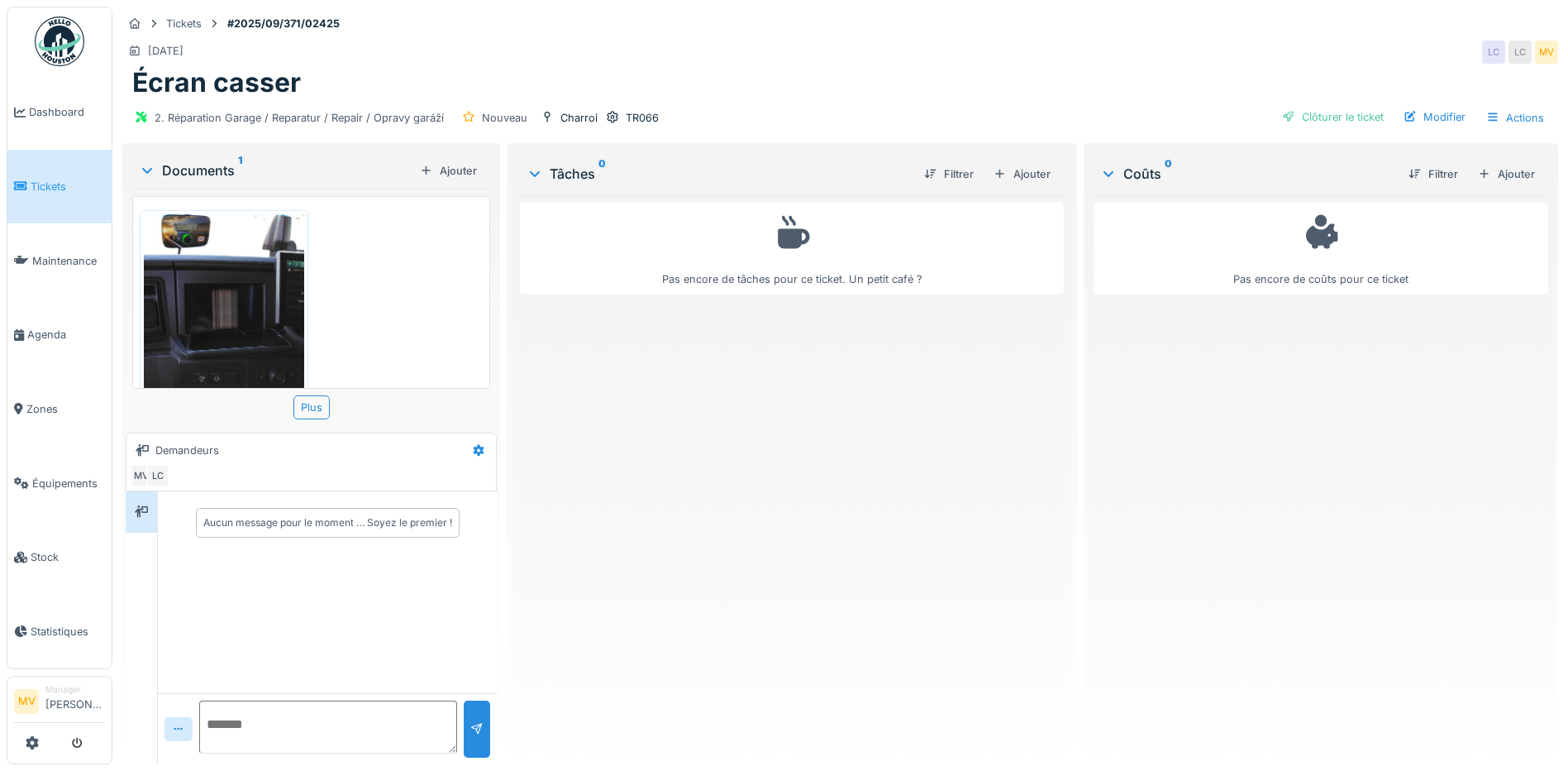
click at [267, 298] on img at bounding box center [223, 321] width 160 height 213
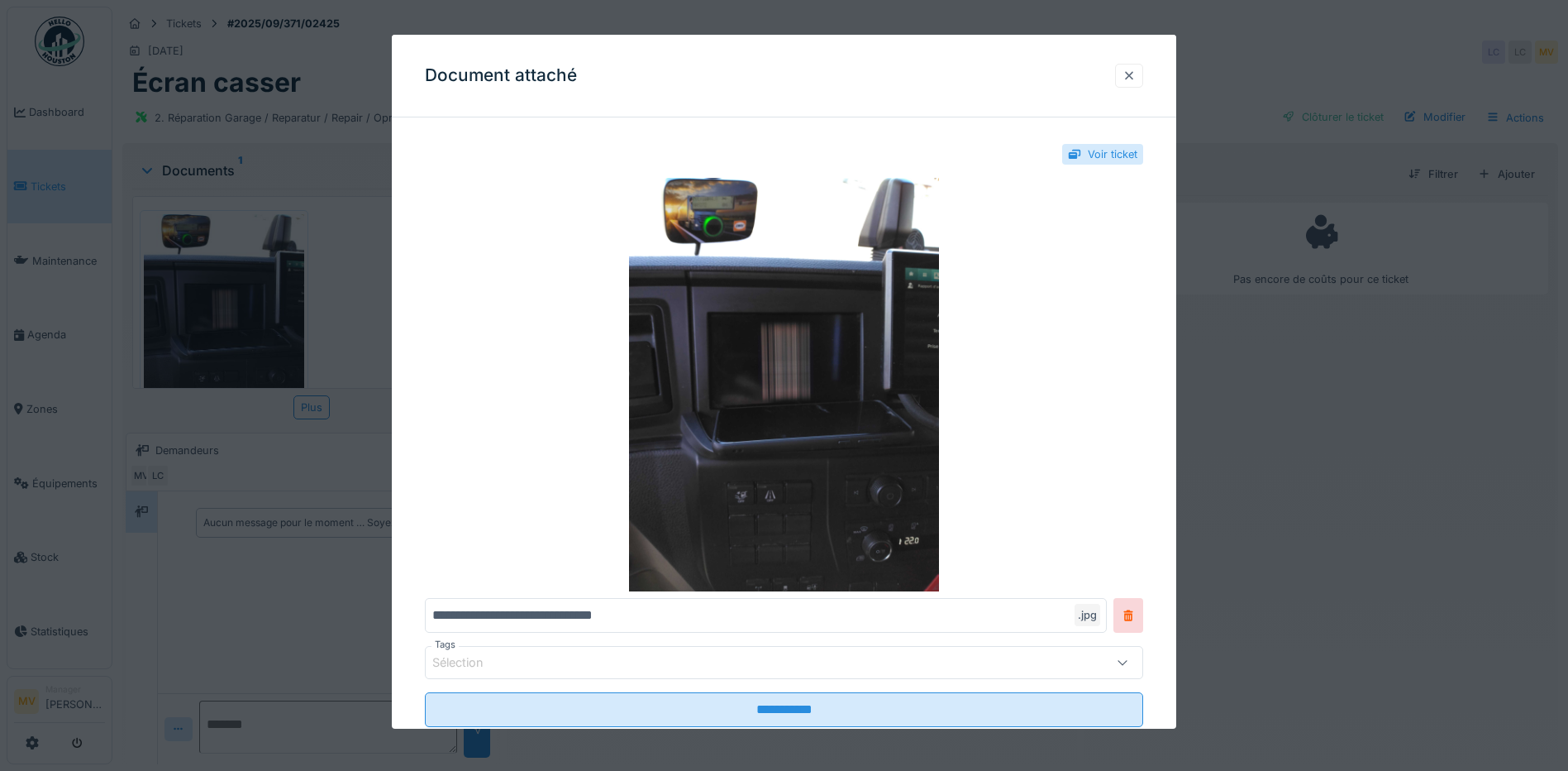
click at [1130, 78] on div at bounding box center [1129, 75] width 13 height 16
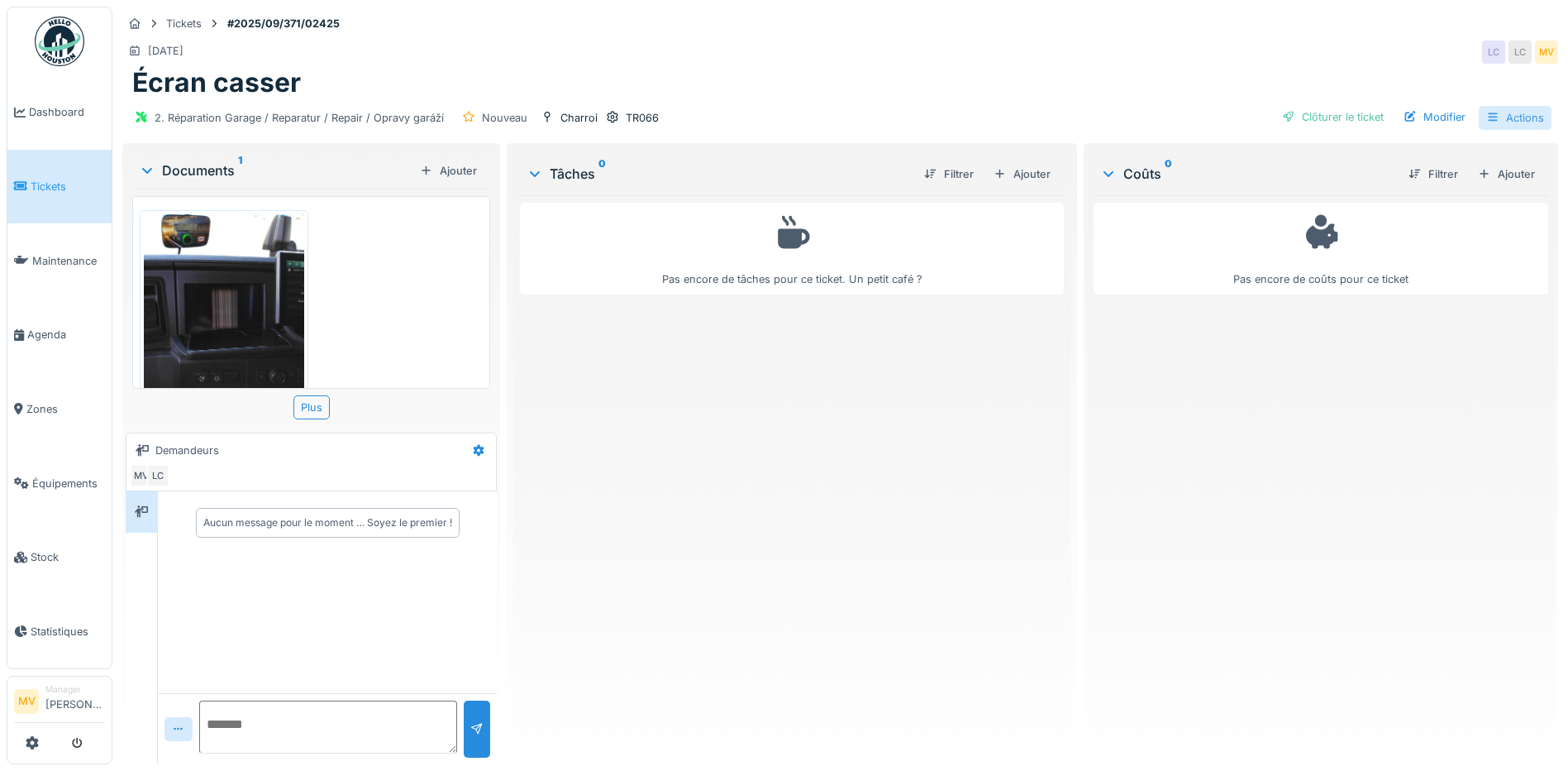
click at [1533, 118] on div "Actions" at bounding box center [1515, 118] width 73 height 24
click at [1412, 68] on div "Écran casser" at bounding box center [841, 83] width 1416 height 31
click at [643, 119] on div "TR066" at bounding box center [643, 118] width 33 height 16
